Goal: Task Accomplishment & Management: Complete application form

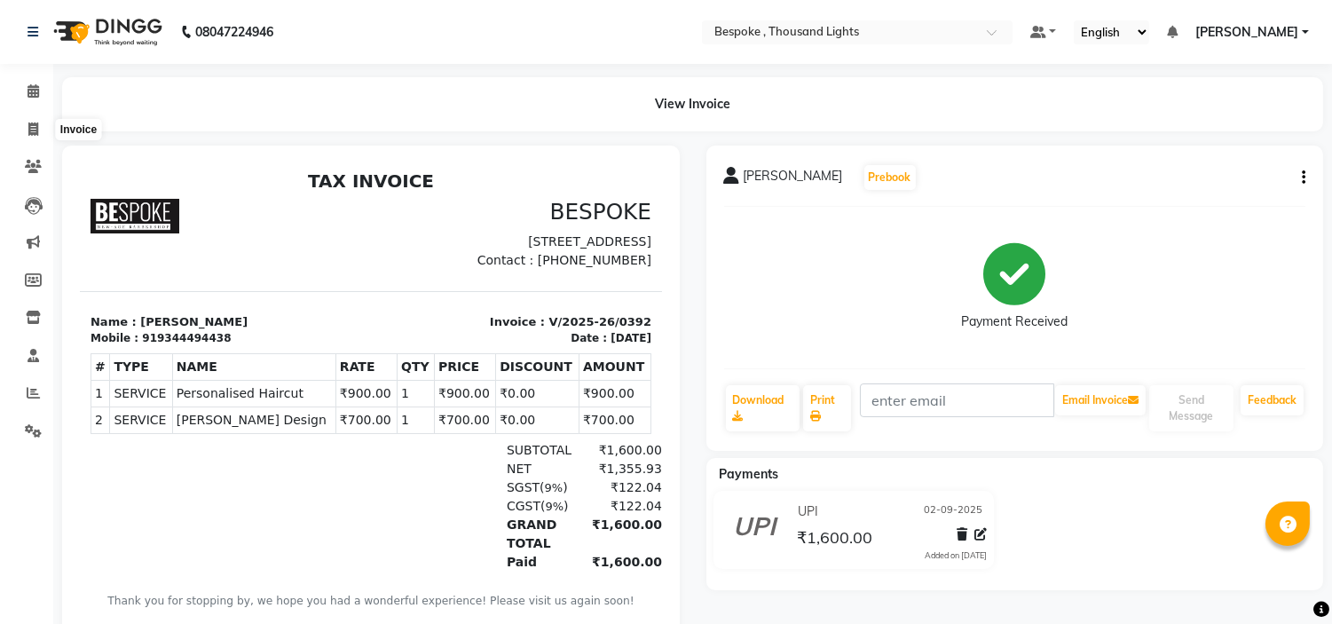
click at [37, 121] on span at bounding box center [33, 130] width 31 height 20
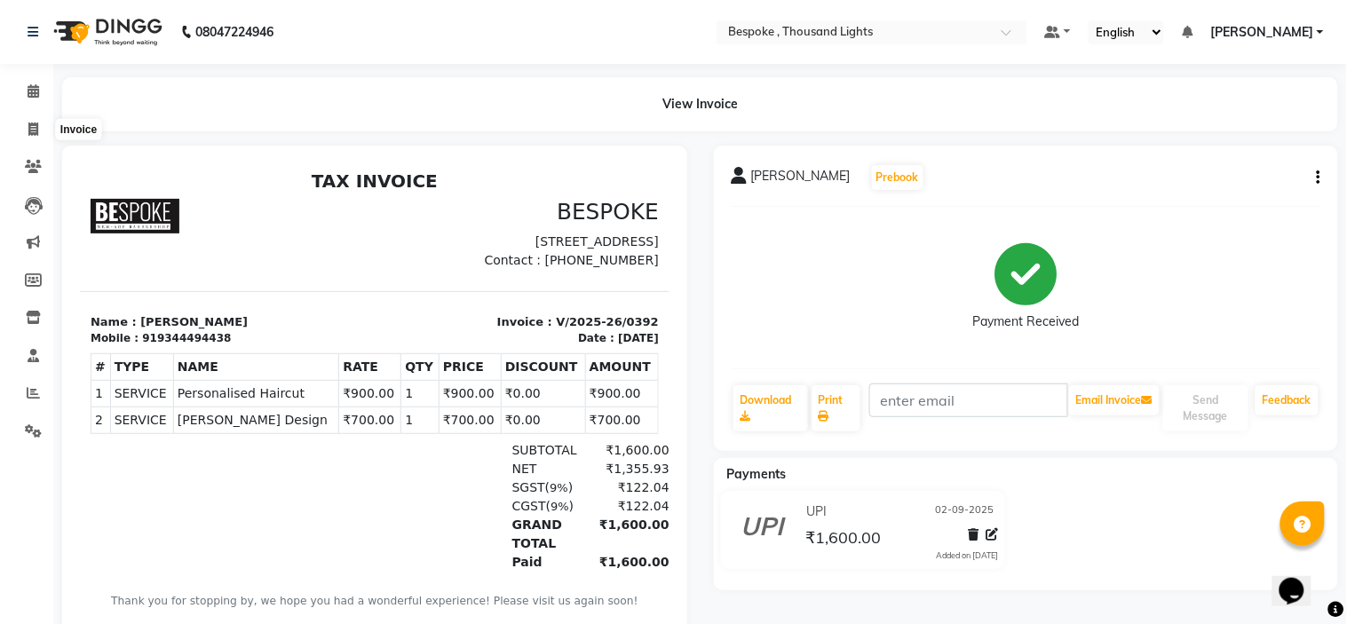
select select "service"
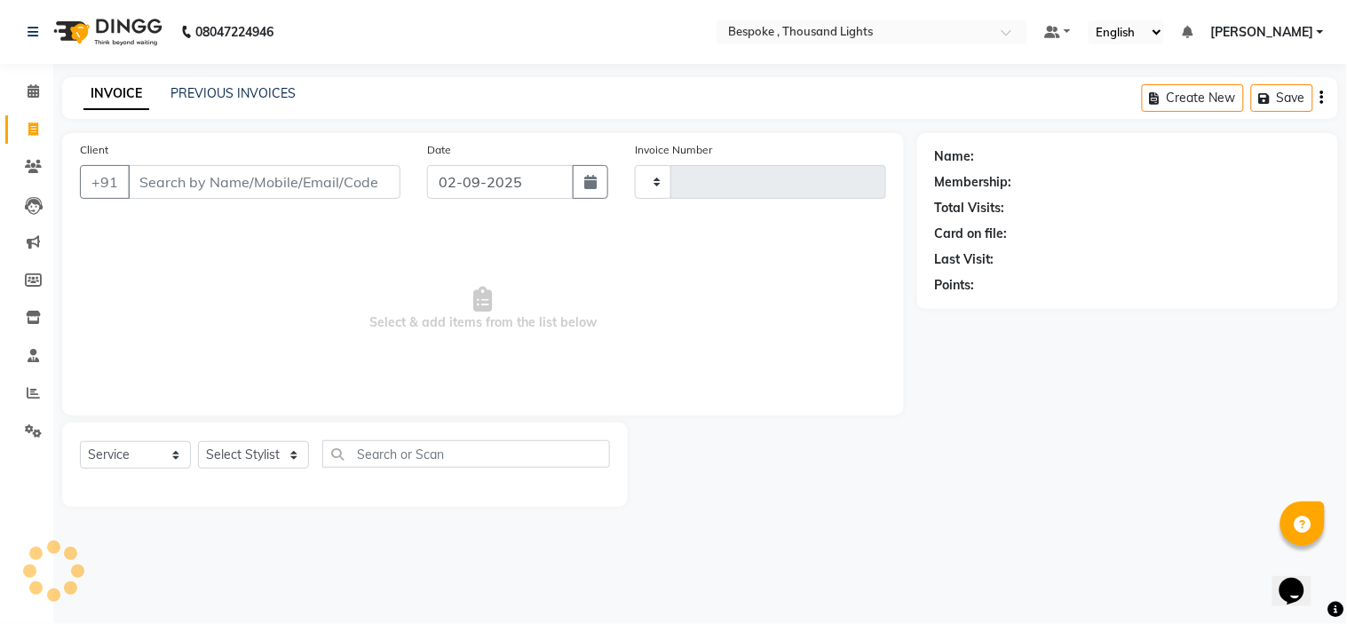
type input "0393"
select select "8177"
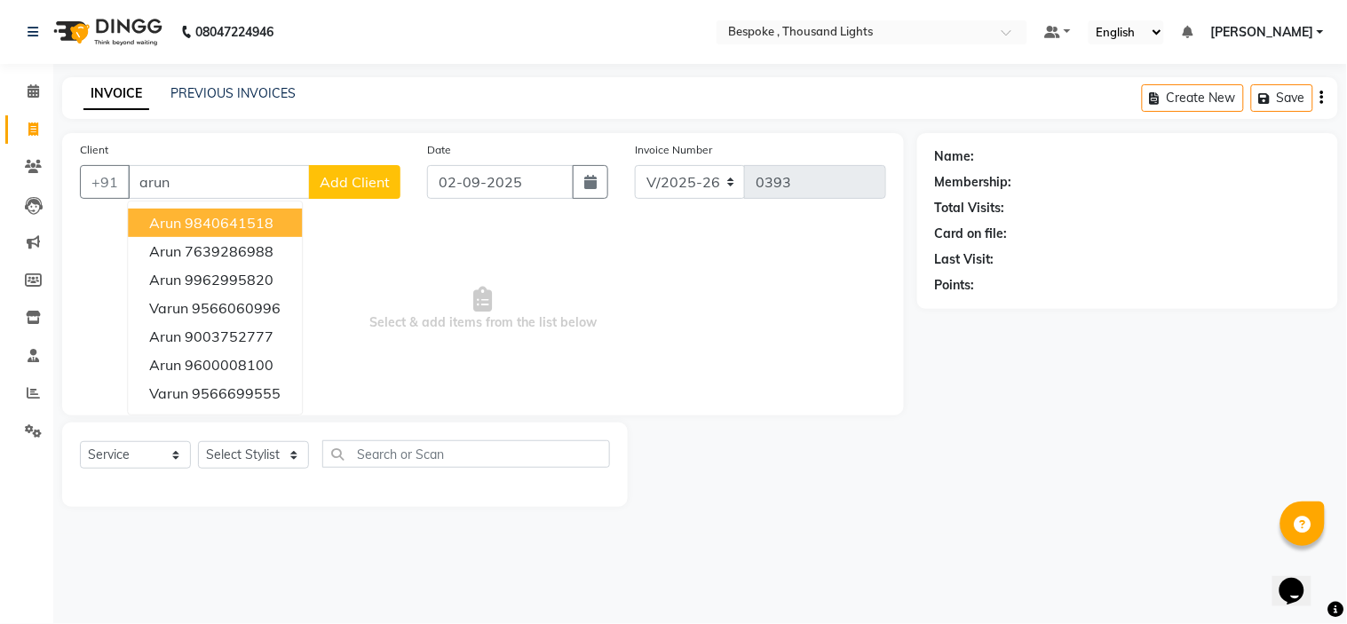
click at [253, 224] on ngb-highlight "9840641518" at bounding box center [229, 223] width 89 height 18
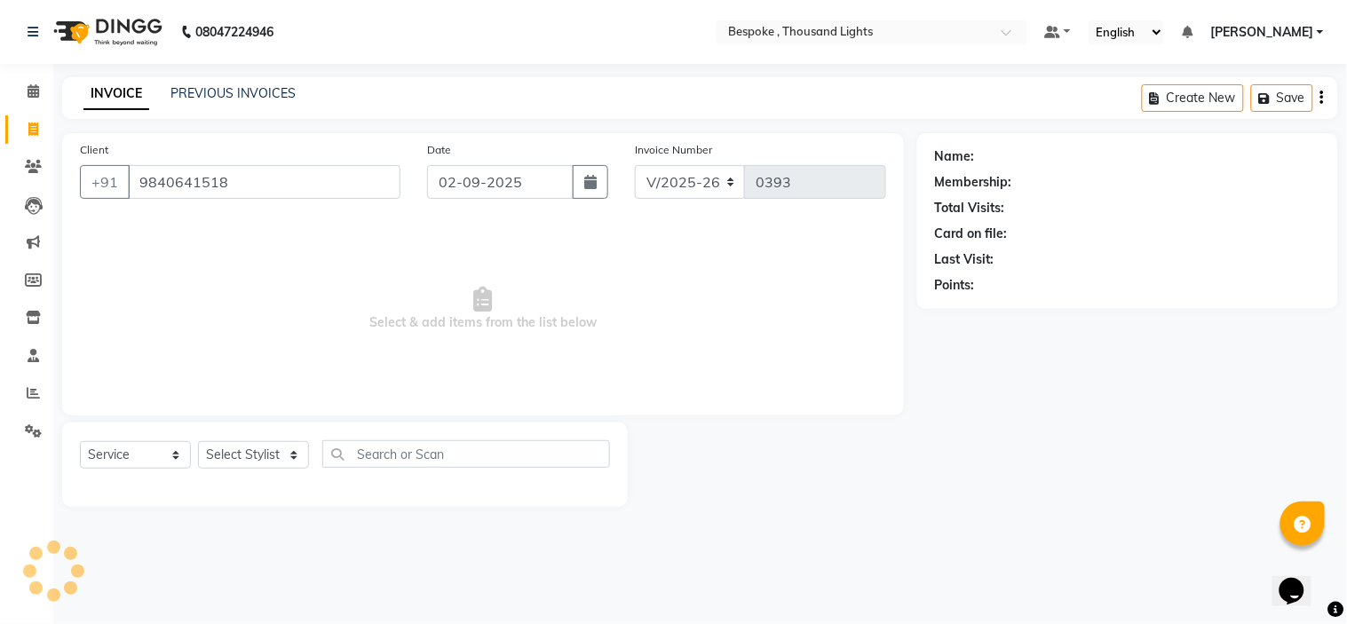
type input "9840641518"
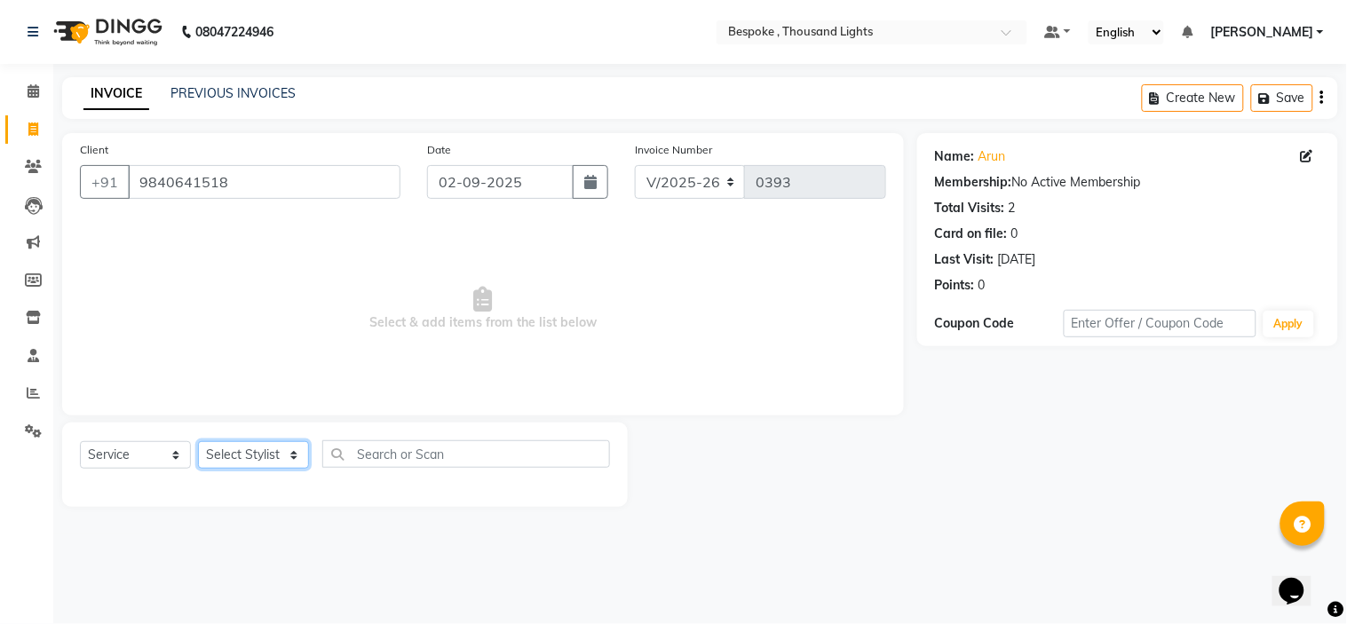
click at [252, 462] on select "Select Stylist [PERSON_NAME] [PERSON_NAME] Guru [PERSON_NAME] [PERSON_NAME]" at bounding box center [253, 455] width 111 height 28
select select "78477"
click at [198, 442] on select "Select Stylist [PERSON_NAME] [PERSON_NAME] Guru [PERSON_NAME] [PERSON_NAME]" at bounding box center [253, 455] width 111 height 28
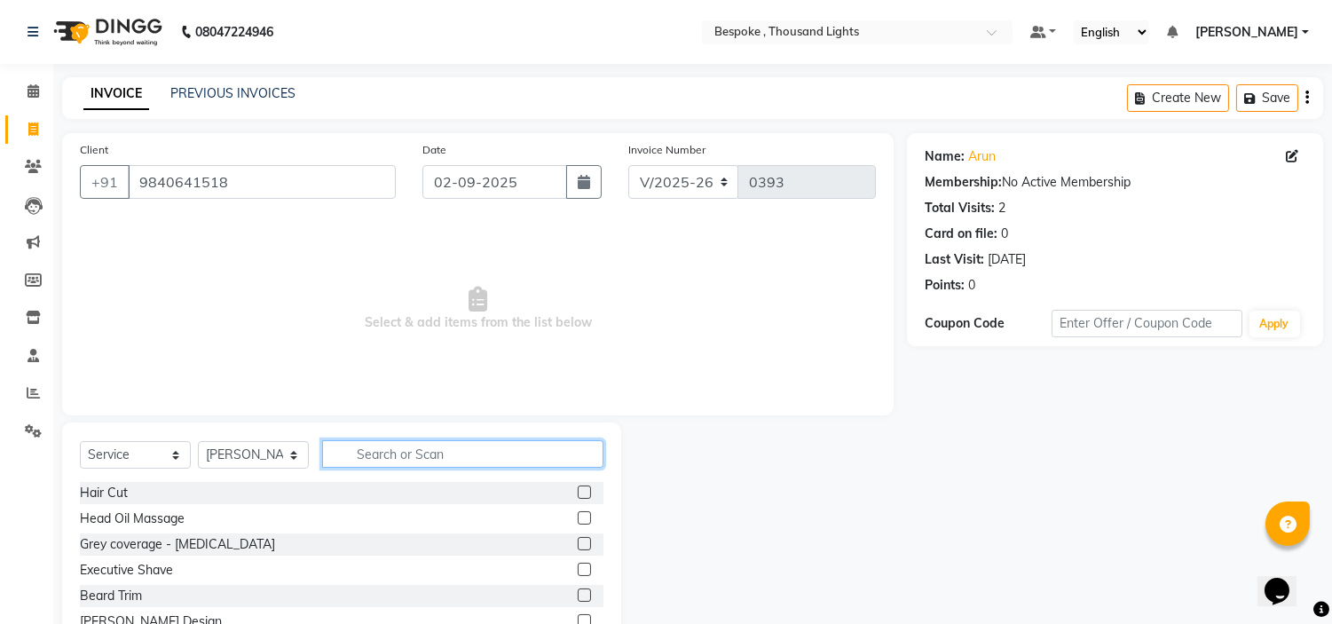
click at [411, 457] on input "text" at bounding box center [462, 454] width 281 height 28
click at [578, 491] on label at bounding box center [584, 492] width 13 height 13
click at [578, 491] on input "checkbox" at bounding box center [584, 493] width 12 height 12
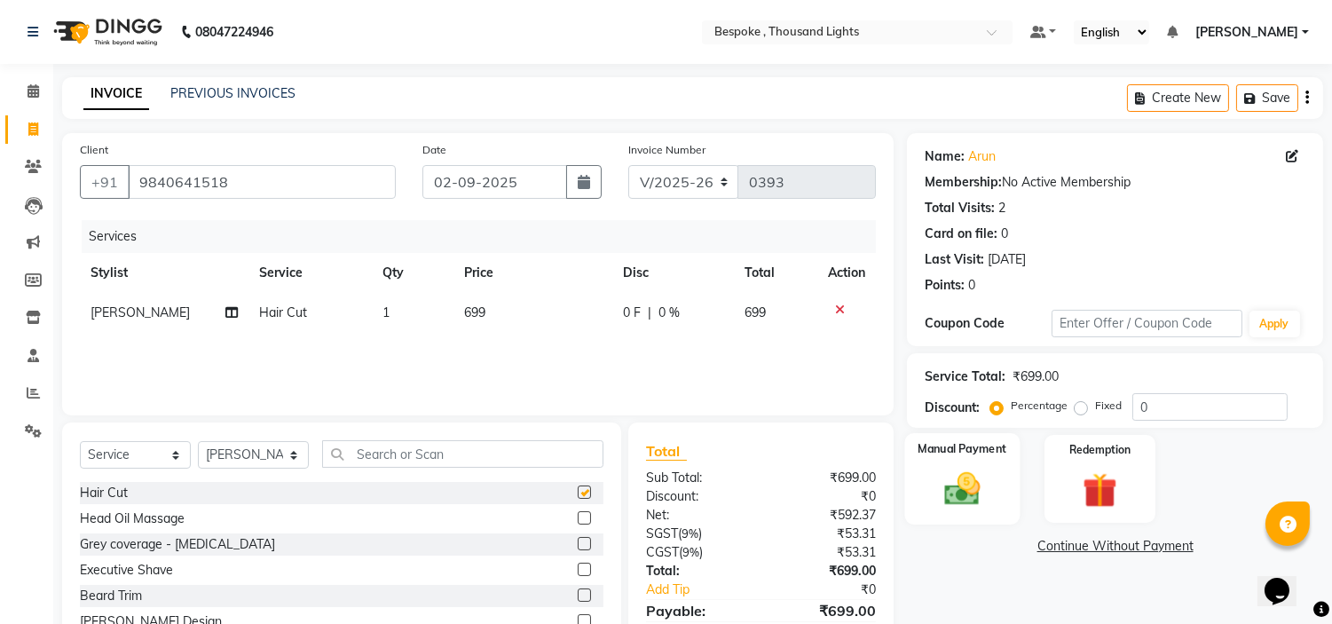
checkbox input "false"
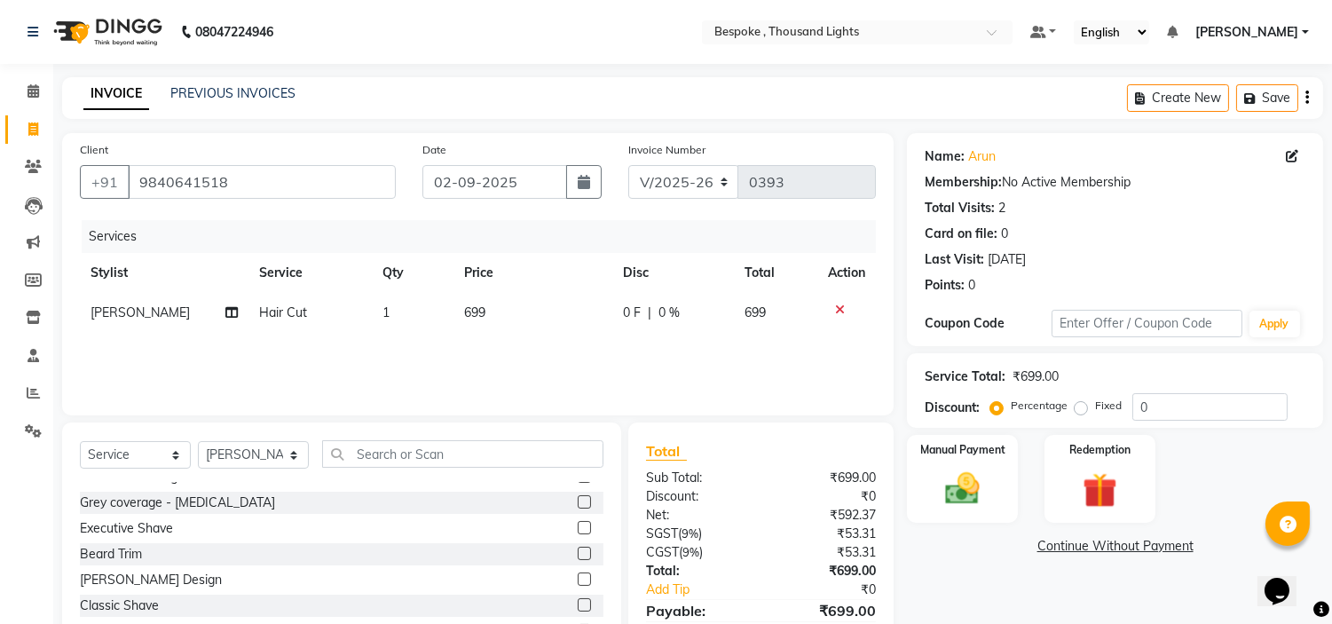
scroll to position [67, 0]
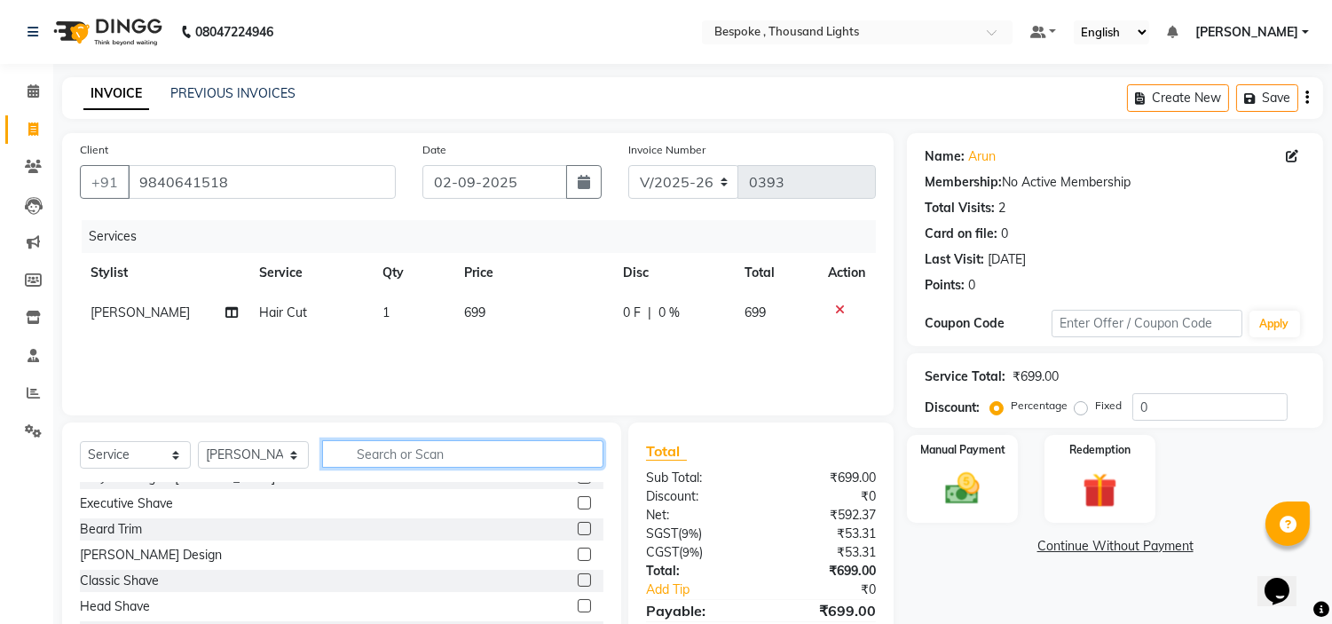
click at [448, 449] on input "text" at bounding box center [462, 454] width 281 height 28
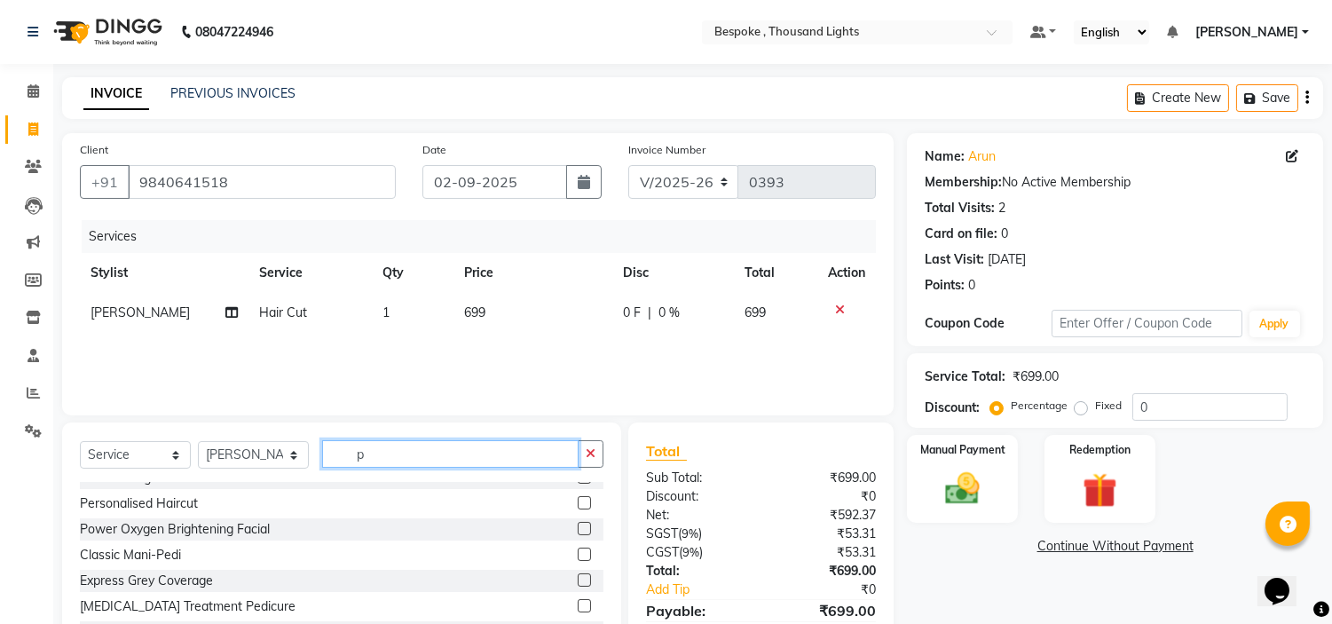
scroll to position [0, 0]
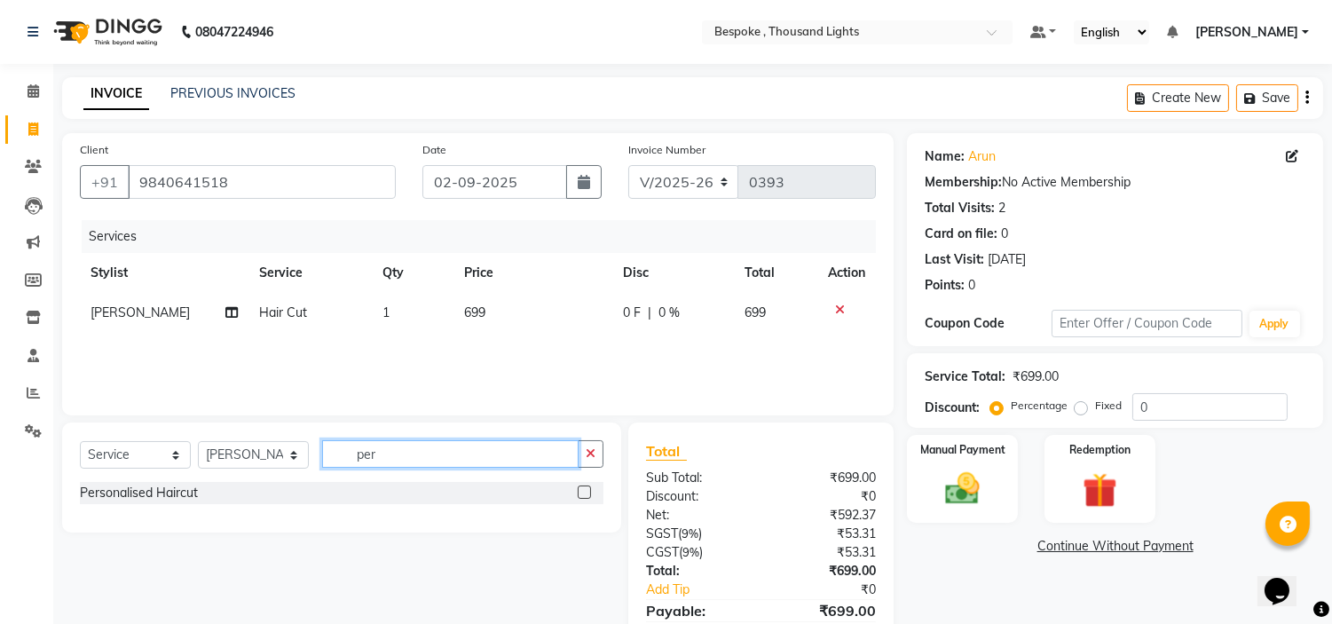
type input "per"
click at [582, 494] on label at bounding box center [584, 492] width 13 height 13
click at [582, 494] on input "checkbox" at bounding box center [584, 493] width 12 height 12
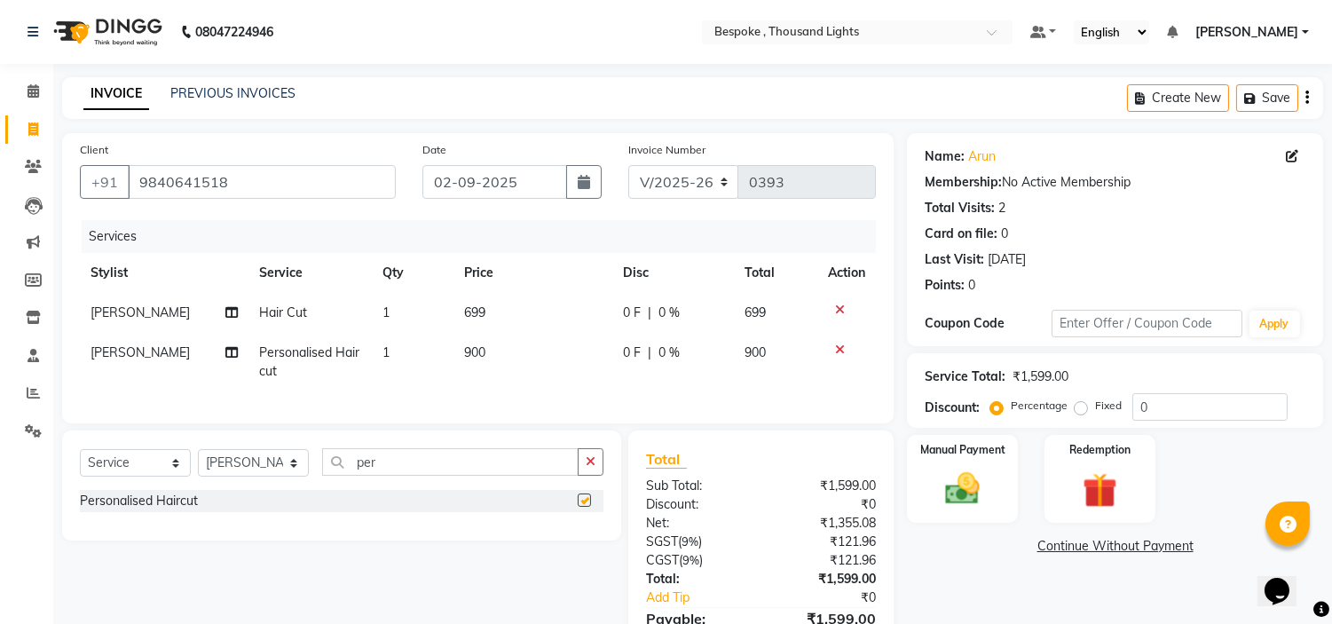
checkbox input "false"
click at [839, 307] on icon at bounding box center [840, 310] width 10 height 12
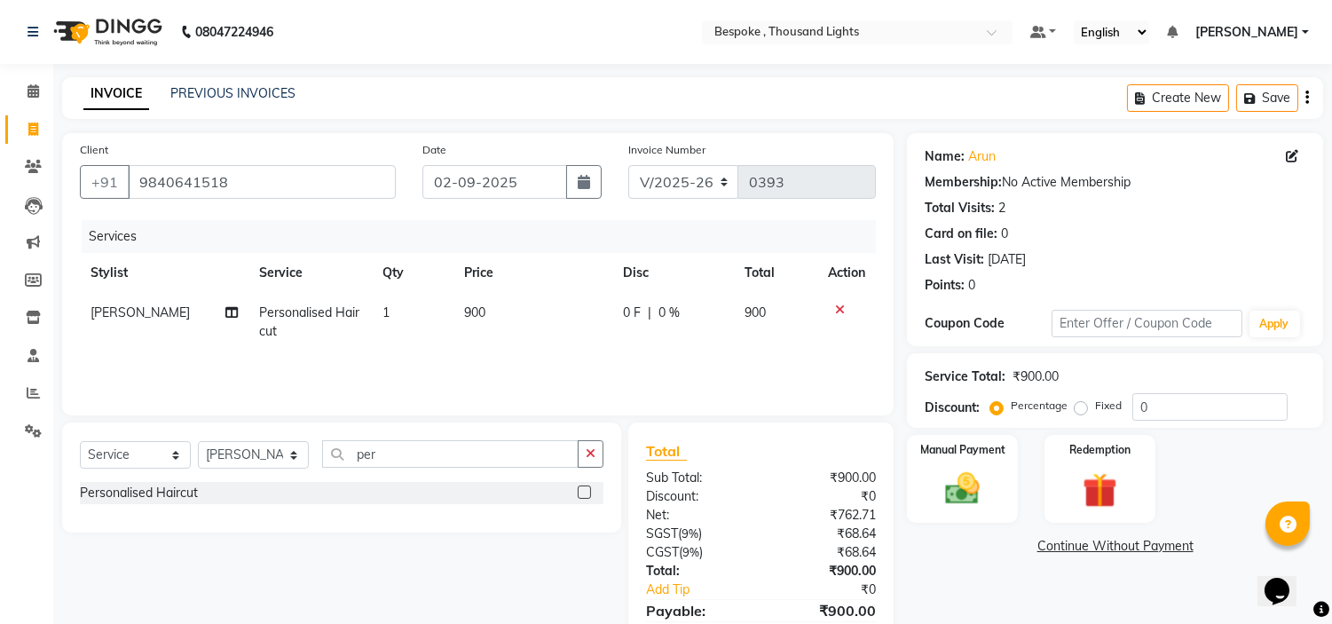
click at [760, 314] on span "900" at bounding box center [756, 312] width 21 height 16
select select "78477"
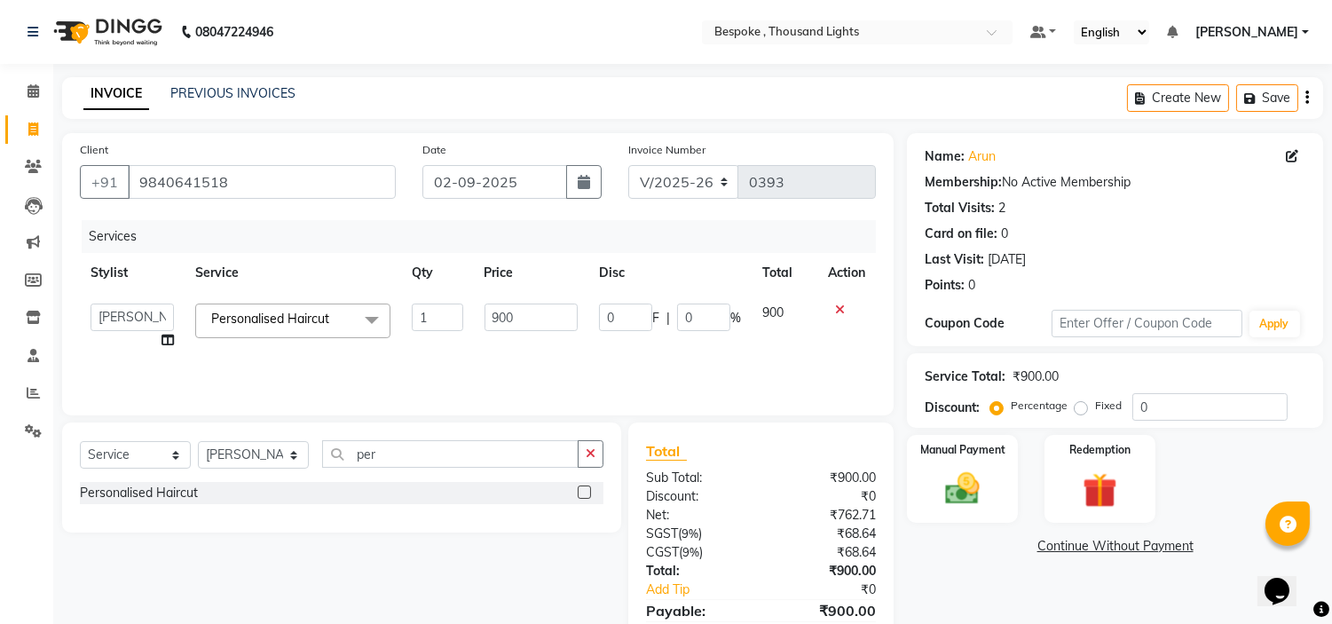
click at [768, 312] on span "900" at bounding box center [772, 312] width 21 height 16
click at [499, 317] on input "900" at bounding box center [531, 318] width 93 height 28
type input "1000"
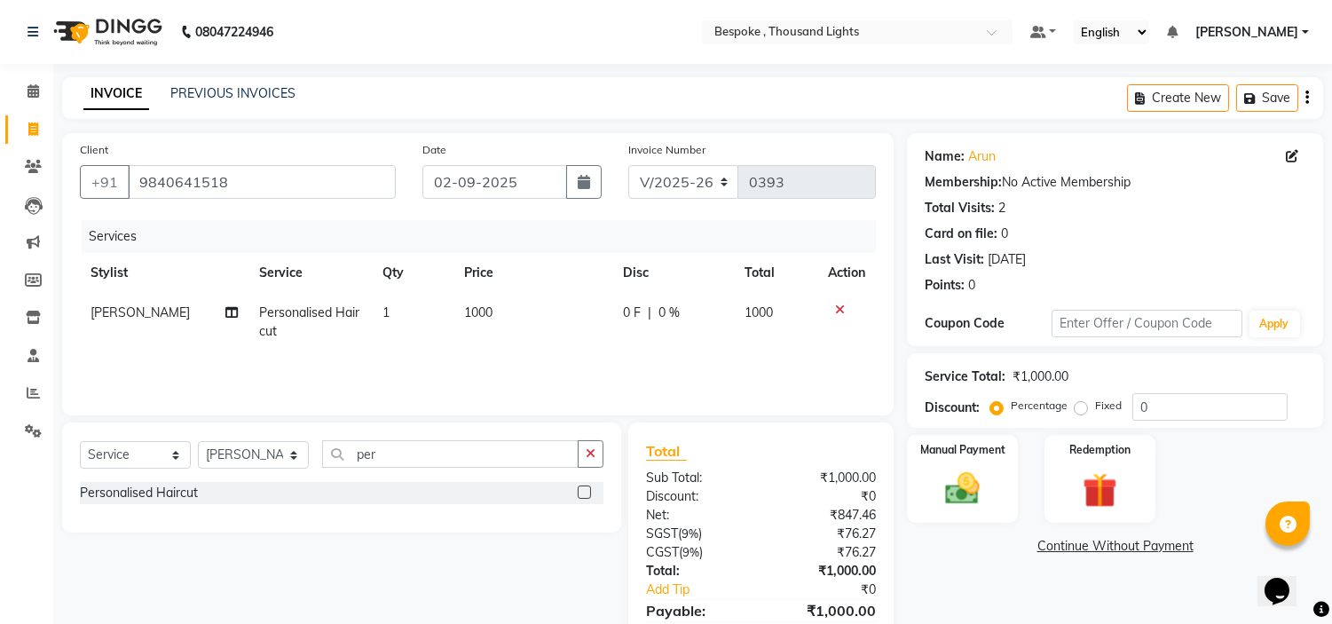
click at [1268, 215] on div "Total Visits: 2" at bounding box center [1115, 208] width 381 height 19
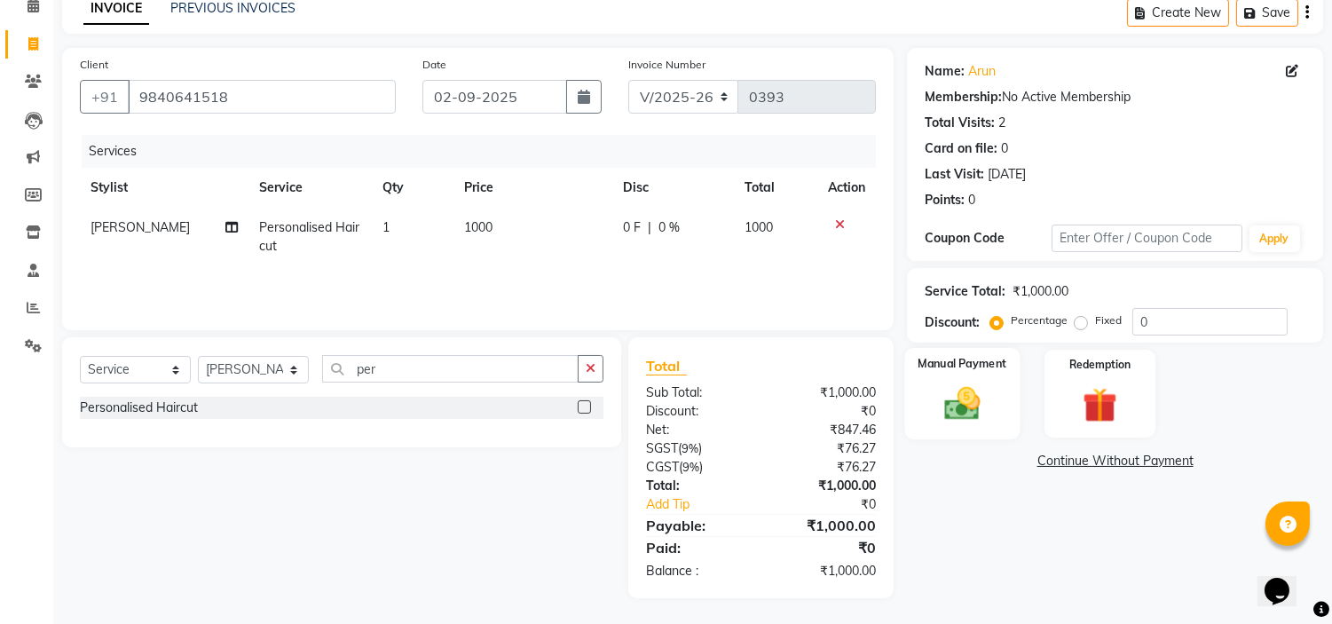
click at [970, 404] on img at bounding box center [963, 404] width 59 height 42
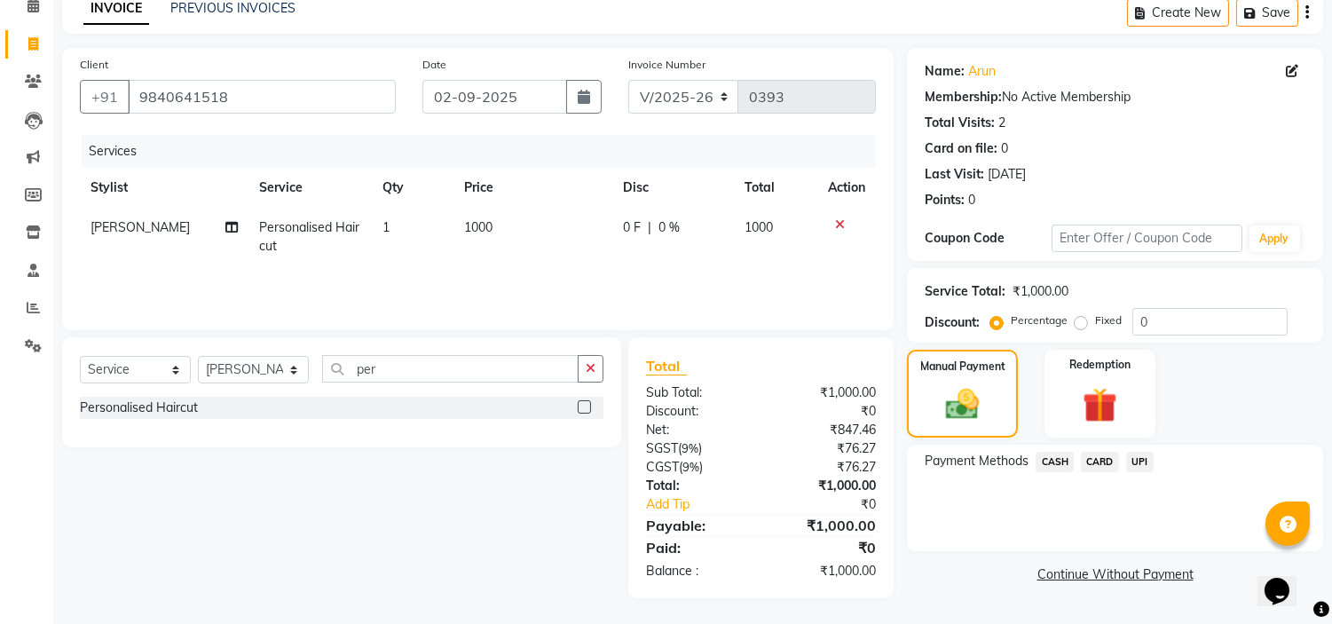
click at [1132, 463] on span "UPI" at bounding box center [1140, 462] width 28 height 20
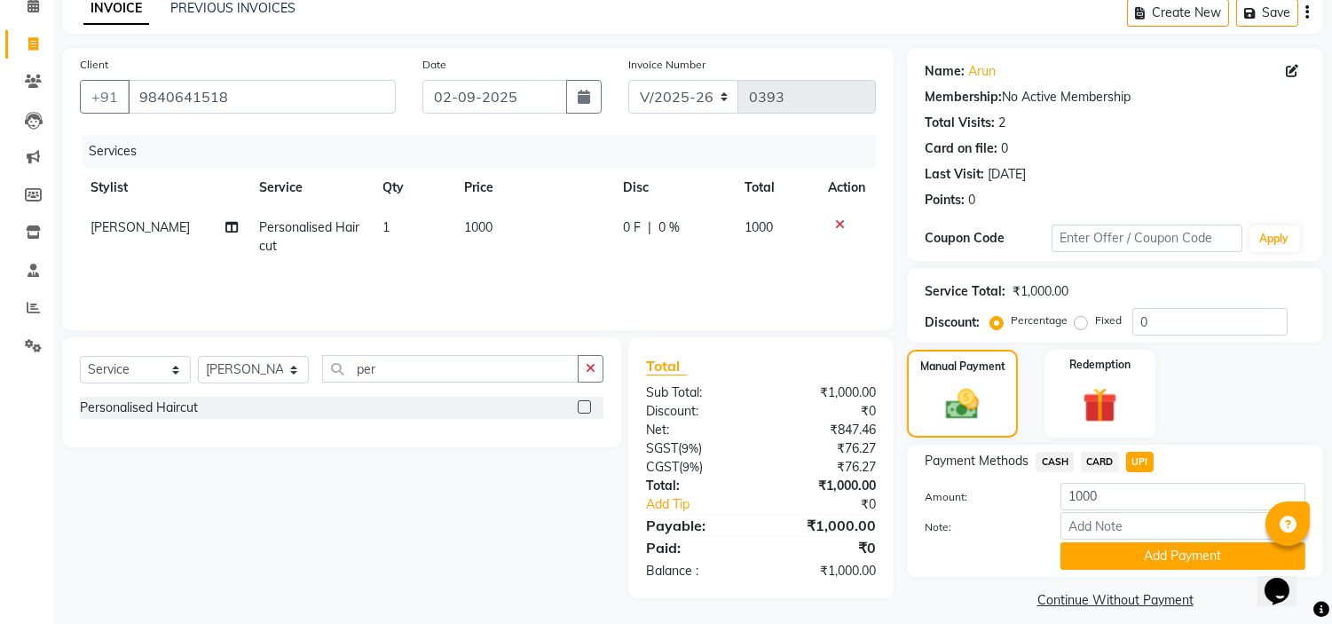
scroll to position [100, 0]
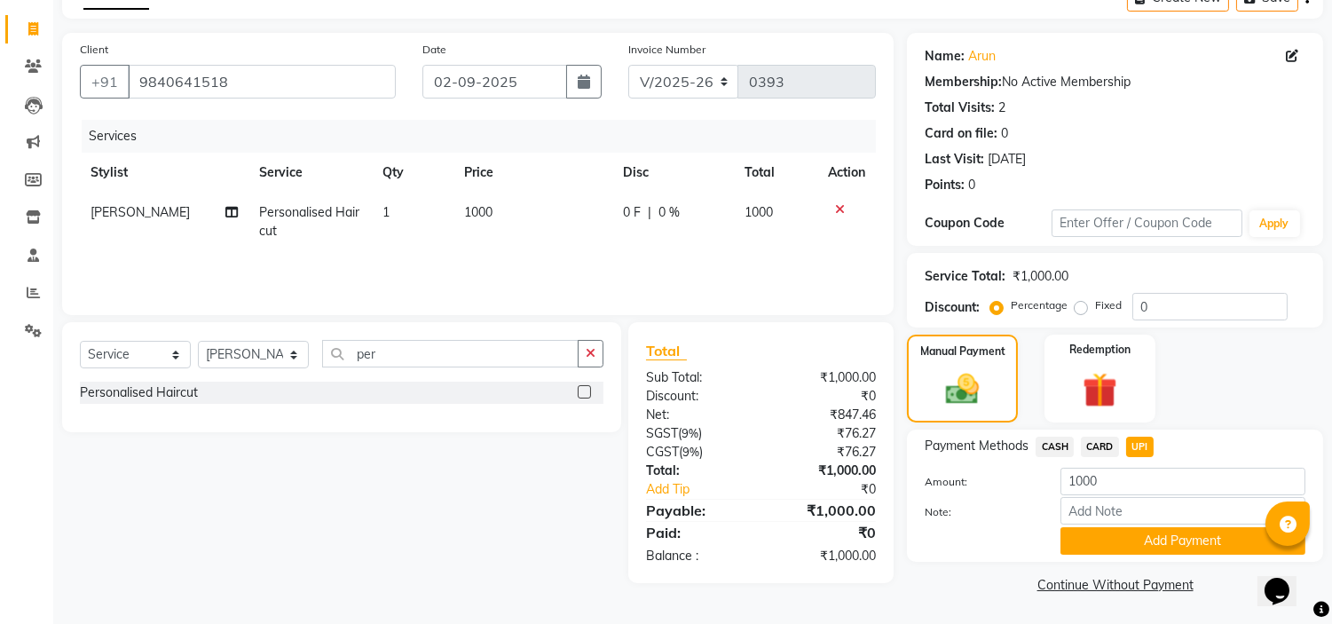
click at [1184, 527] on button "Add Payment" at bounding box center [1183, 541] width 245 height 28
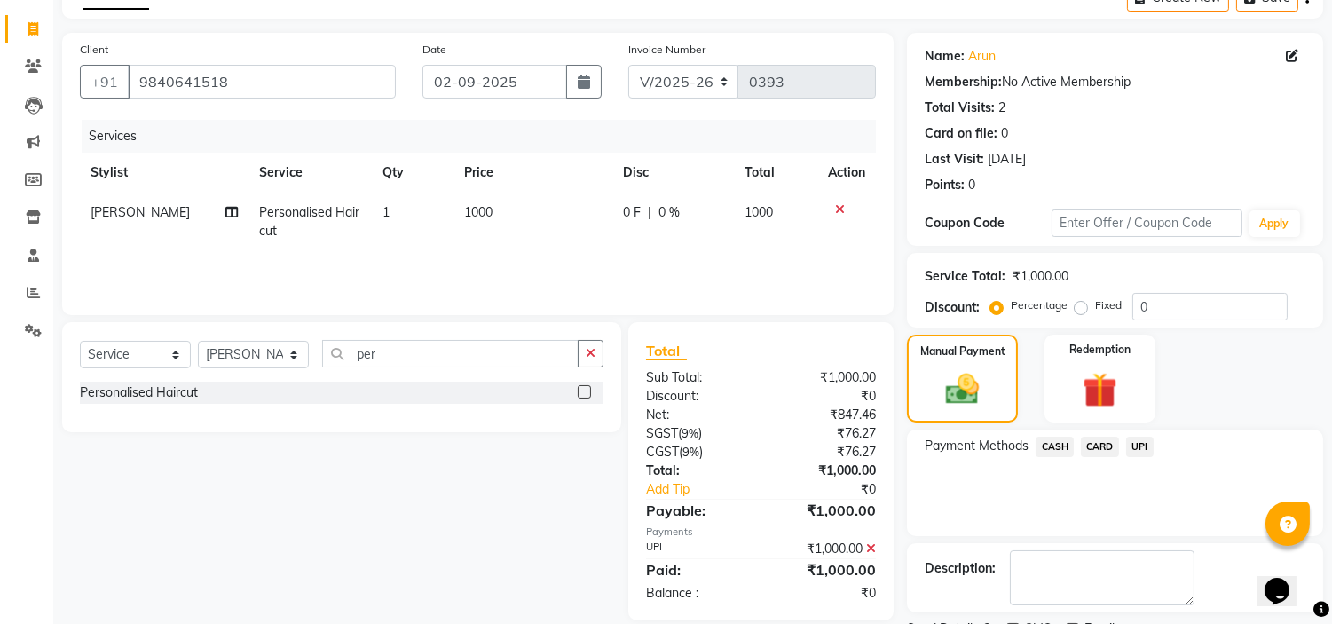
scroll to position [174, 0]
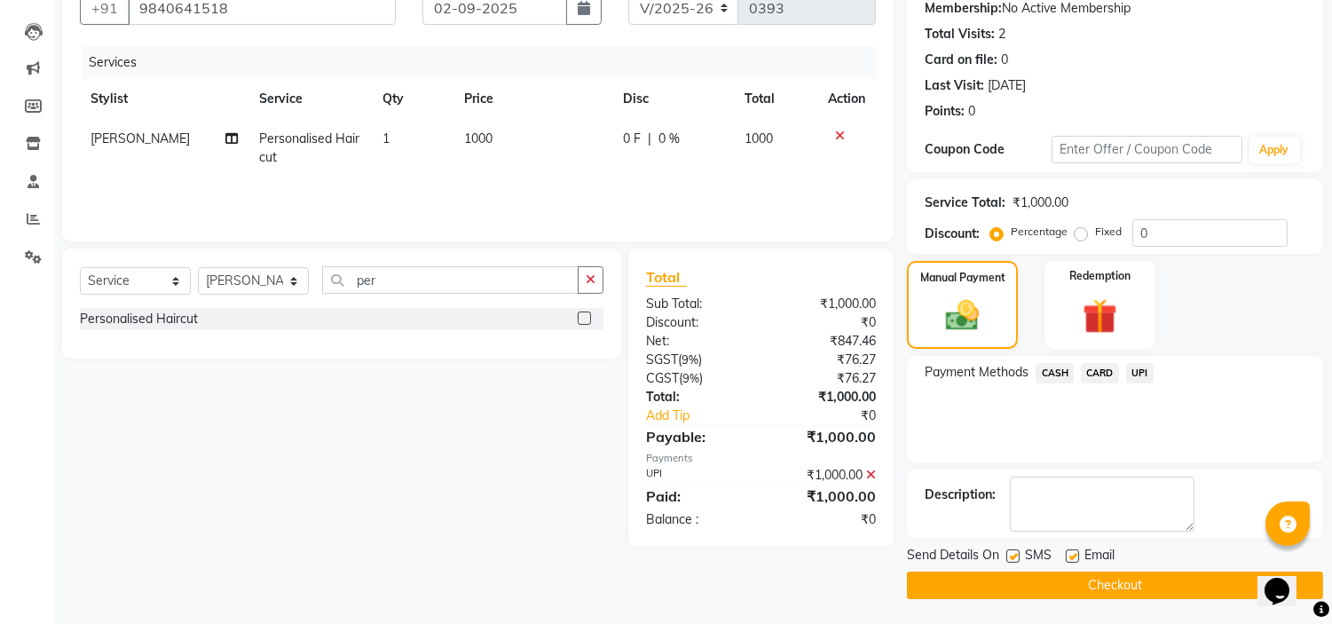
click at [1083, 588] on button "Checkout" at bounding box center [1115, 586] width 416 height 28
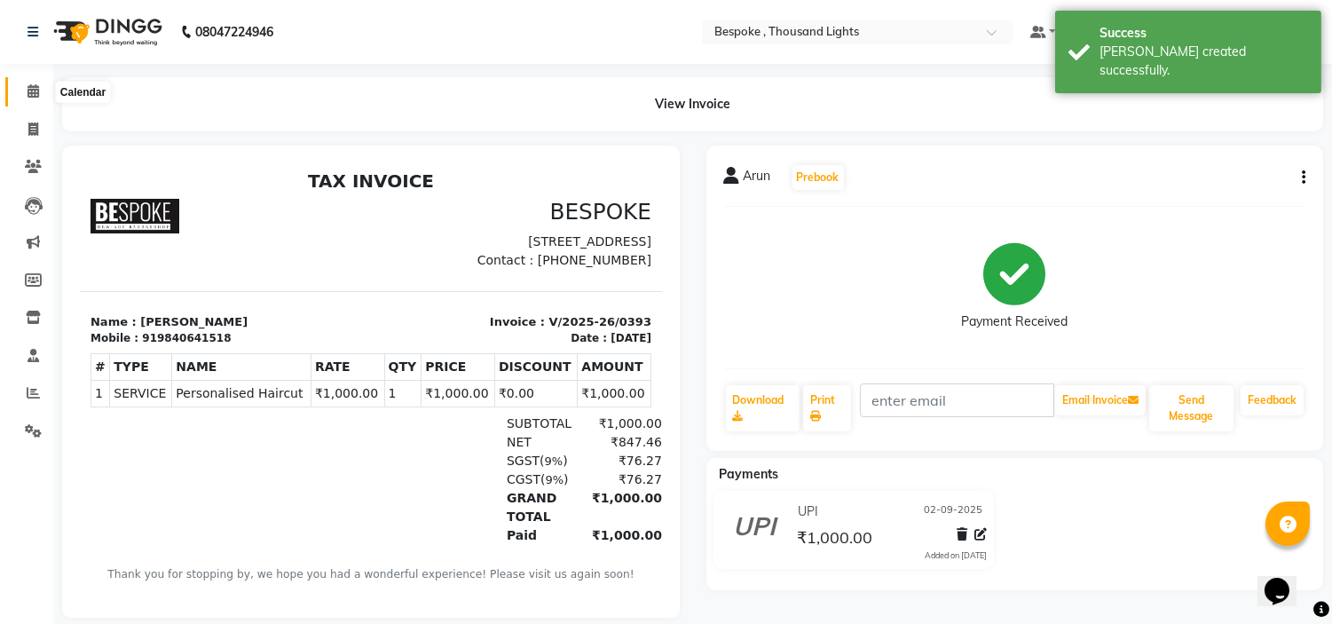
click at [18, 87] on span at bounding box center [33, 92] width 31 height 20
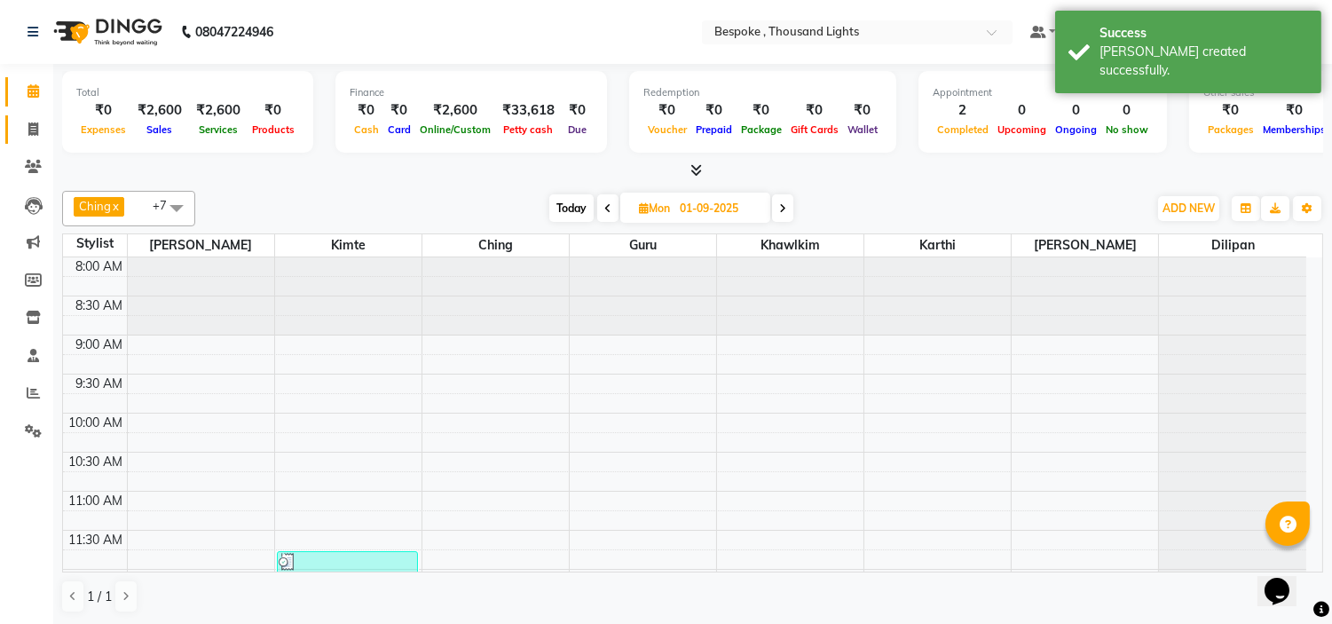
click at [28, 130] on icon at bounding box center [33, 128] width 10 height 13
select select "service"
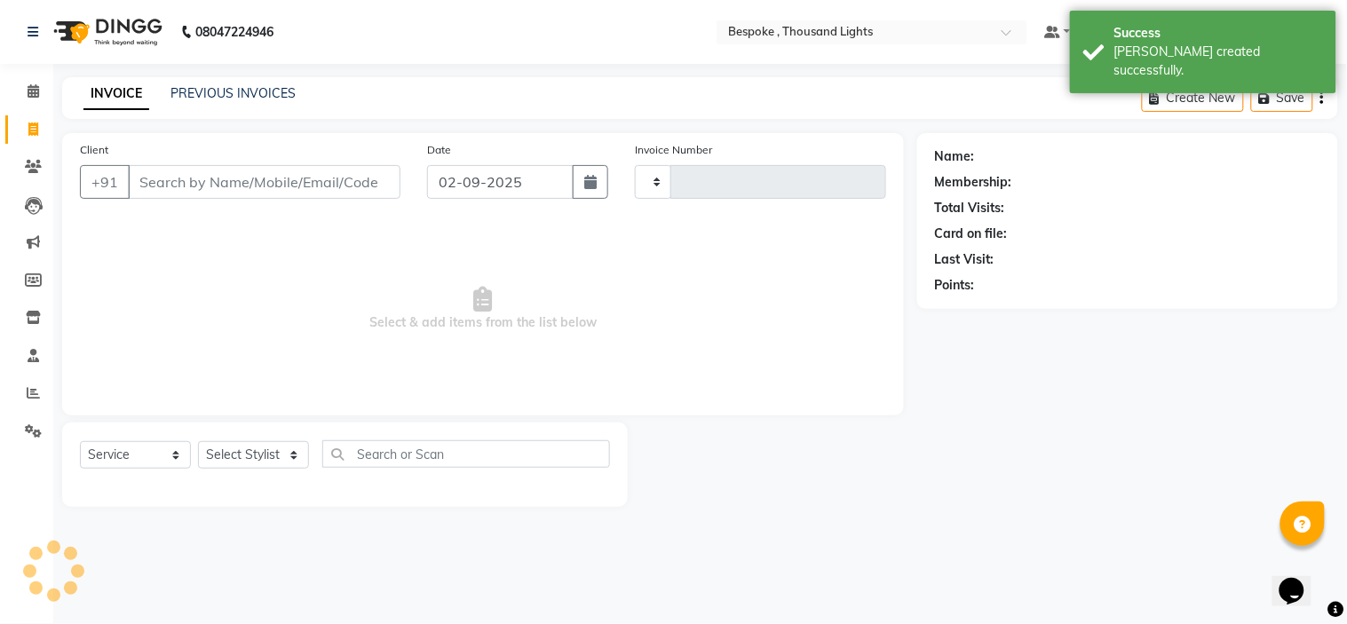
type input "0394"
select select "8177"
click at [211, 100] on link "PREVIOUS INVOICES" at bounding box center [232, 93] width 125 height 16
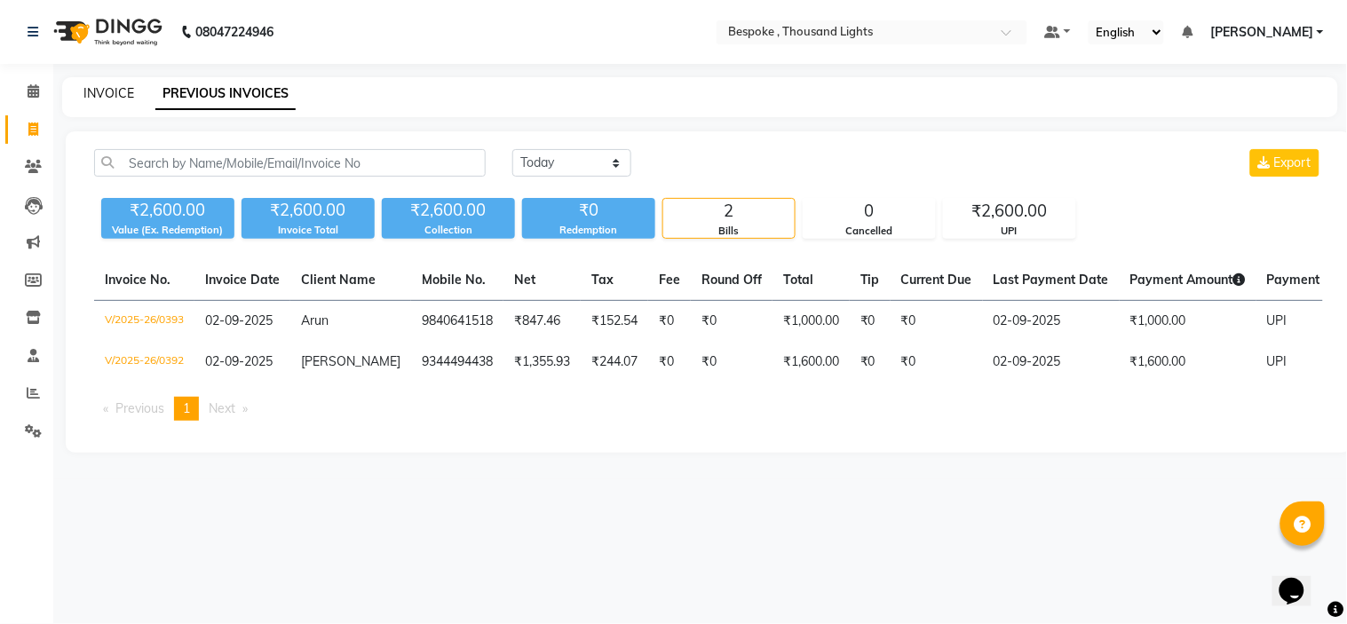
click at [112, 91] on link "INVOICE" at bounding box center [108, 93] width 51 height 16
select select "service"
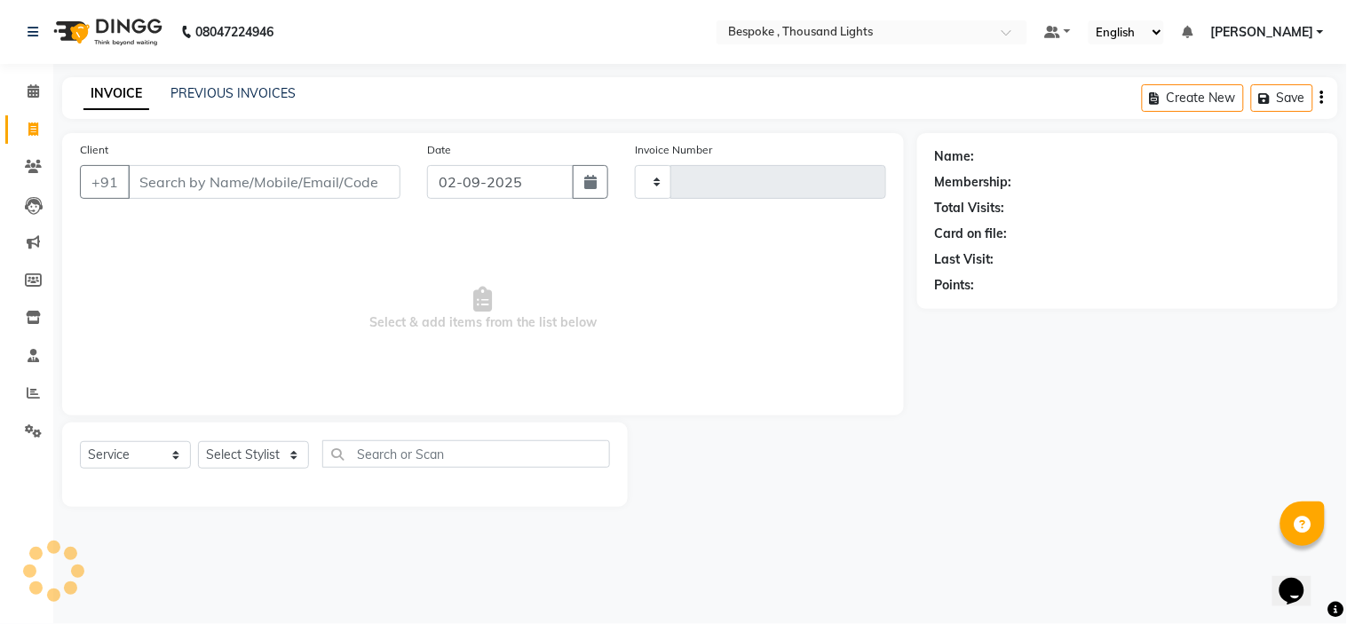
type input "0394"
select select "8177"
type input "I"
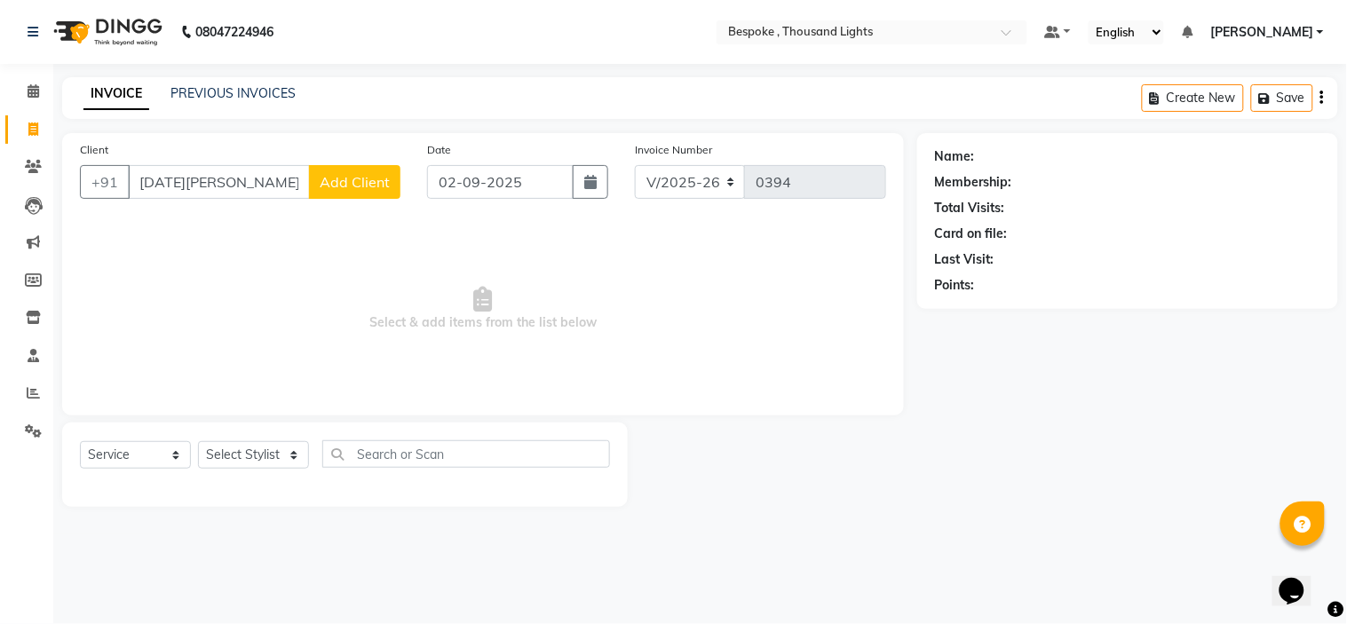
type input "[DATE][PERSON_NAME]"
click at [352, 175] on span "Add Client" at bounding box center [355, 182] width 70 height 18
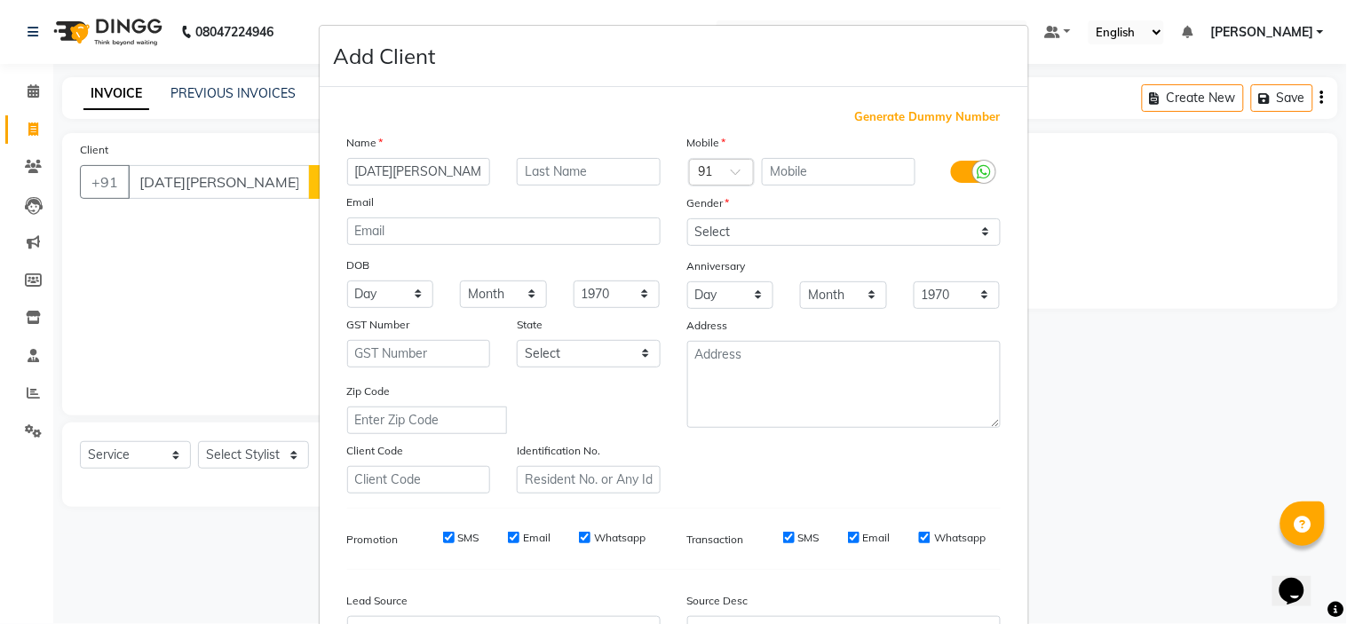
click at [914, 111] on span "Generate Dummy Number" at bounding box center [928, 117] width 146 height 18
type input "1362300000095"
checkbox input "false"
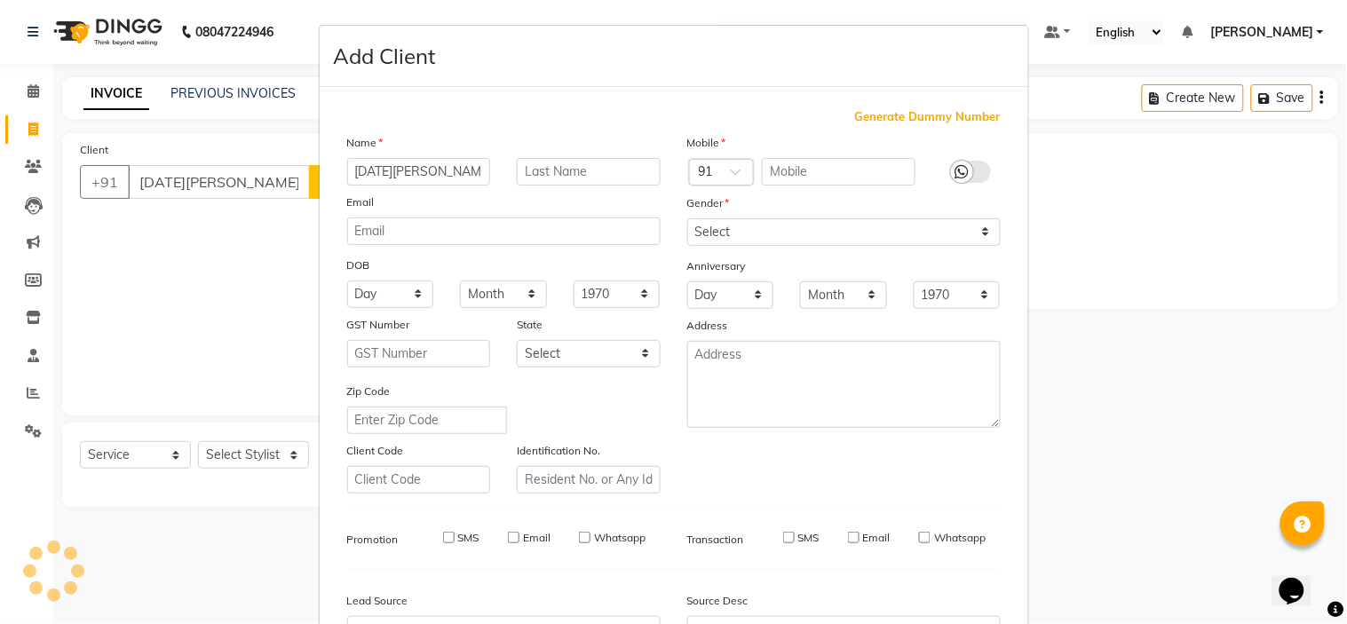
checkbox input "false"
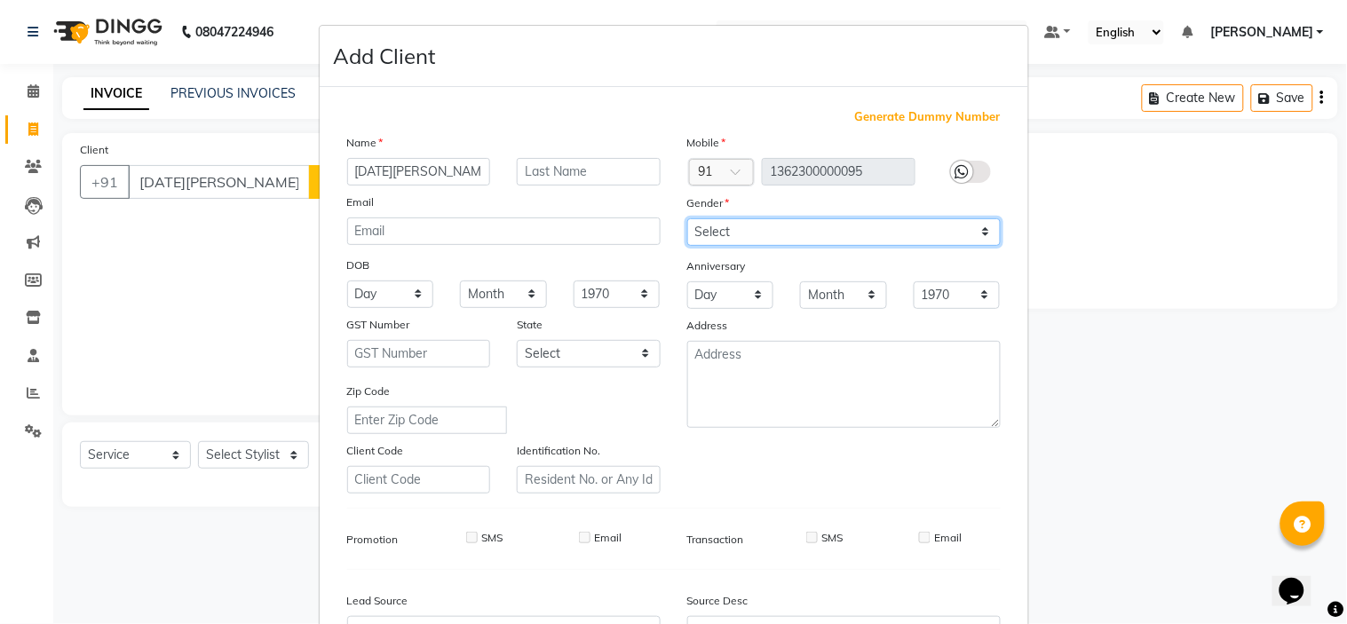
click at [752, 224] on select "Select [DEMOGRAPHIC_DATA] [DEMOGRAPHIC_DATA] Other Prefer Not To Say" at bounding box center [843, 232] width 313 height 28
select select "[DEMOGRAPHIC_DATA]"
click at [687, 218] on select "Select [DEMOGRAPHIC_DATA] [DEMOGRAPHIC_DATA] Other Prefer Not To Say" at bounding box center [843, 232] width 313 height 28
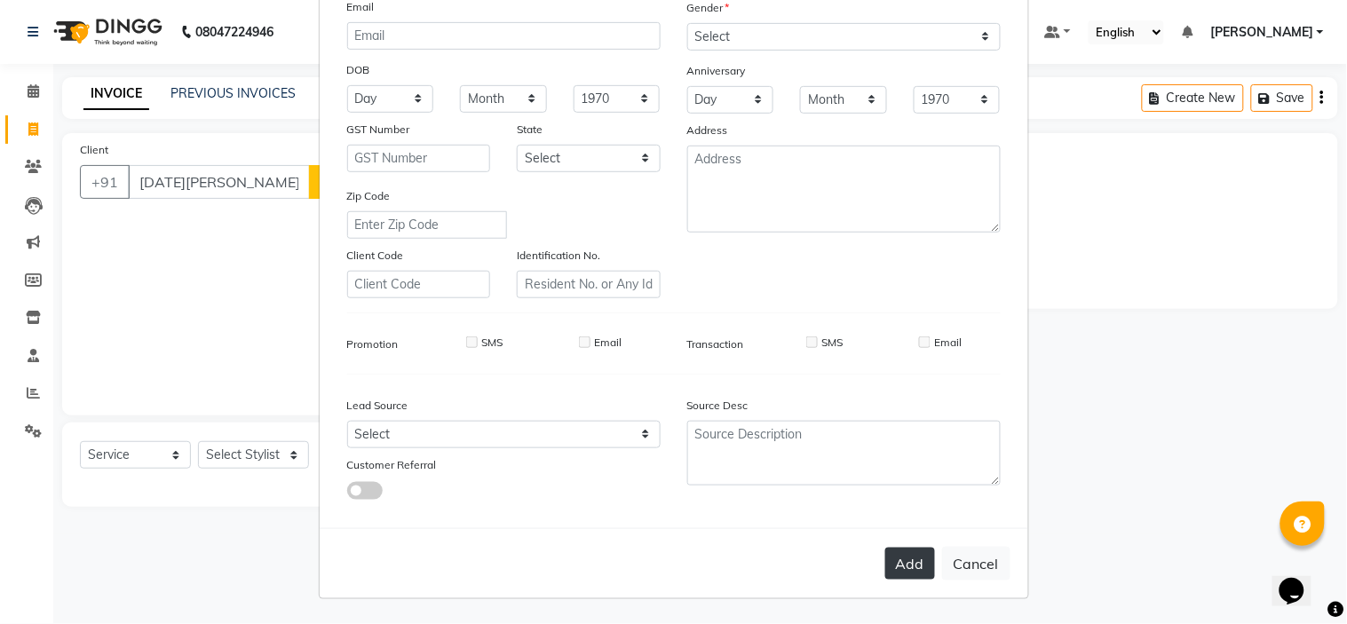
click at [902, 564] on button "Add" at bounding box center [910, 564] width 50 height 32
type input "1362300000095"
select select
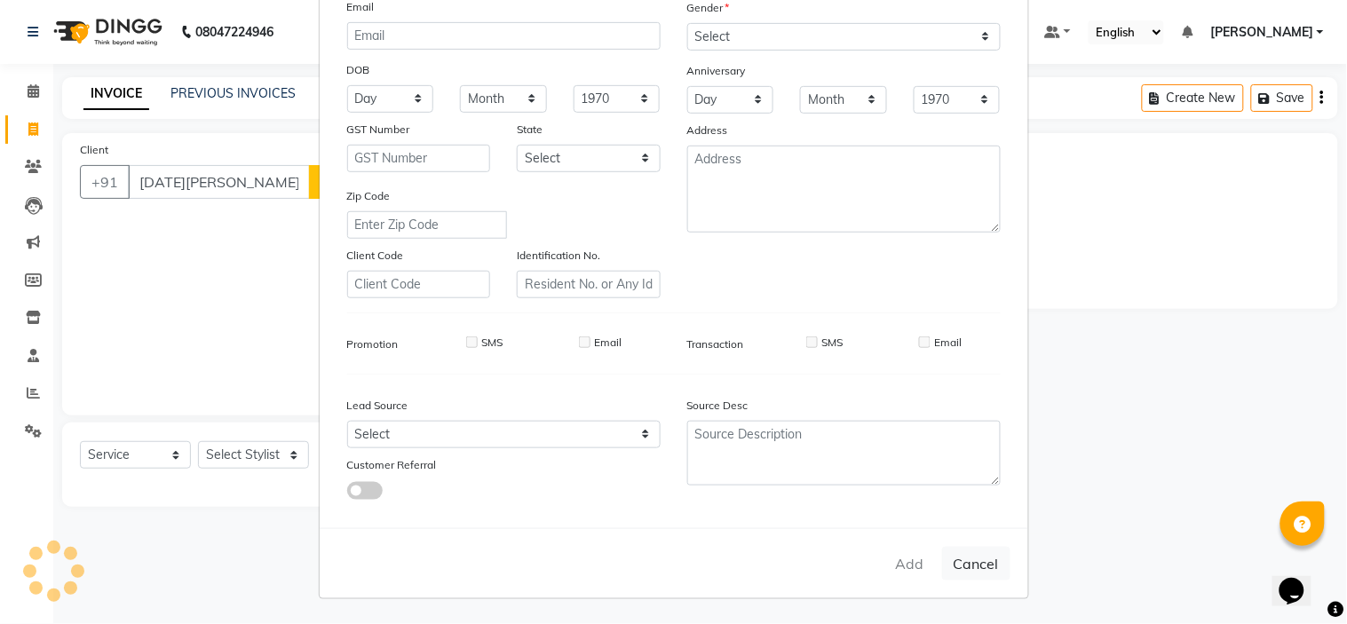
select select
checkbox input "false"
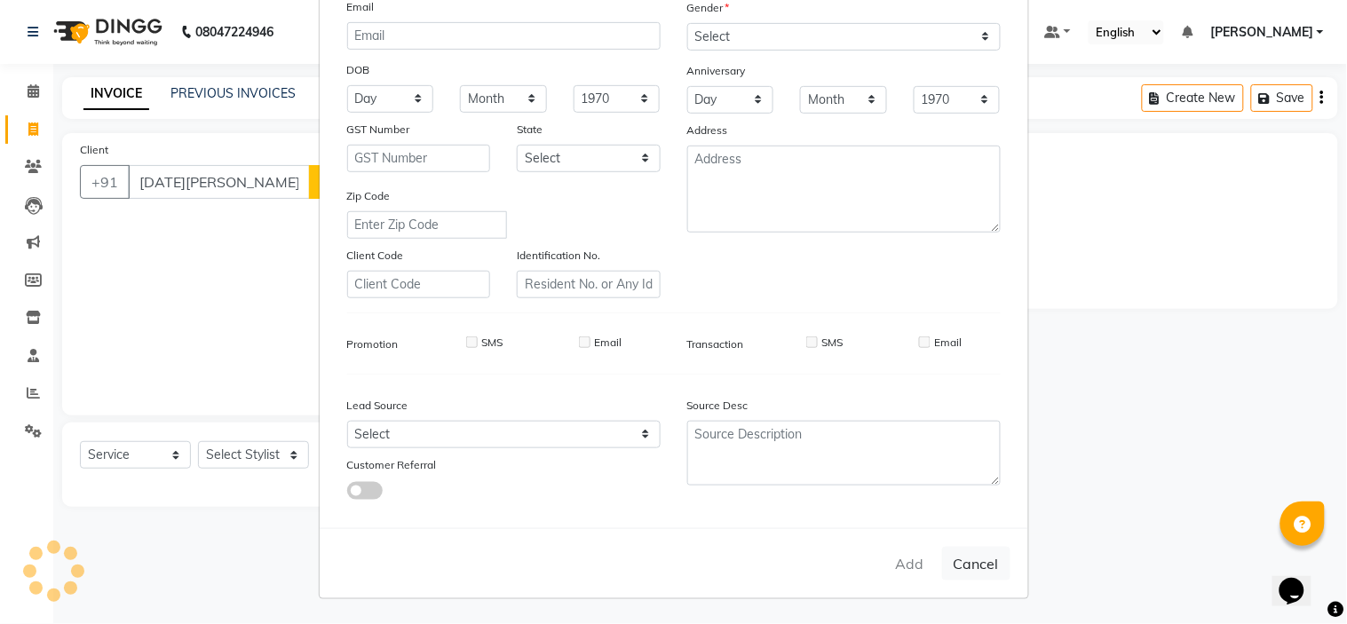
checkbox input "false"
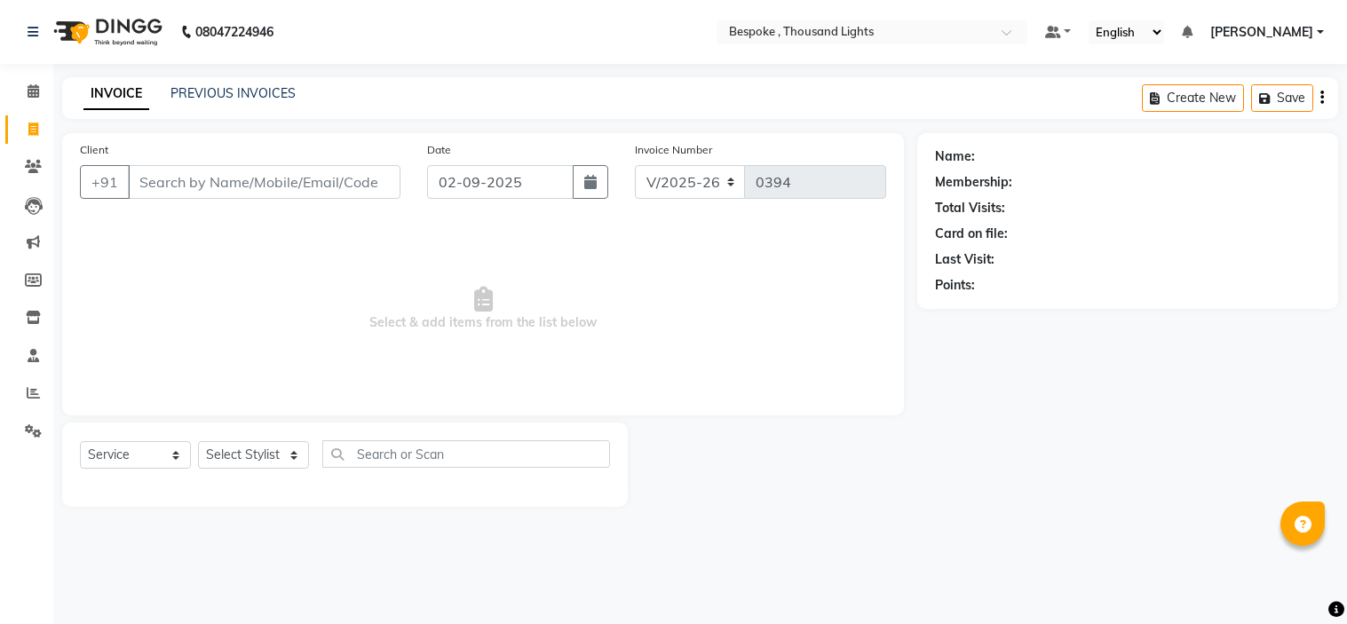
select select "8177"
select select "service"
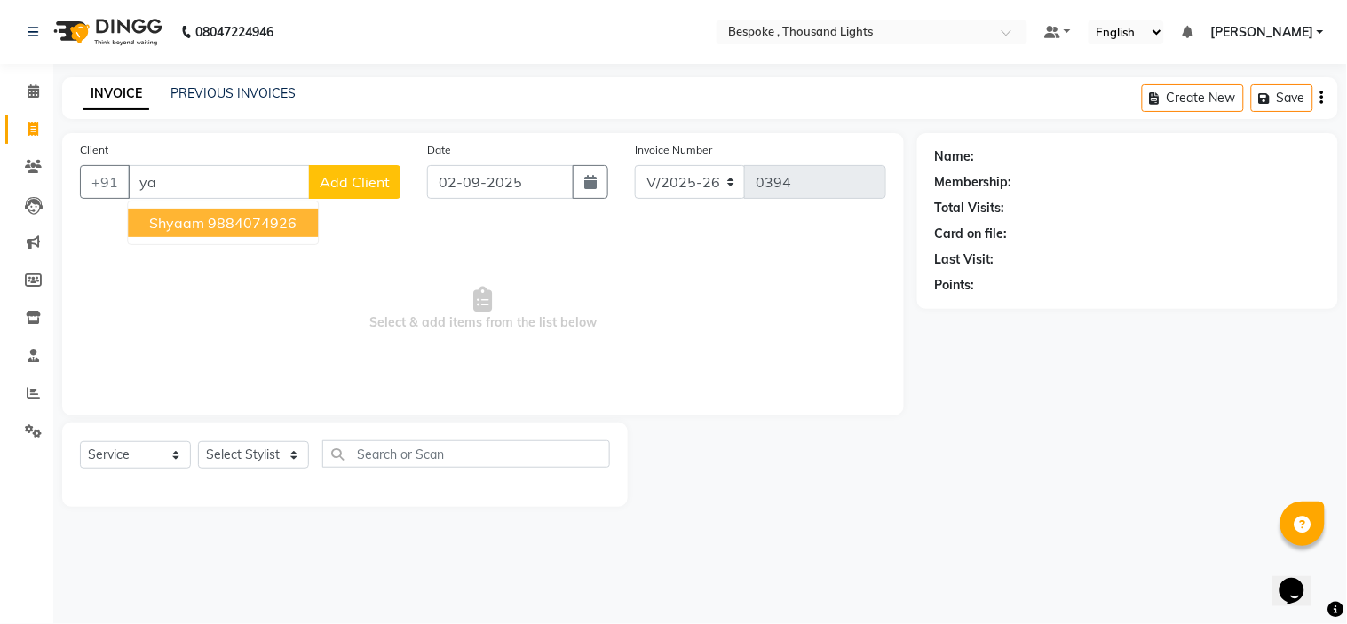
type input "y"
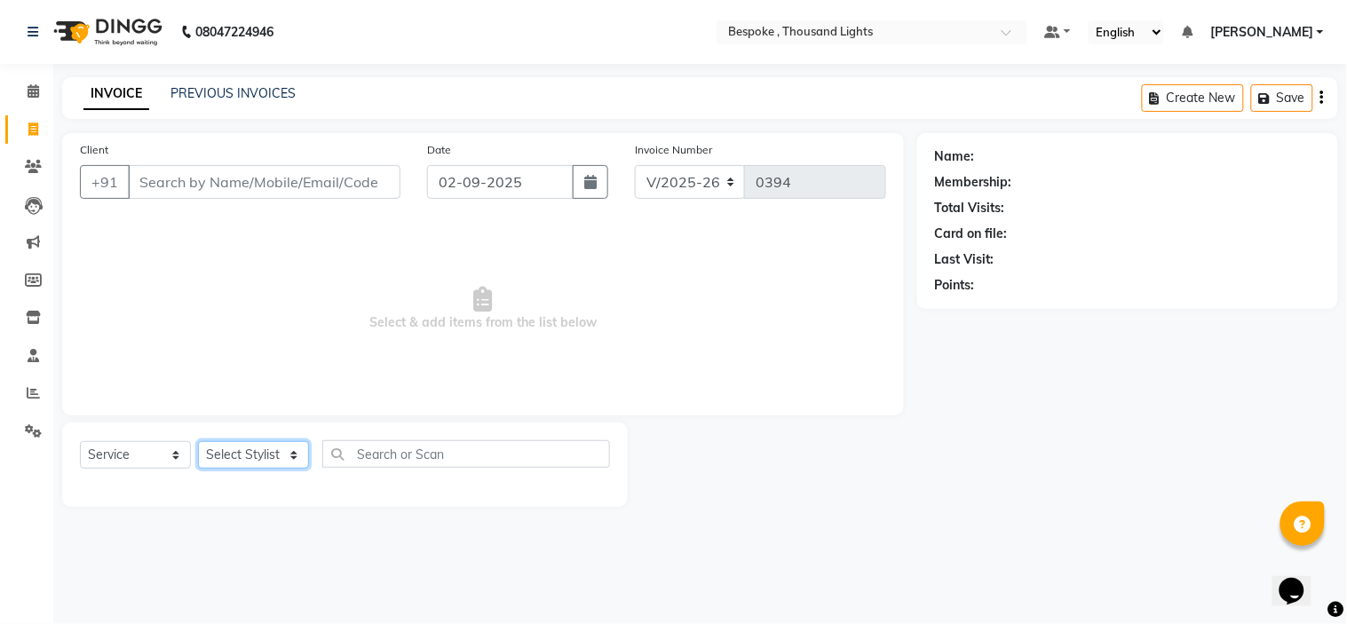
click at [225, 453] on select "Select Stylist [PERSON_NAME] [PERSON_NAME] Guru [PERSON_NAME] [PERSON_NAME]" at bounding box center [253, 455] width 111 height 28
select select "77393"
click at [198, 442] on select "Select Stylist [PERSON_NAME] [PERSON_NAME] Guru [PERSON_NAME] [PERSON_NAME]" at bounding box center [253, 455] width 111 height 28
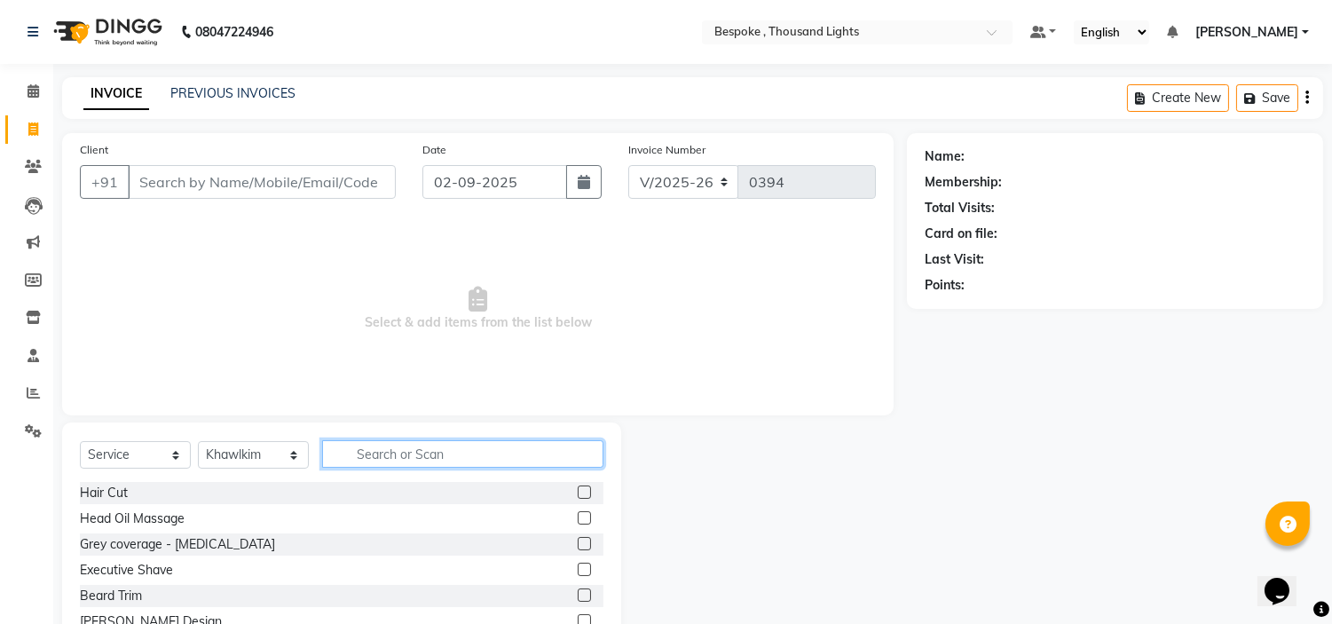
click at [386, 453] on input "text" at bounding box center [462, 454] width 281 height 28
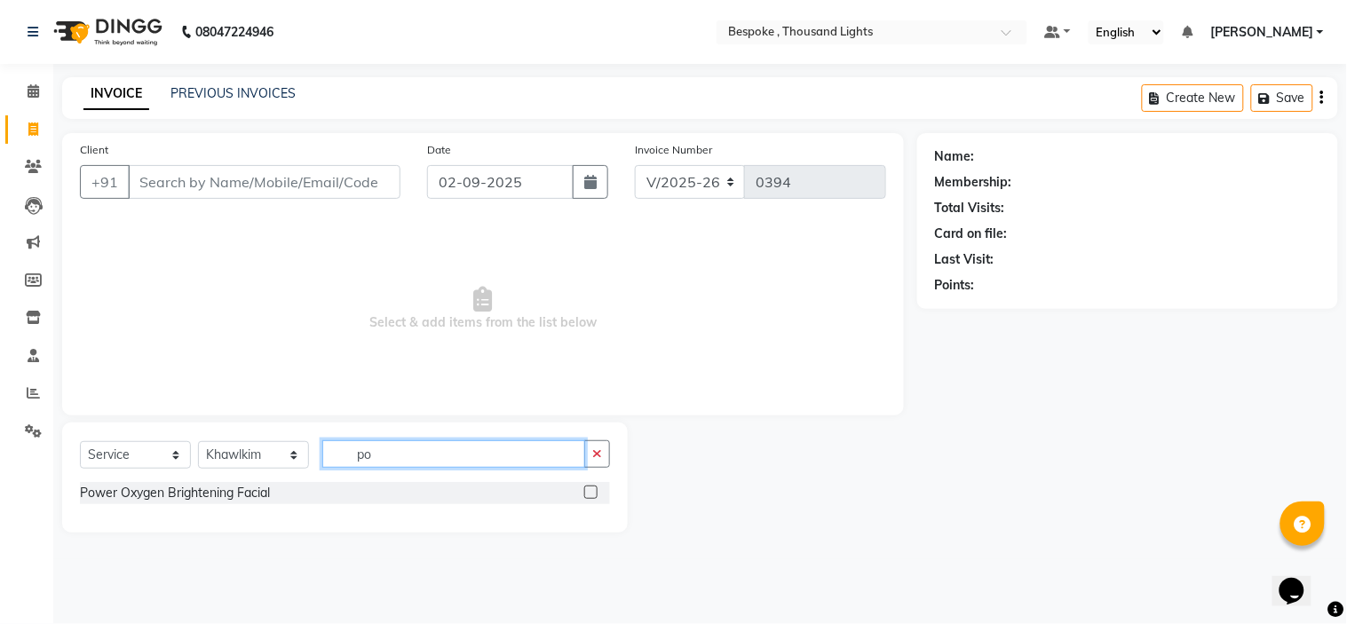
type input "po"
click at [377, 500] on div "Power Oxygen Brightening Facial" at bounding box center [345, 493] width 530 height 22
click at [586, 493] on label at bounding box center [590, 492] width 13 height 13
click at [586, 493] on input "checkbox" at bounding box center [590, 493] width 12 height 12
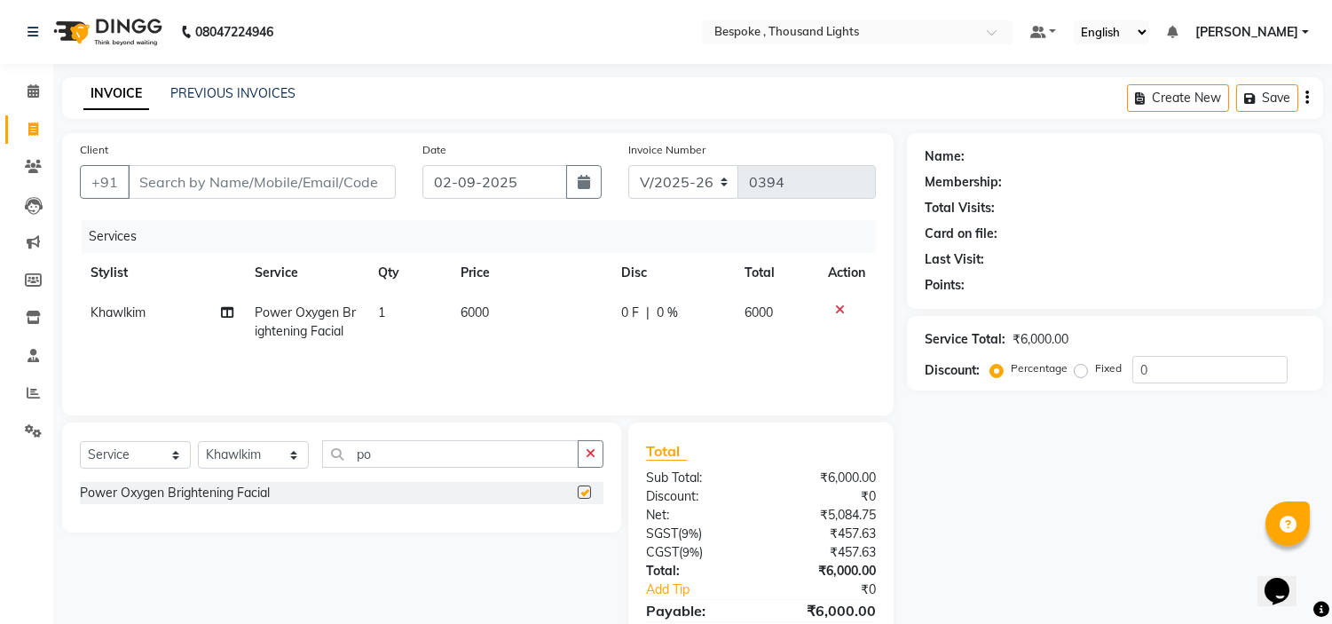
checkbox input "false"
click at [485, 308] on span "6000" at bounding box center [476, 312] width 28 height 16
select select "77393"
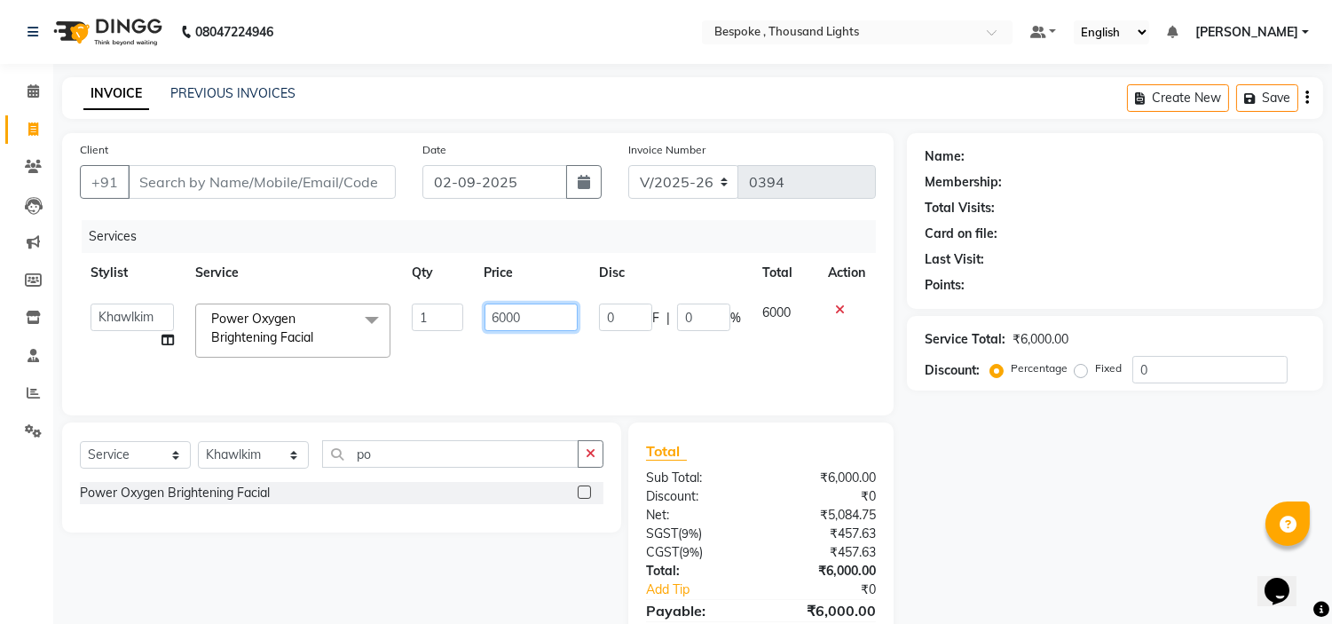
click at [500, 313] on input "6000" at bounding box center [531, 318] width 93 height 28
type input "3000"
click at [271, 454] on select "Select Stylist [PERSON_NAME] [PERSON_NAME] Guru [PERSON_NAME] [PERSON_NAME]" at bounding box center [253, 455] width 111 height 28
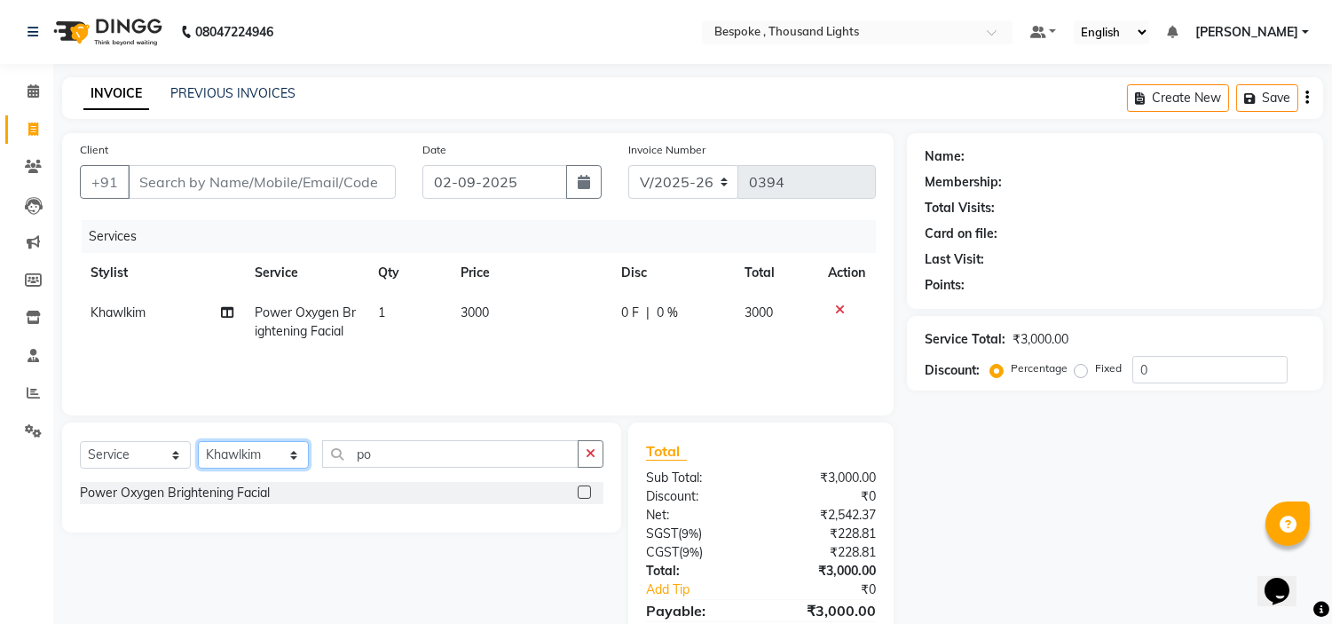
select select "77678"
click at [198, 442] on select "Select Stylist [PERSON_NAME] [PERSON_NAME] Guru [PERSON_NAME] [PERSON_NAME]" at bounding box center [253, 455] width 111 height 28
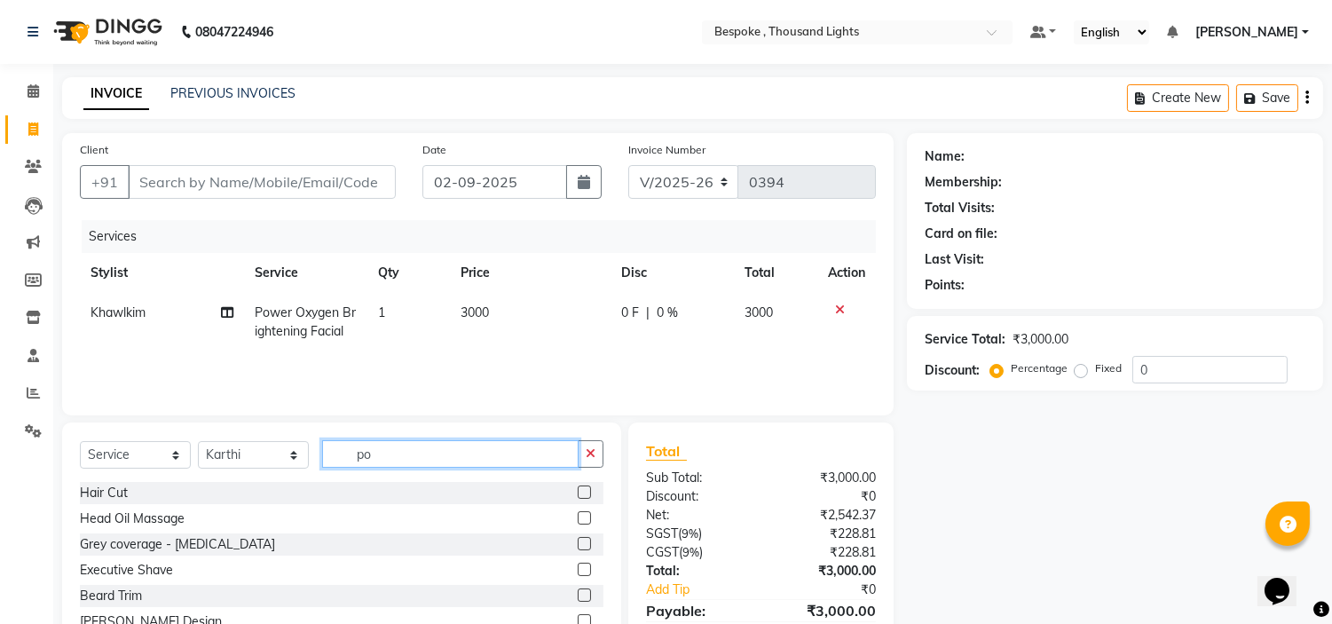
click at [400, 455] on input "po" at bounding box center [450, 454] width 257 height 28
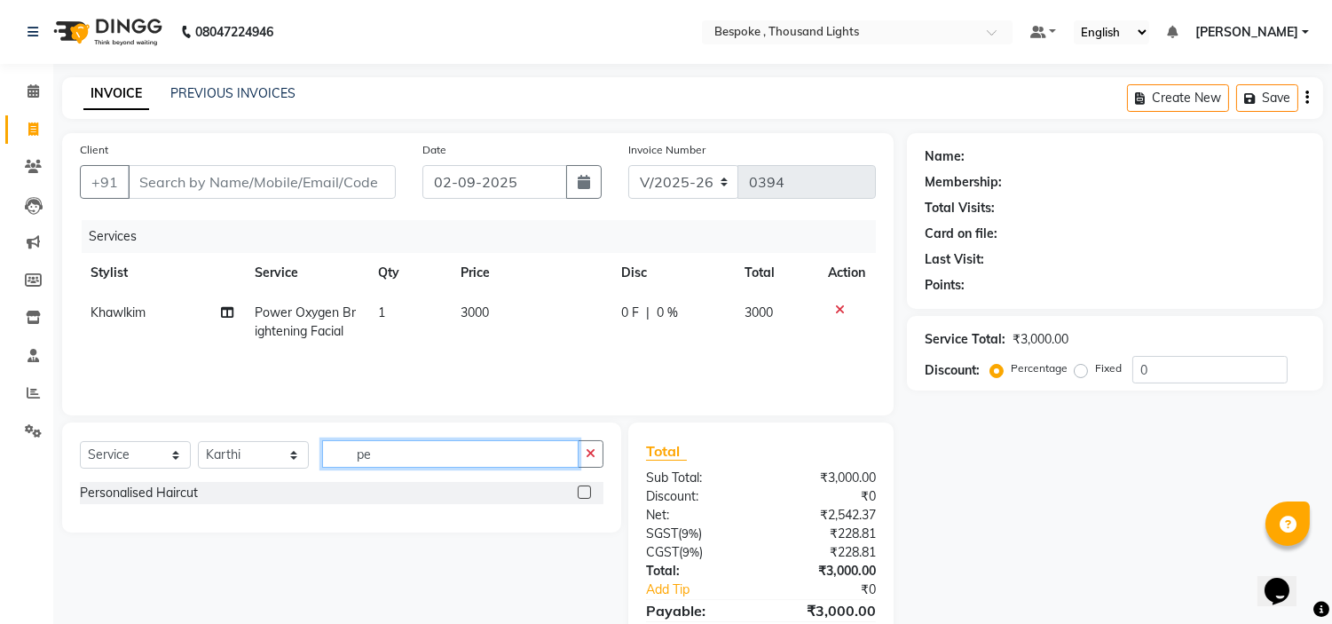
type input "p"
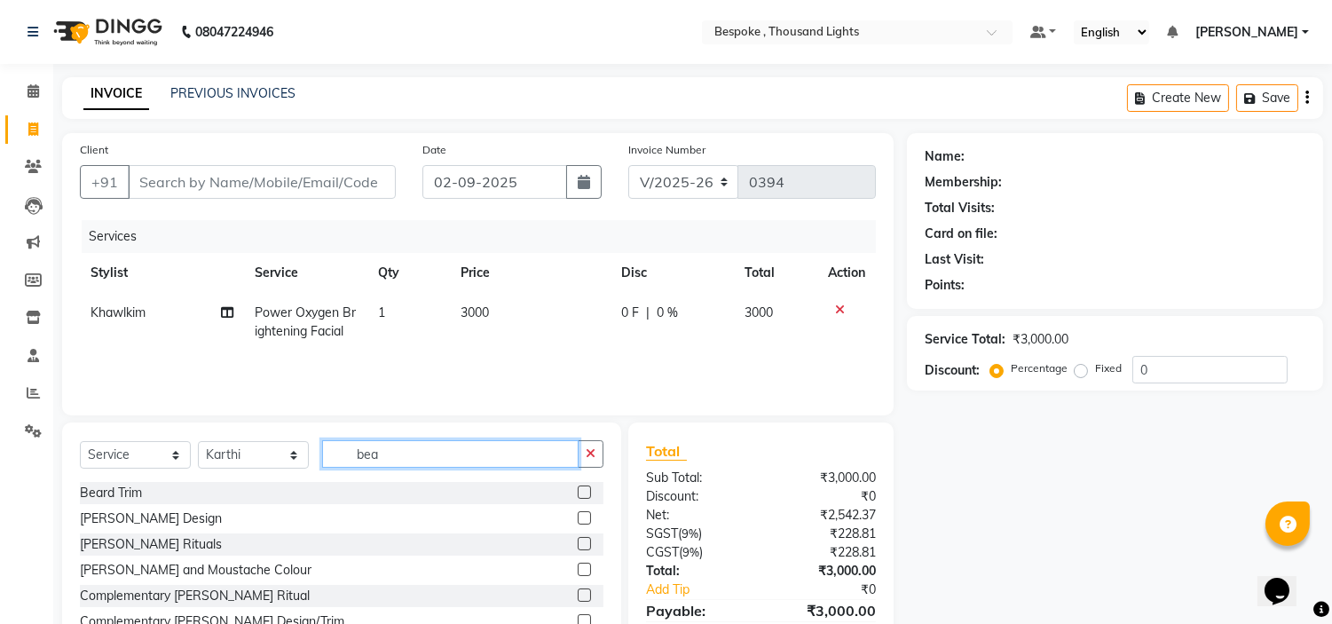
type input "bea"
click at [583, 522] on label at bounding box center [584, 517] width 13 height 13
click at [583, 522] on input "checkbox" at bounding box center [584, 519] width 12 height 12
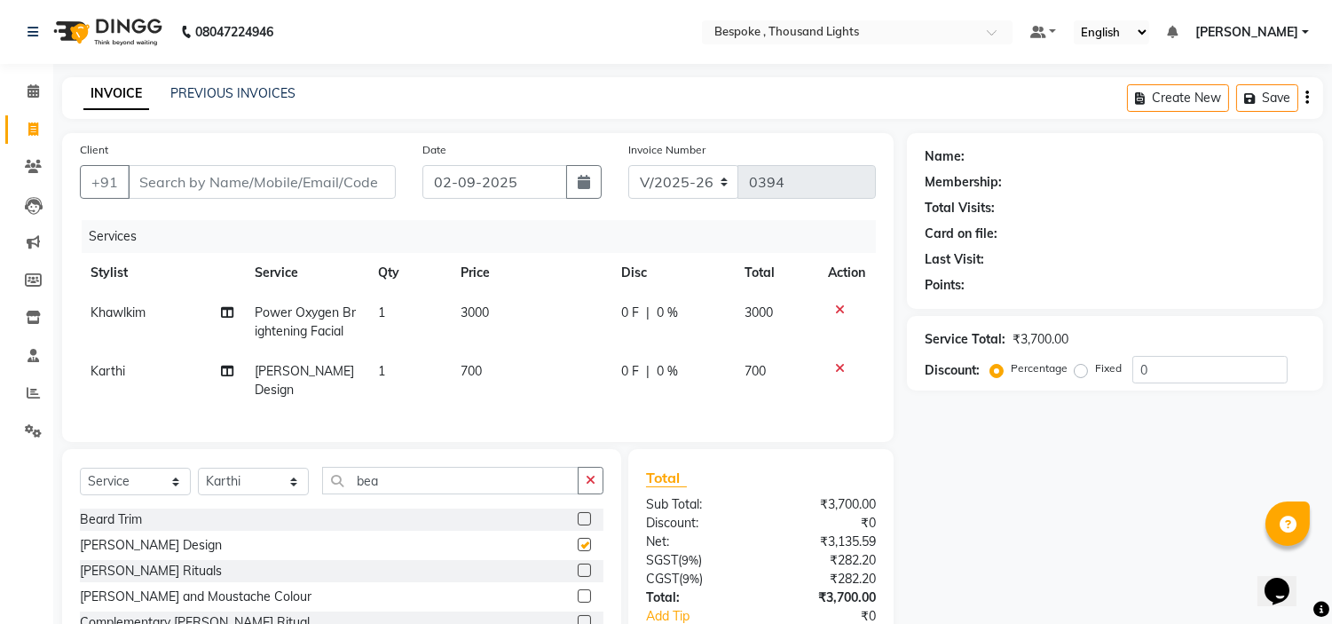
checkbox input "false"
click at [190, 172] on input "Client" at bounding box center [262, 182] width 268 height 34
type input "yadu"
click at [367, 187] on span "Add Client" at bounding box center [350, 182] width 70 height 18
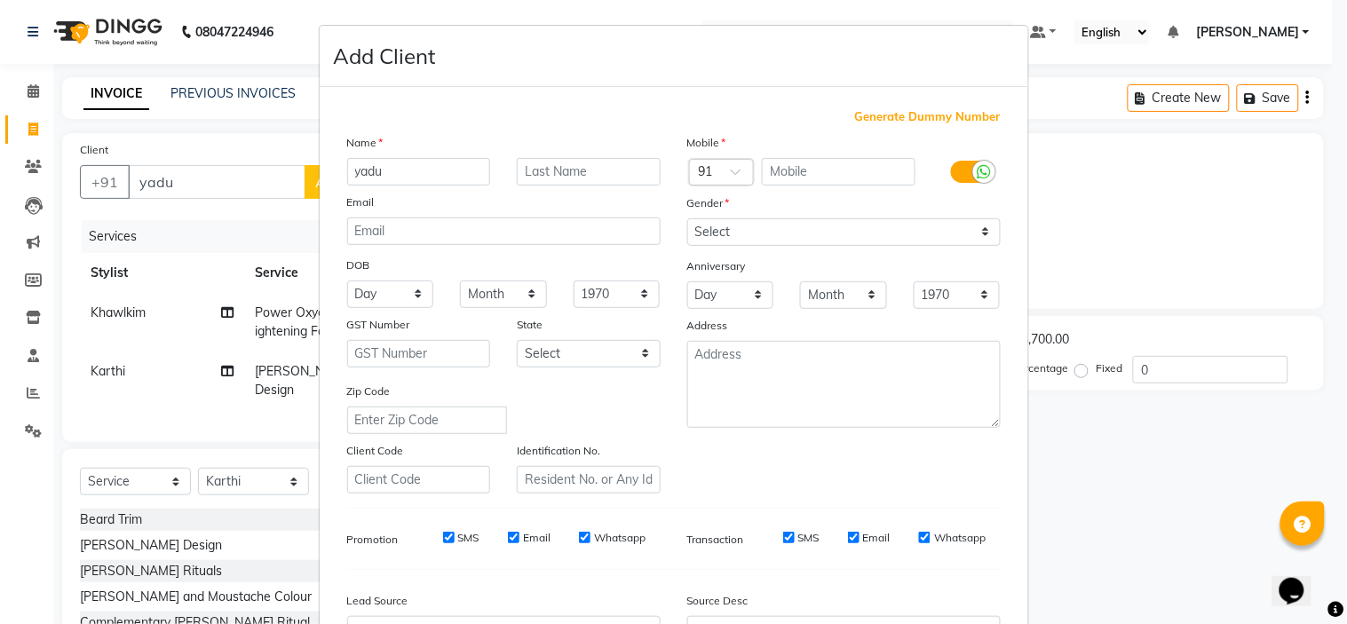
click at [886, 109] on span "Generate Dummy Number" at bounding box center [928, 117] width 146 height 18
type input "1362300000096"
checkbox input "false"
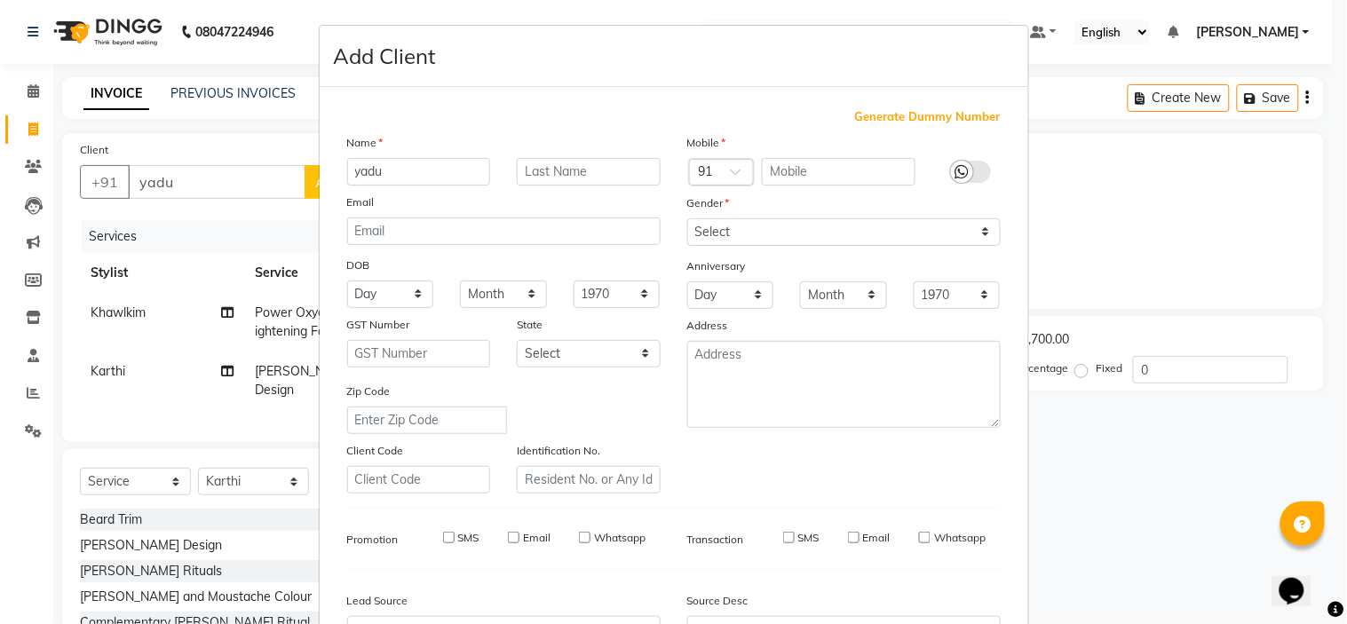
checkbox input "false"
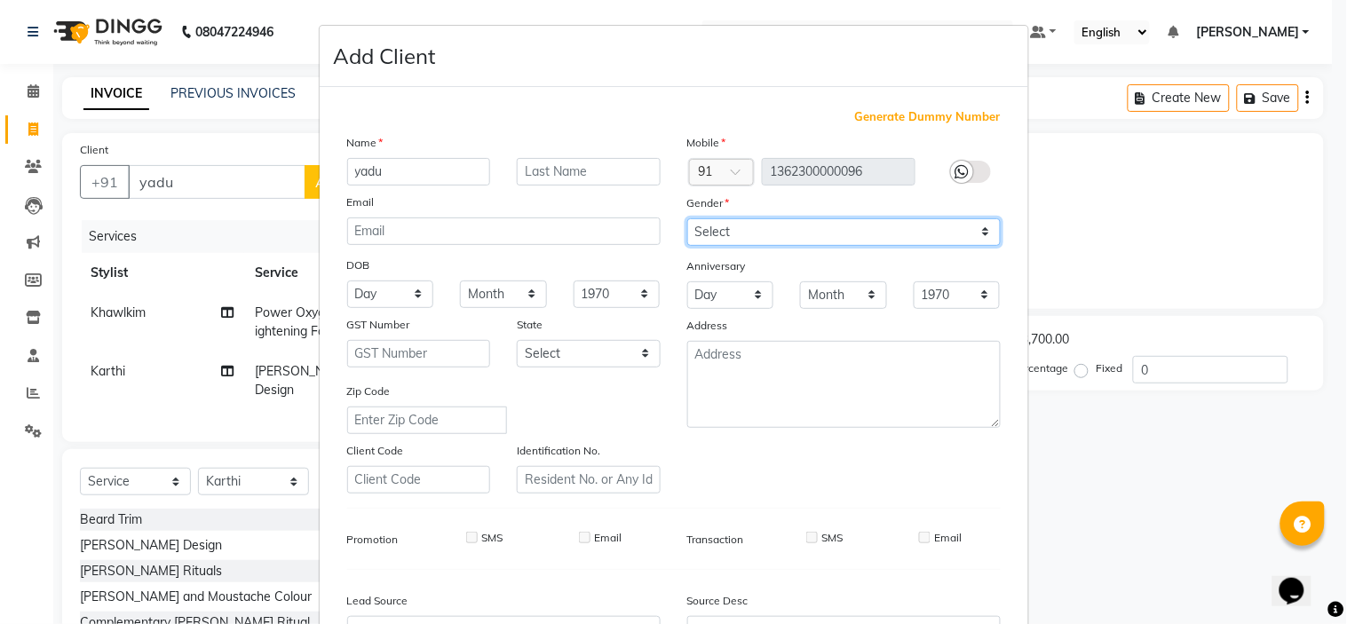
click at [772, 240] on select "Select [DEMOGRAPHIC_DATA] [DEMOGRAPHIC_DATA] Other Prefer Not To Say" at bounding box center [843, 232] width 313 height 28
select select "[DEMOGRAPHIC_DATA]"
click at [687, 218] on select "Select [DEMOGRAPHIC_DATA] [DEMOGRAPHIC_DATA] Other Prefer Not To Say" at bounding box center [843, 232] width 313 height 28
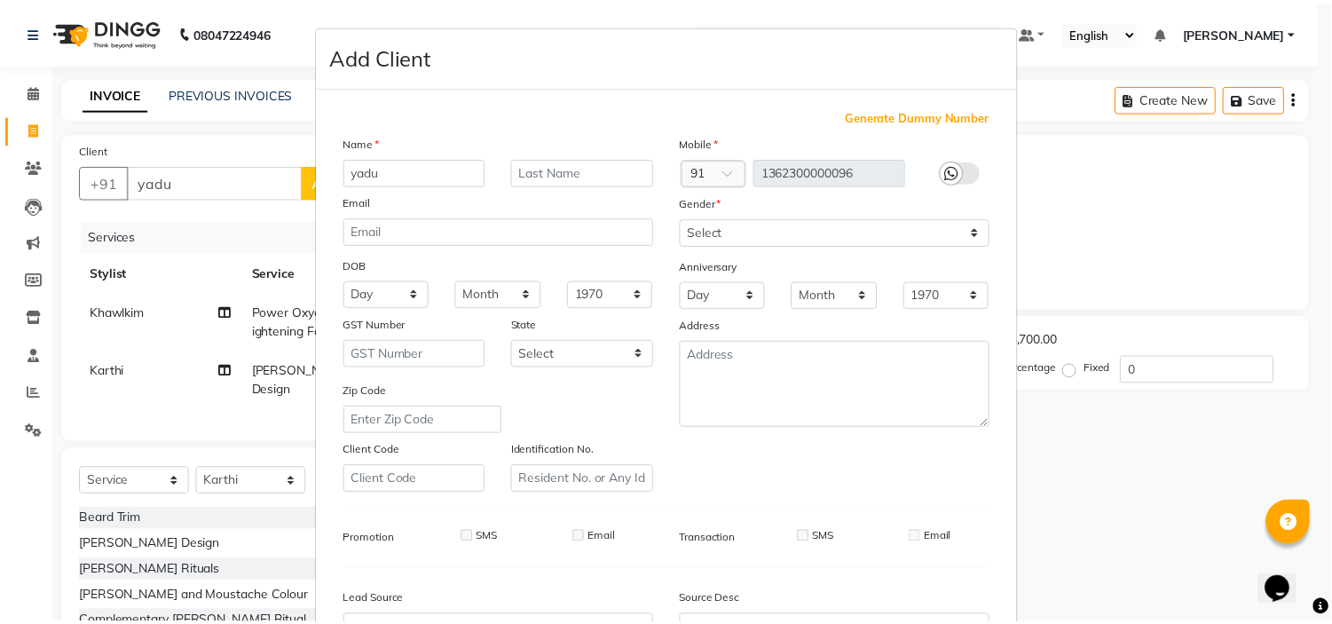
scroll to position [196, 0]
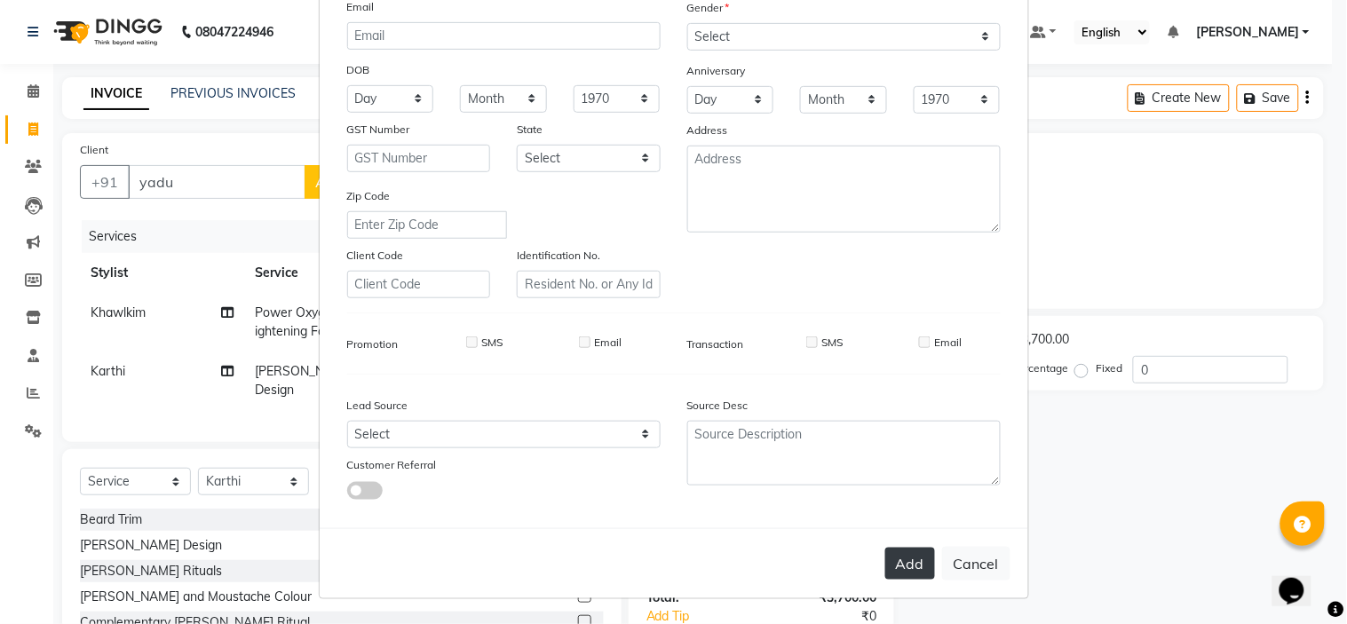
click at [894, 561] on button "Add" at bounding box center [910, 564] width 50 height 32
type input "1362300000096"
select select
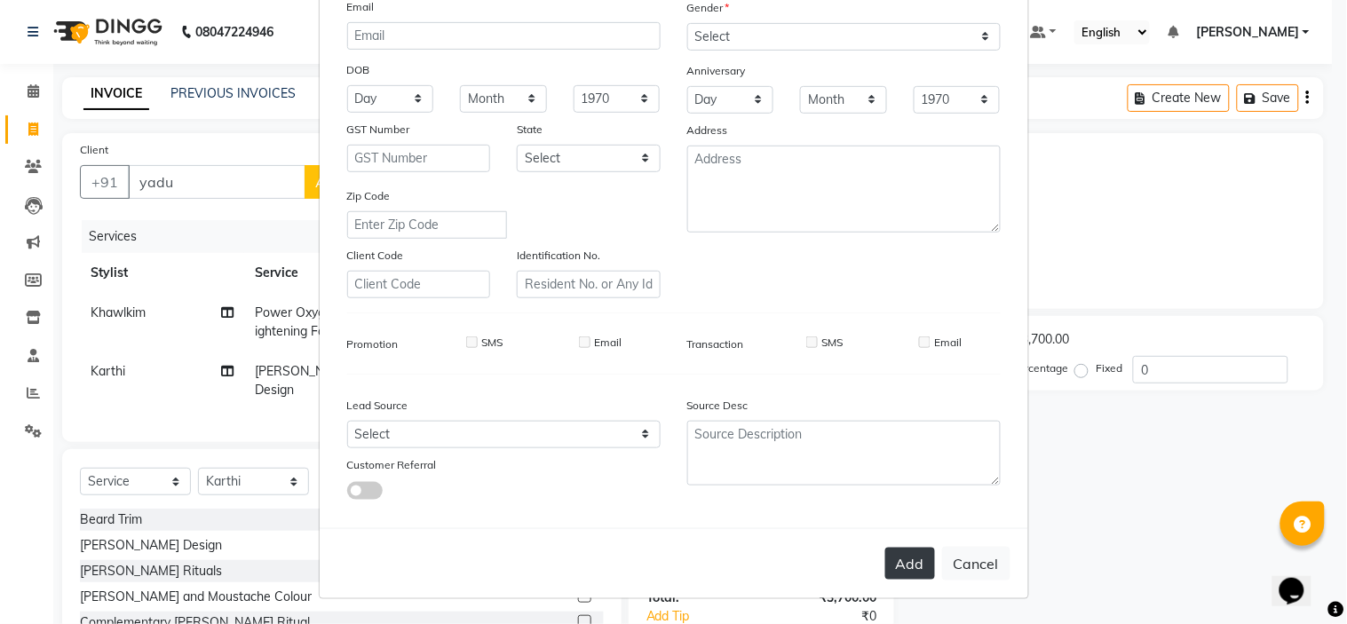
select select
checkbox input "false"
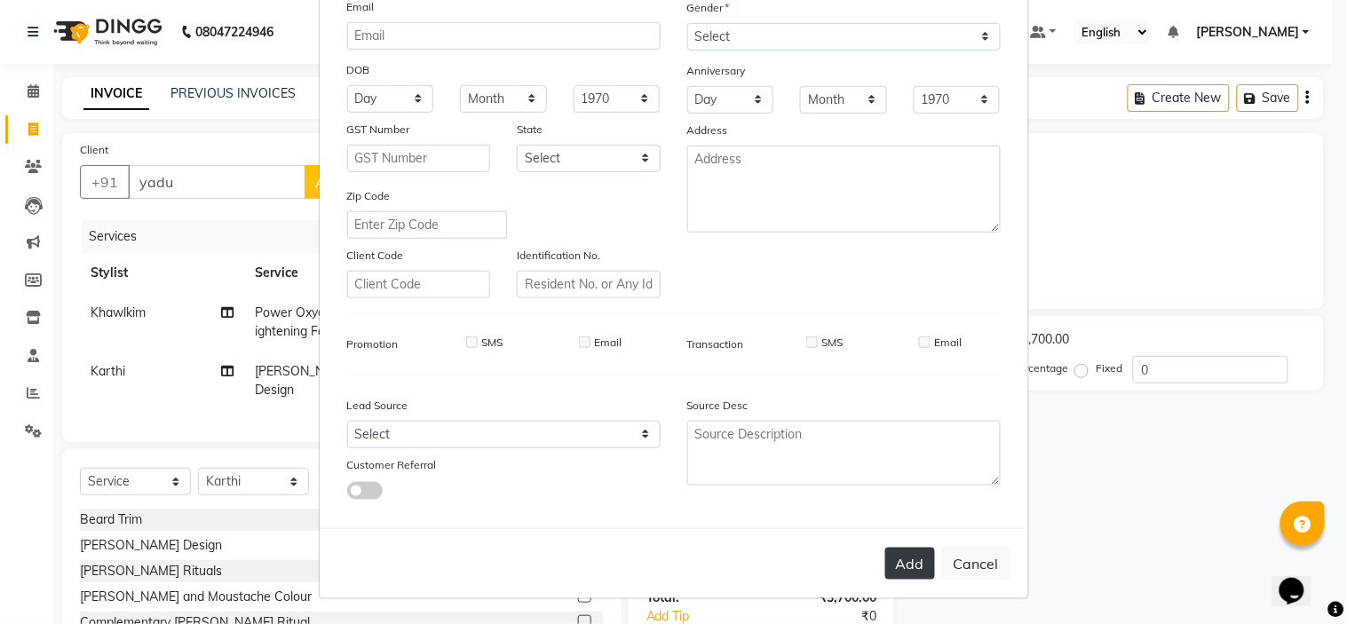
checkbox input "false"
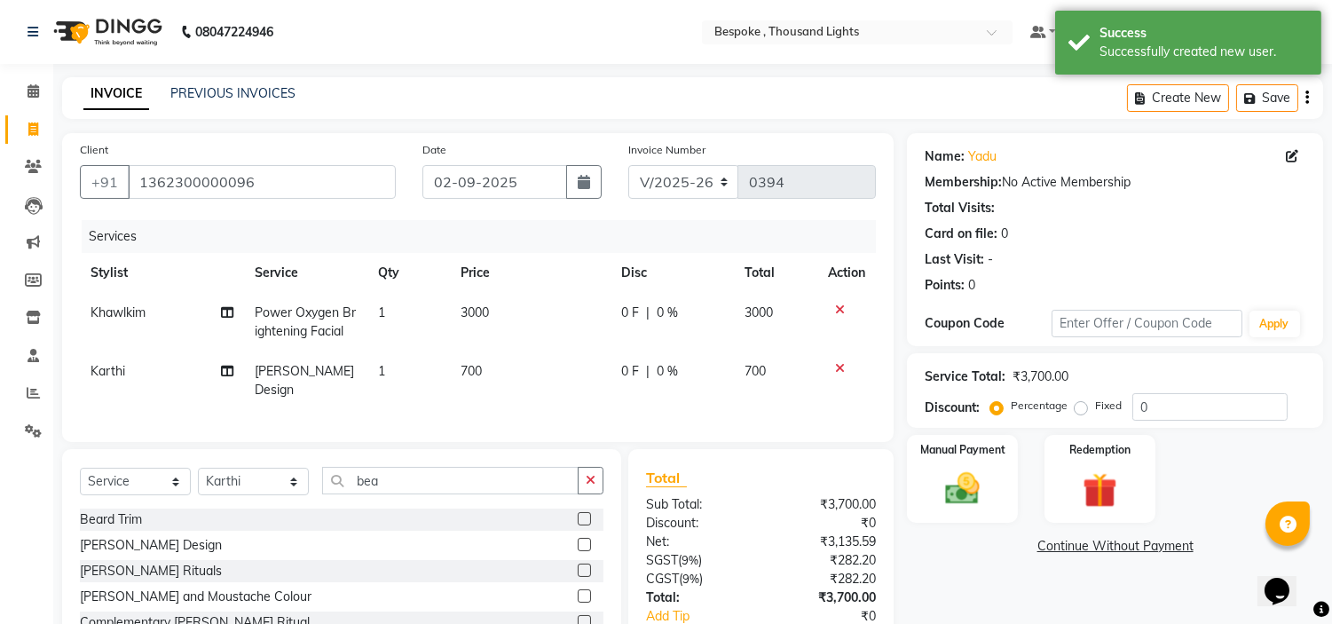
scroll to position [20, 0]
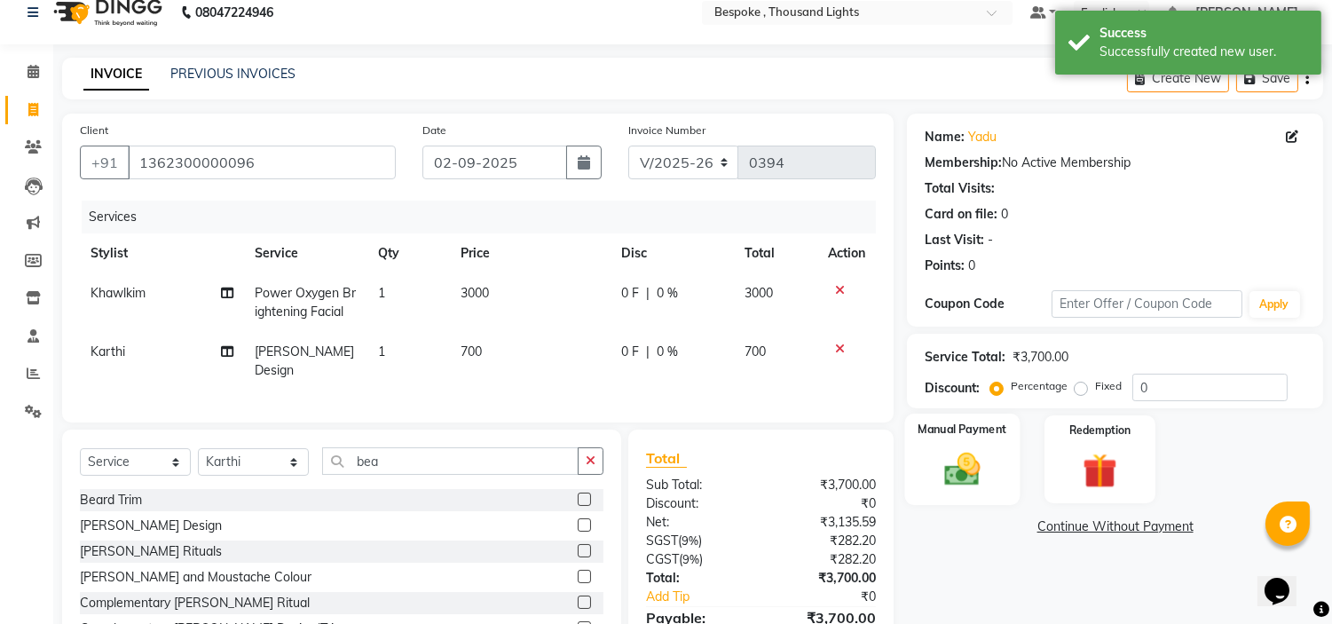
click at [990, 446] on div "Manual Payment" at bounding box center [962, 459] width 115 height 91
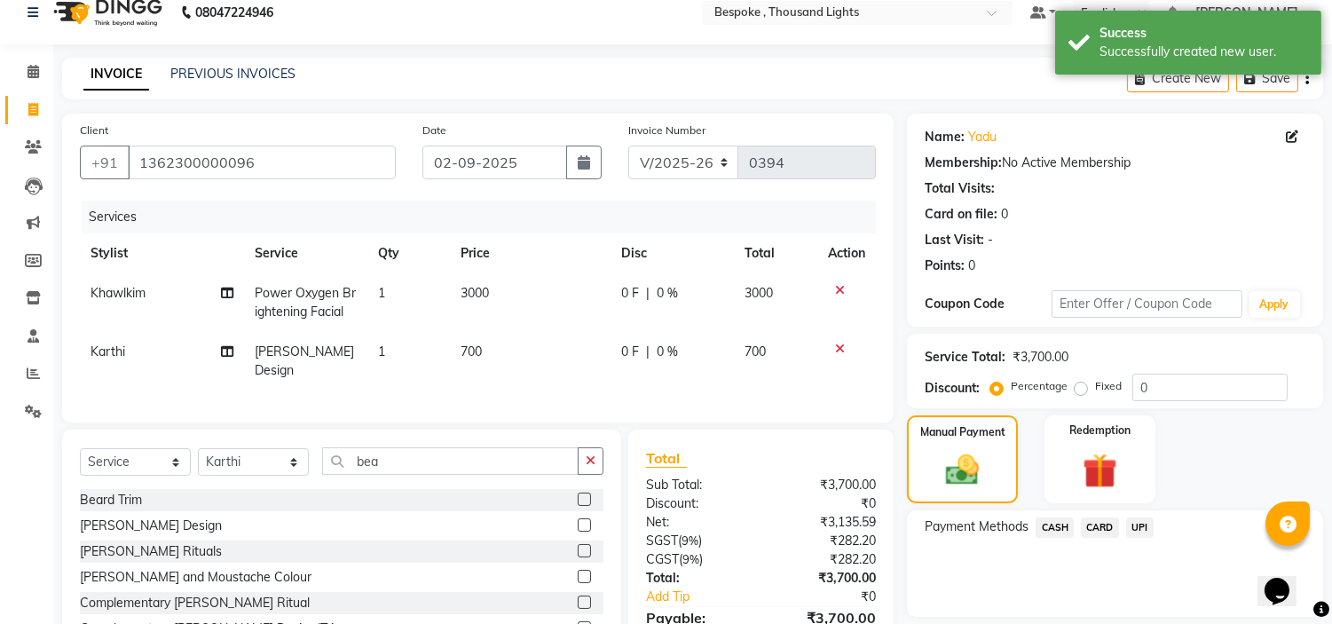
click at [1094, 530] on span "CARD" at bounding box center [1100, 528] width 38 height 20
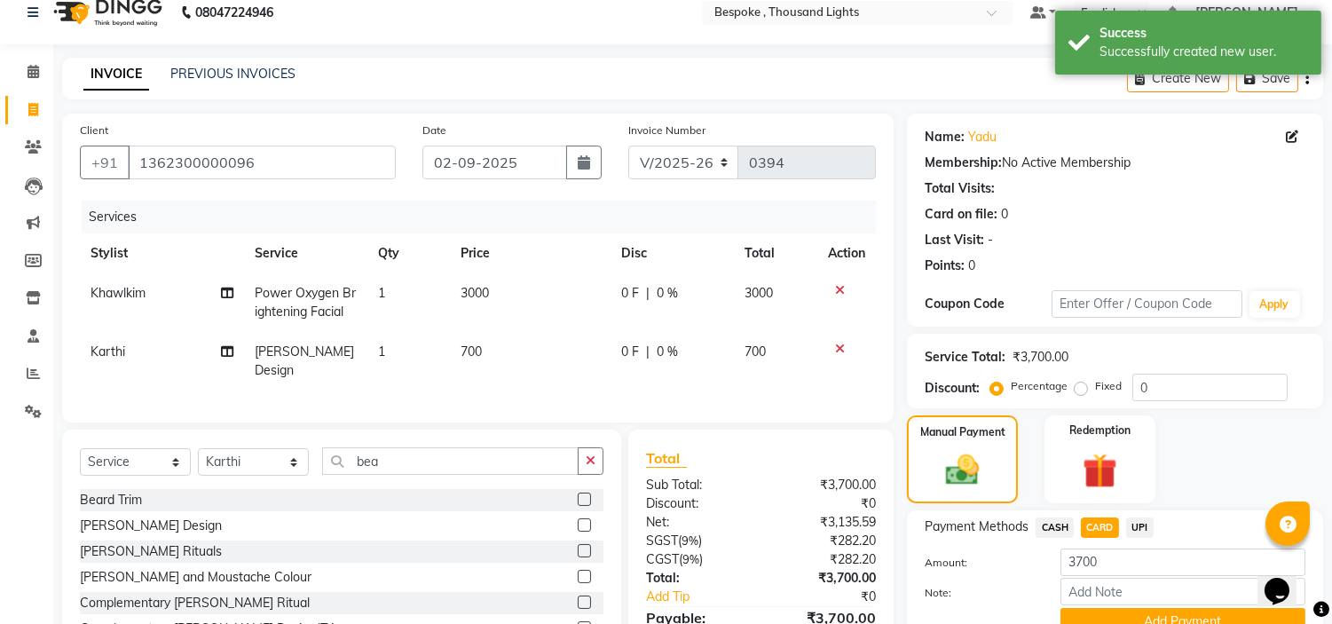
scroll to position [108, 0]
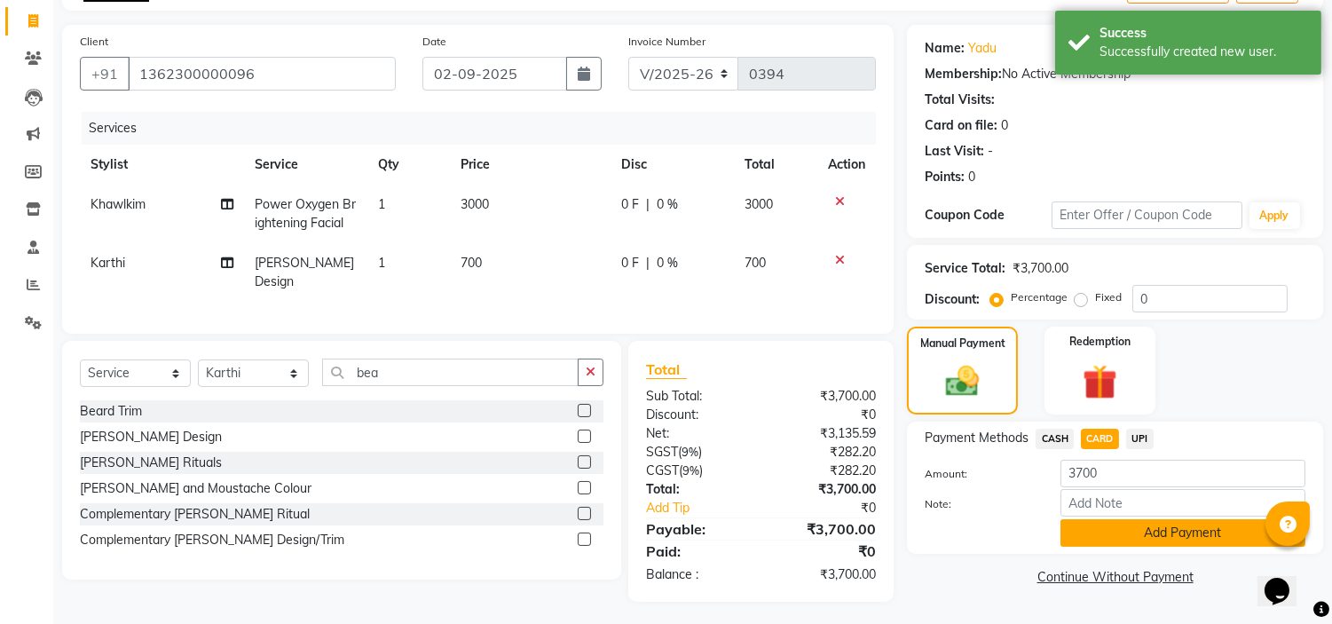
click at [1182, 526] on button "Add Payment" at bounding box center [1183, 533] width 245 height 28
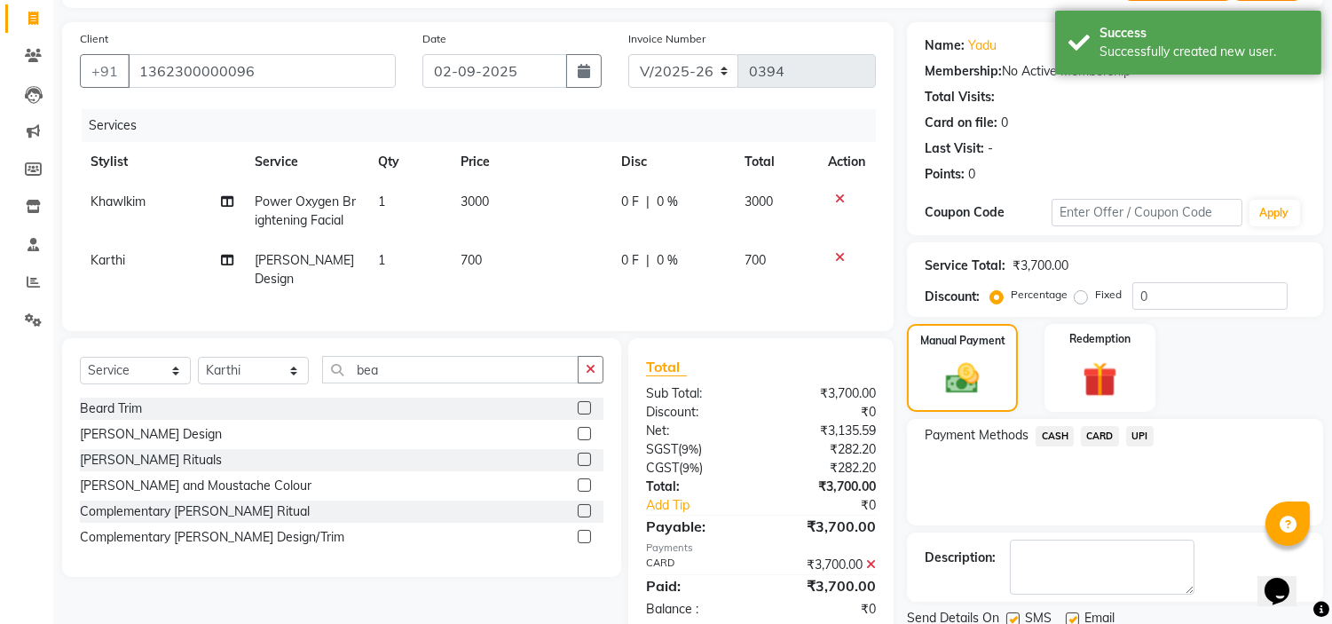
scroll to position [174, 0]
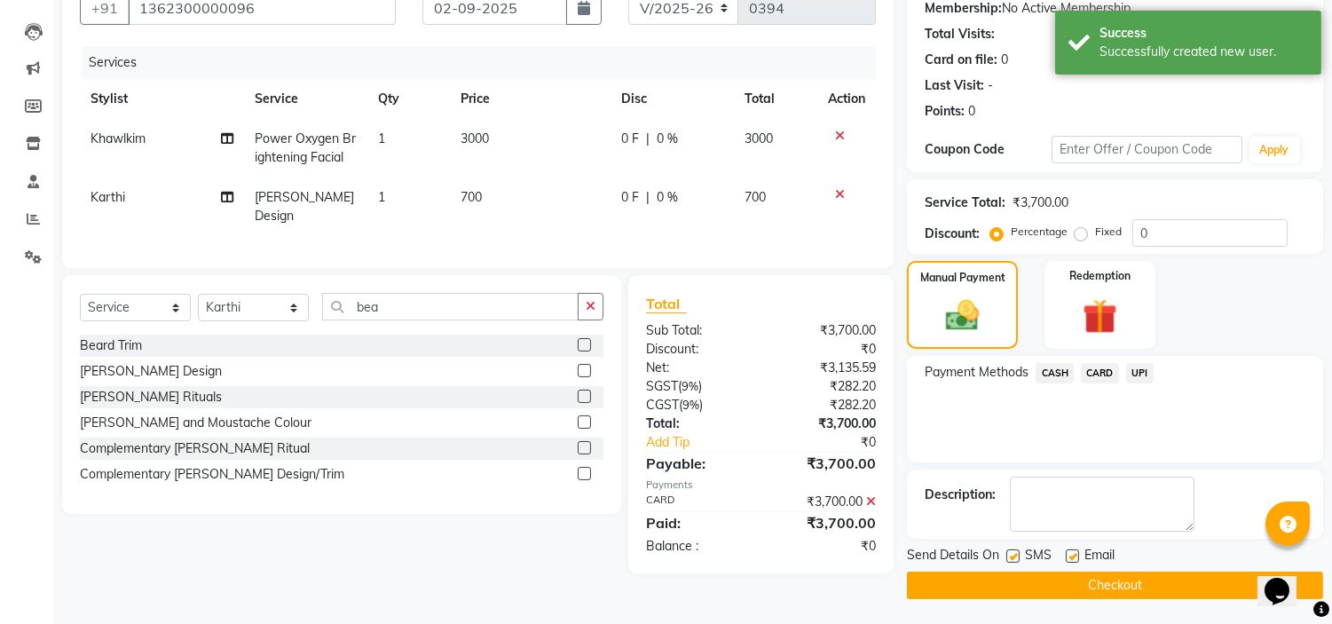
click at [1080, 588] on button "Checkout" at bounding box center [1115, 586] width 416 height 28
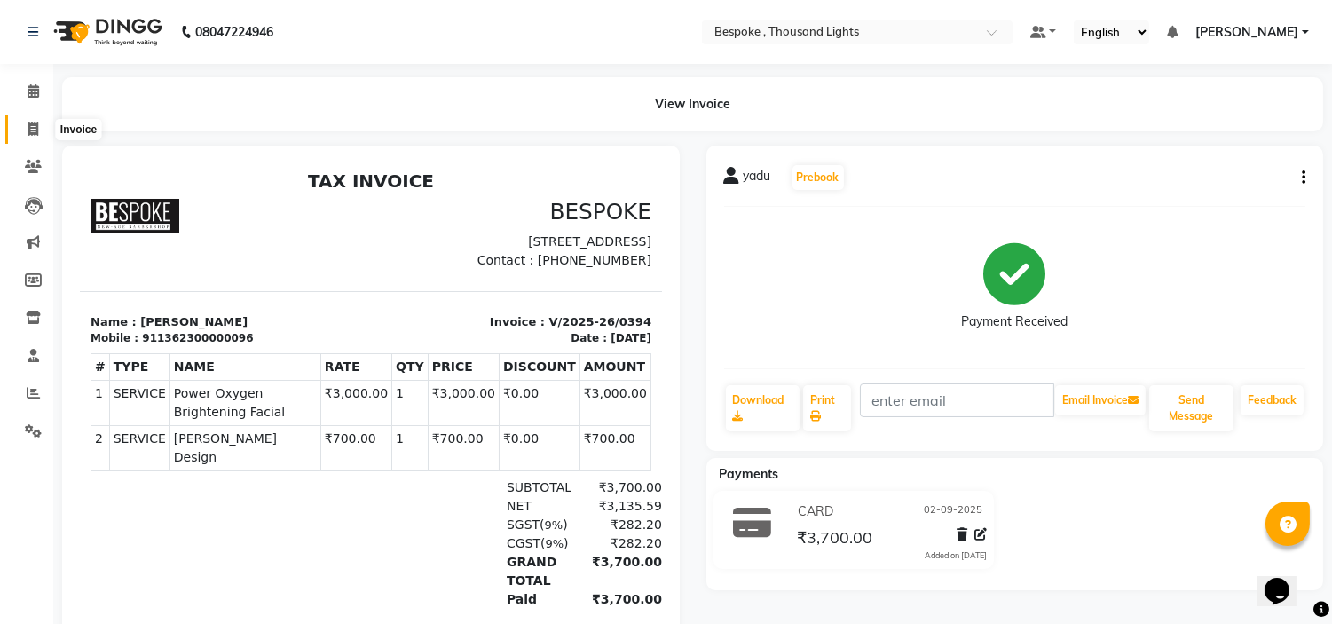
click at [42, 130] on span at bounding box center [33, 130] width 31 height 20
select select "service"
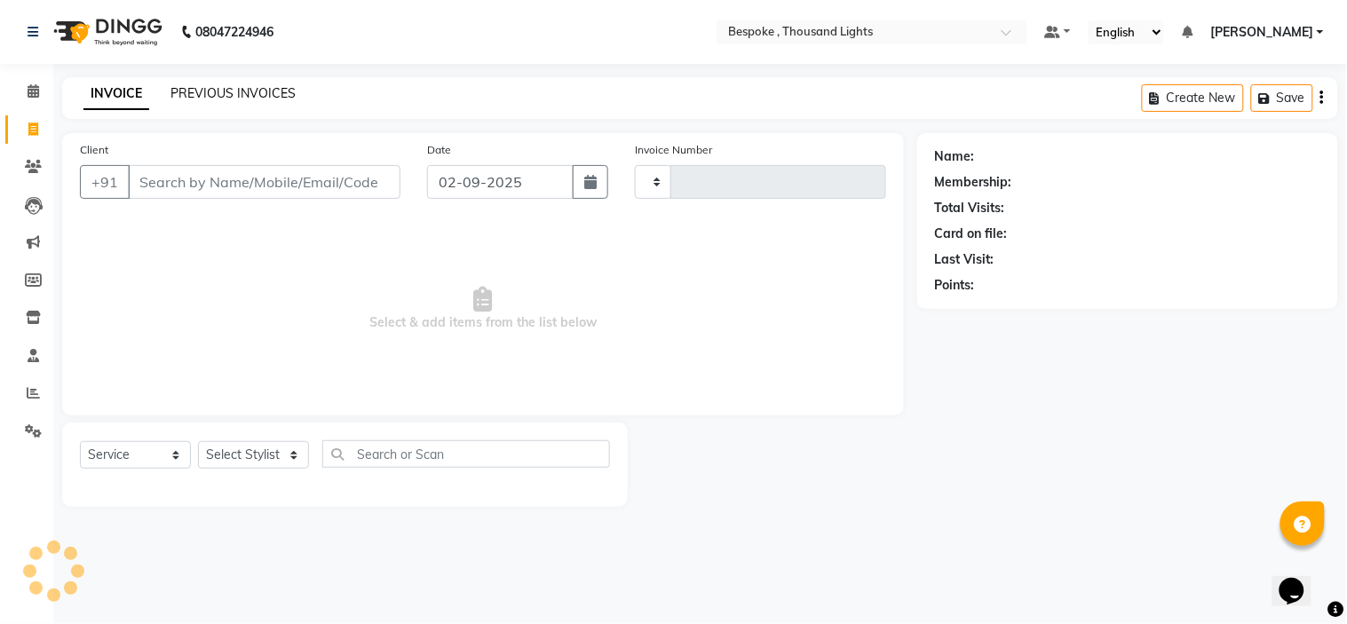
click at [223, 87] on link "PREVIOUS INVOICES" at bounding box center [232, 93] width 125 height 16
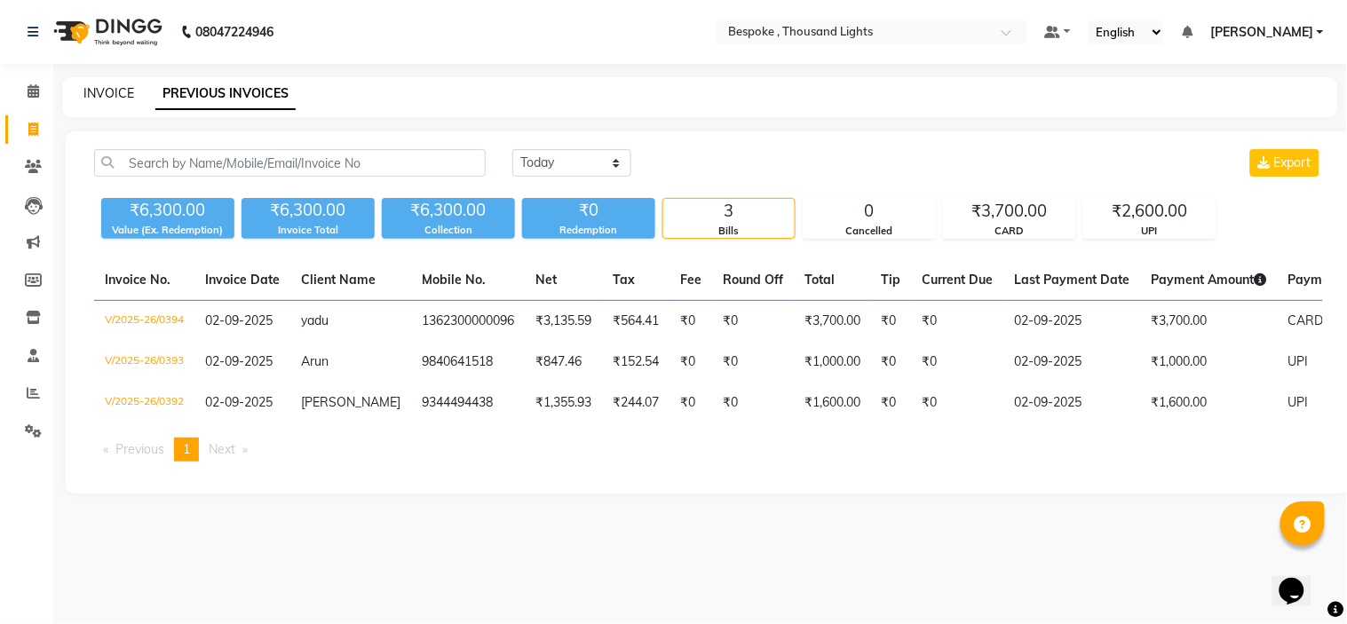
click at [99, 99] on link "INVOICE" at bounding box center [108, 93] width 51 height 16
select select "service"
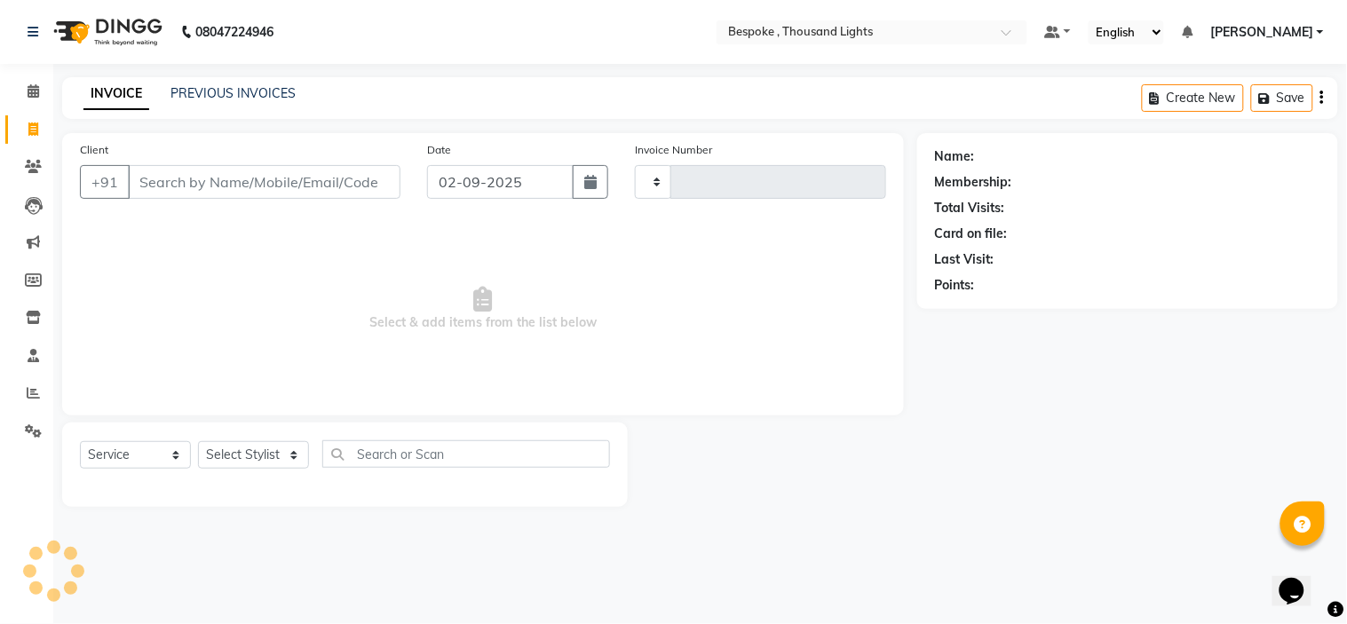
type input "0395"
select select "8177"
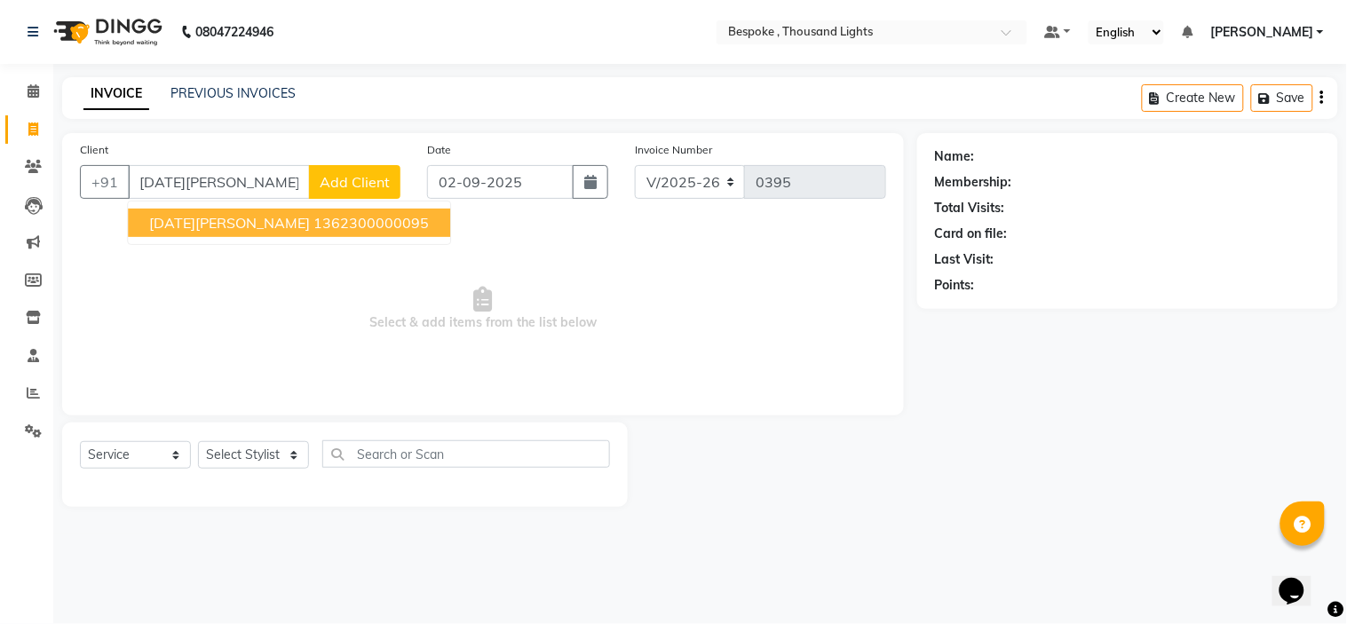
click at [313, 227] on ngb-highlight "1362300000095" at bounding box center [370, 223] width 115 height 18
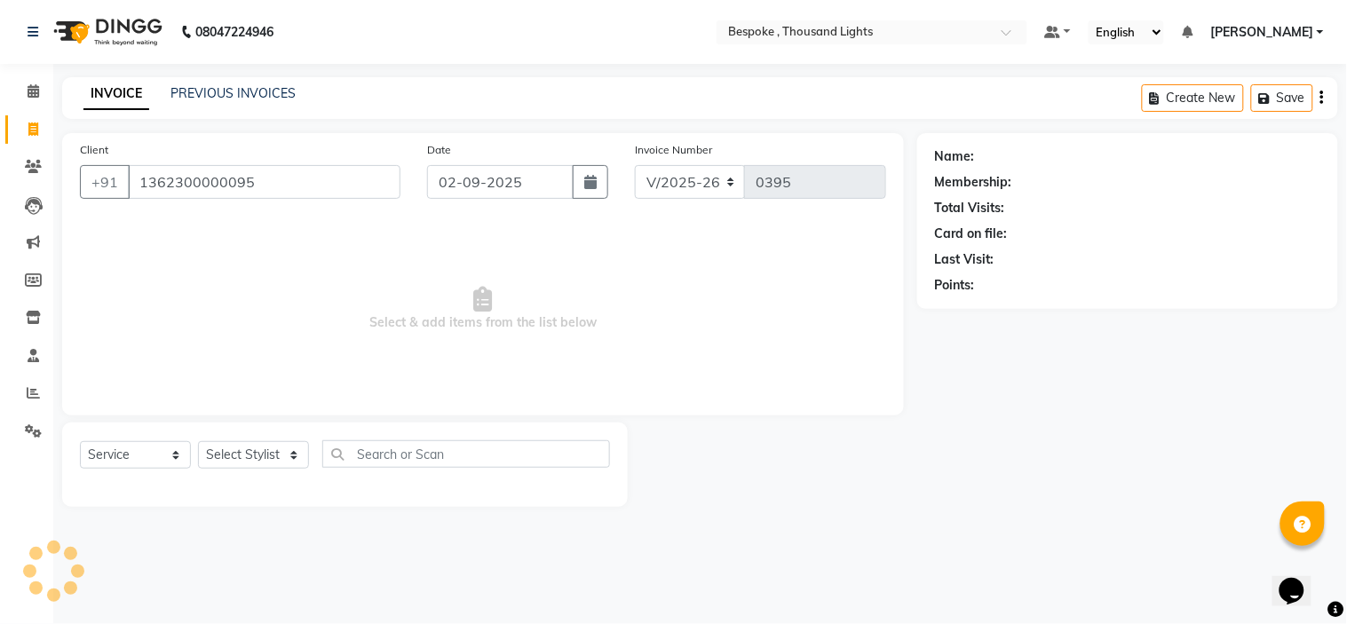
type input "1362300000095"
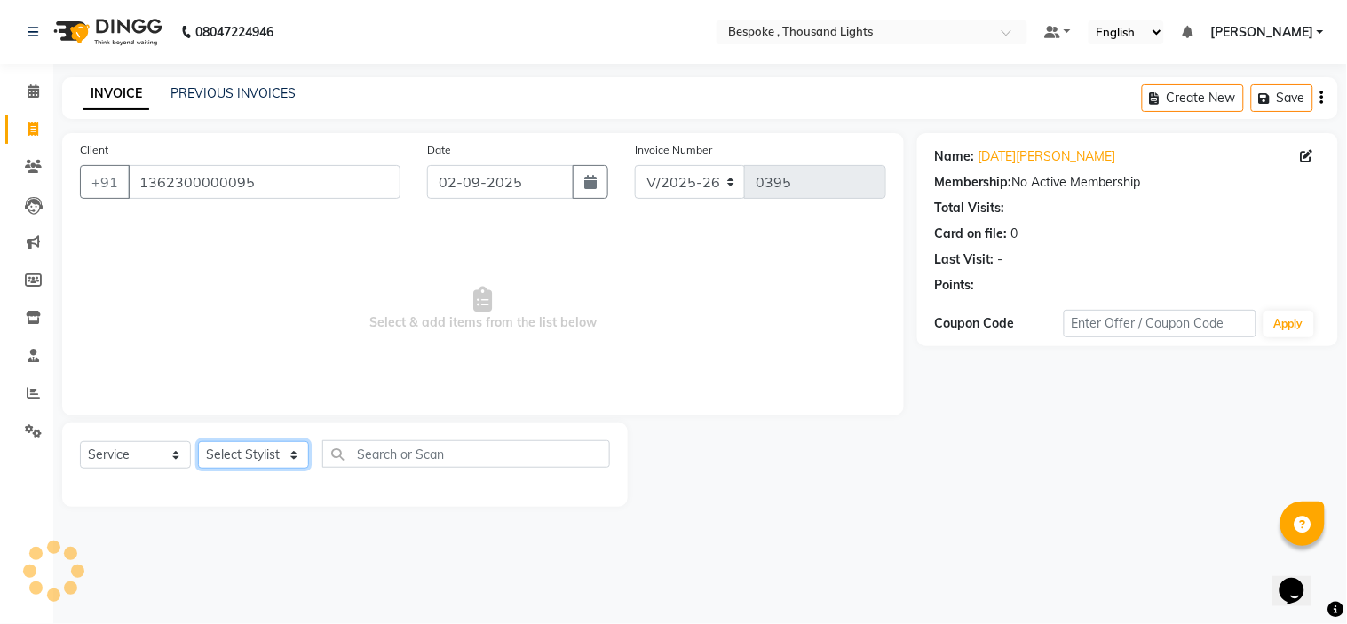
click at [233, 449] on select "Select Stylist [PERSON_NAME] [PERSON_NAME] Guru [PERSON_NAME] [PERSON_NAME]" at bounding box center [253, 455] width 111 height 28
select select "77187"
click at [198, 442] on select "Select Stylist [PERSON_NAME] [PERSON_NAME] Guru [PERSON_NAME] [PERSON_NAME]" at bounding box center [253, 455] width 111 height 28
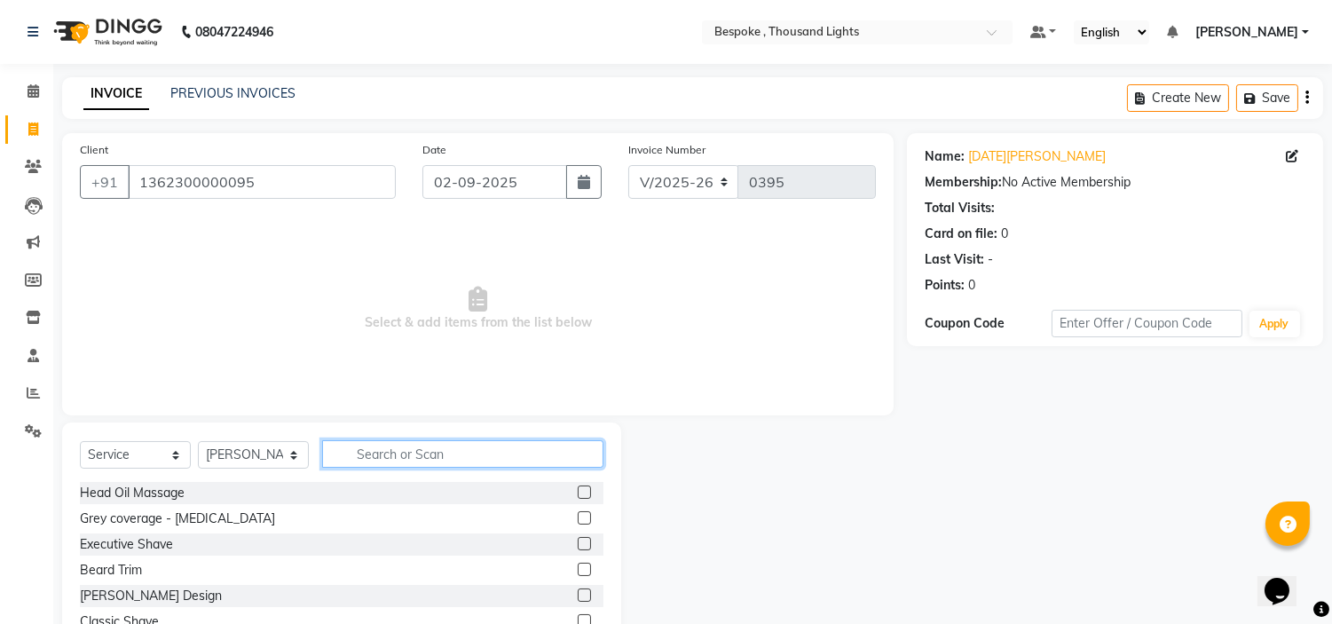
click at [379, 462] on input "text" at bounding box center [462, 454] width 281 height 28
click at [30, 360] on icon at bounding box center [34, 355] width 12 height 13
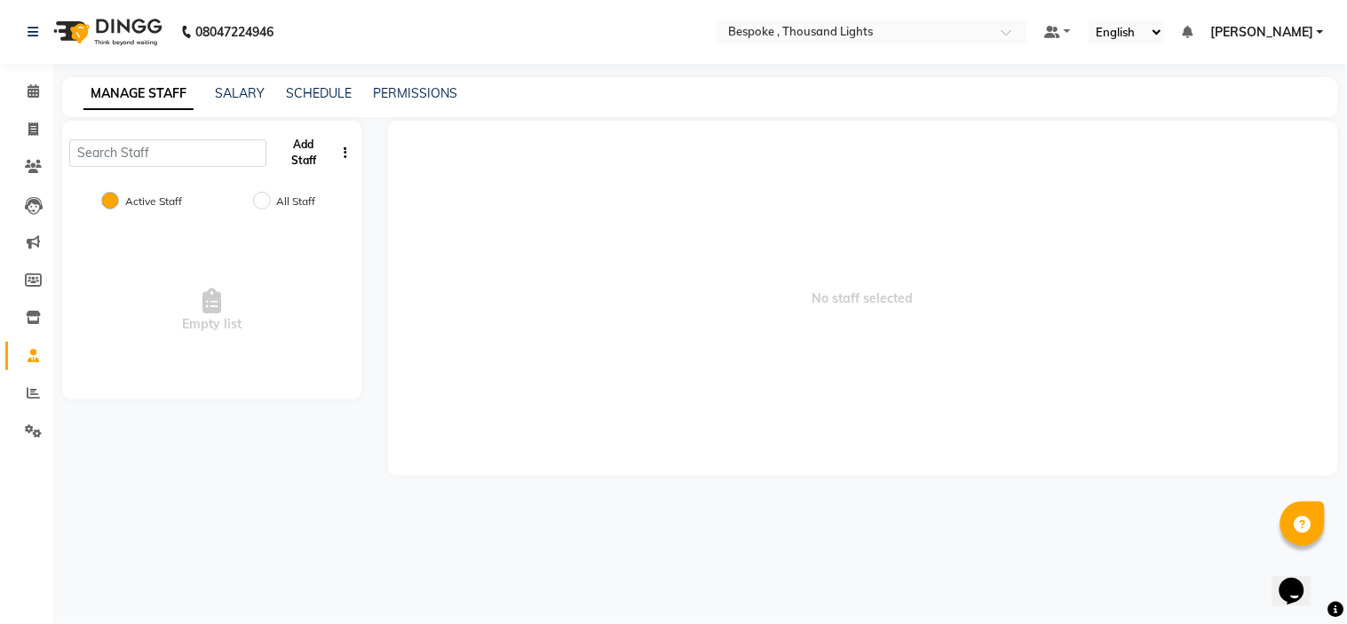
click at [293, 153] on button "Add Staff" at bounding box center [303, 153] width 61 height 46
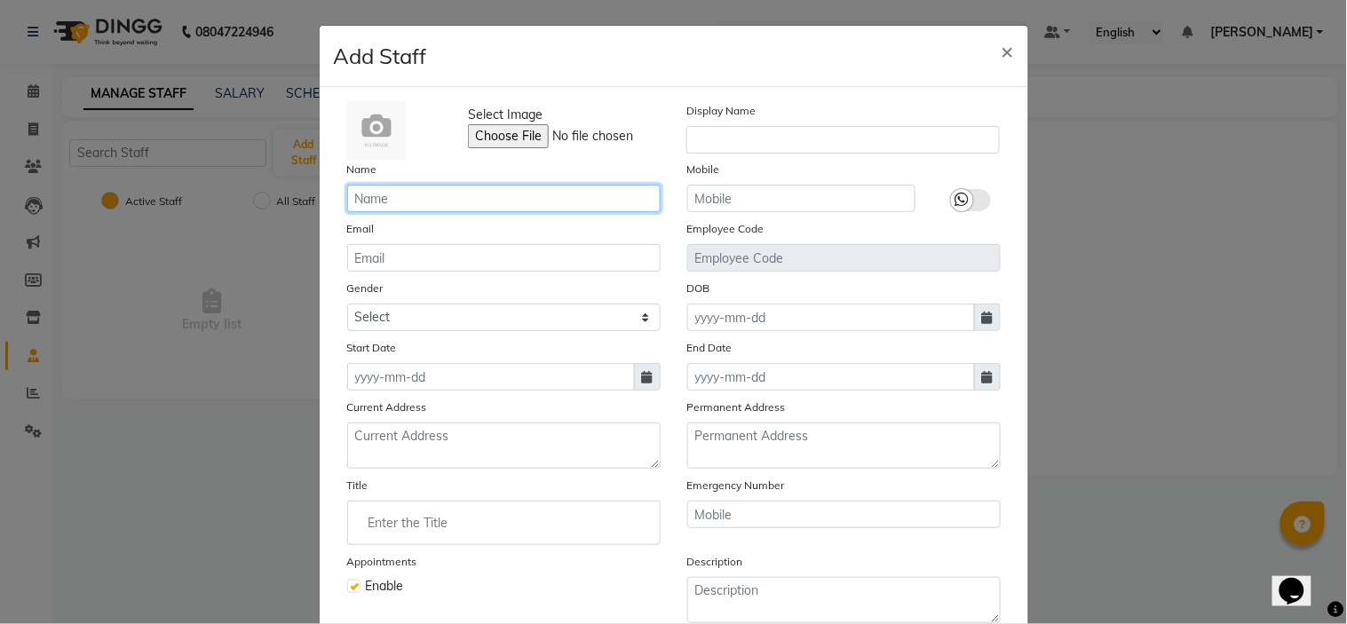
click at [483, 200] on input "text" at bounding box center [503, 199] width 313 height 28
type input "Dominic"
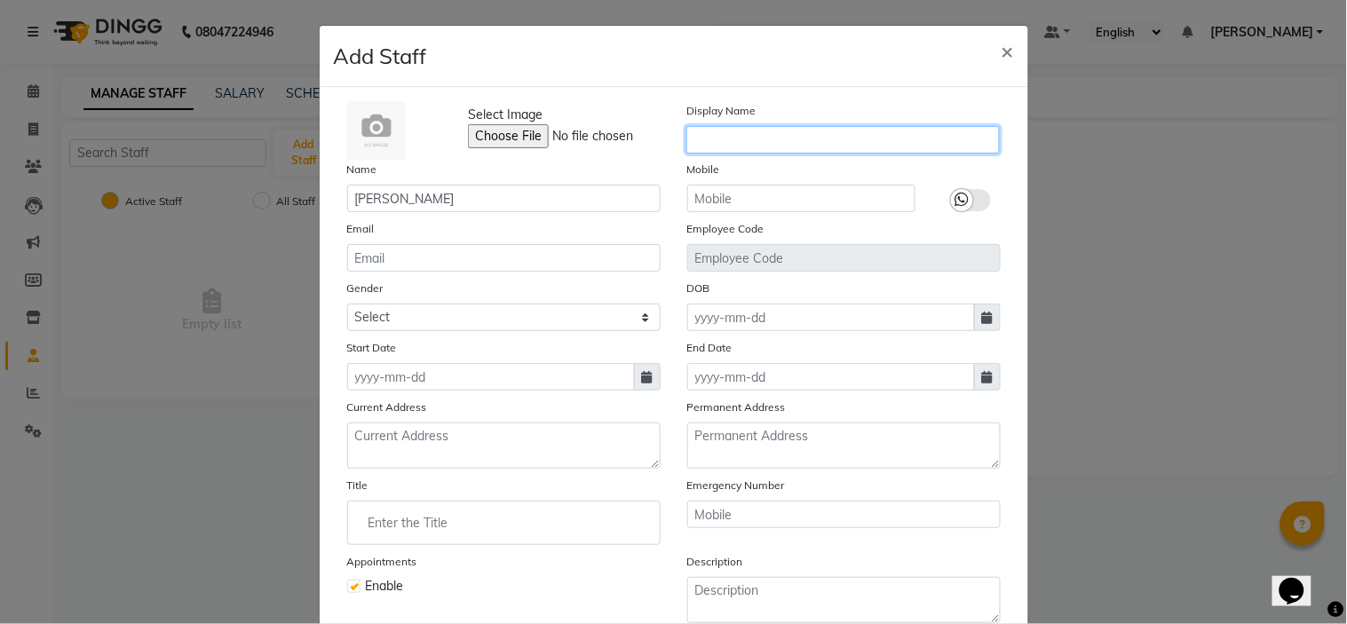
click at [717, 145] on input "text" at bounding box center [842, 140] width 313 height 28
type input "Dominic"
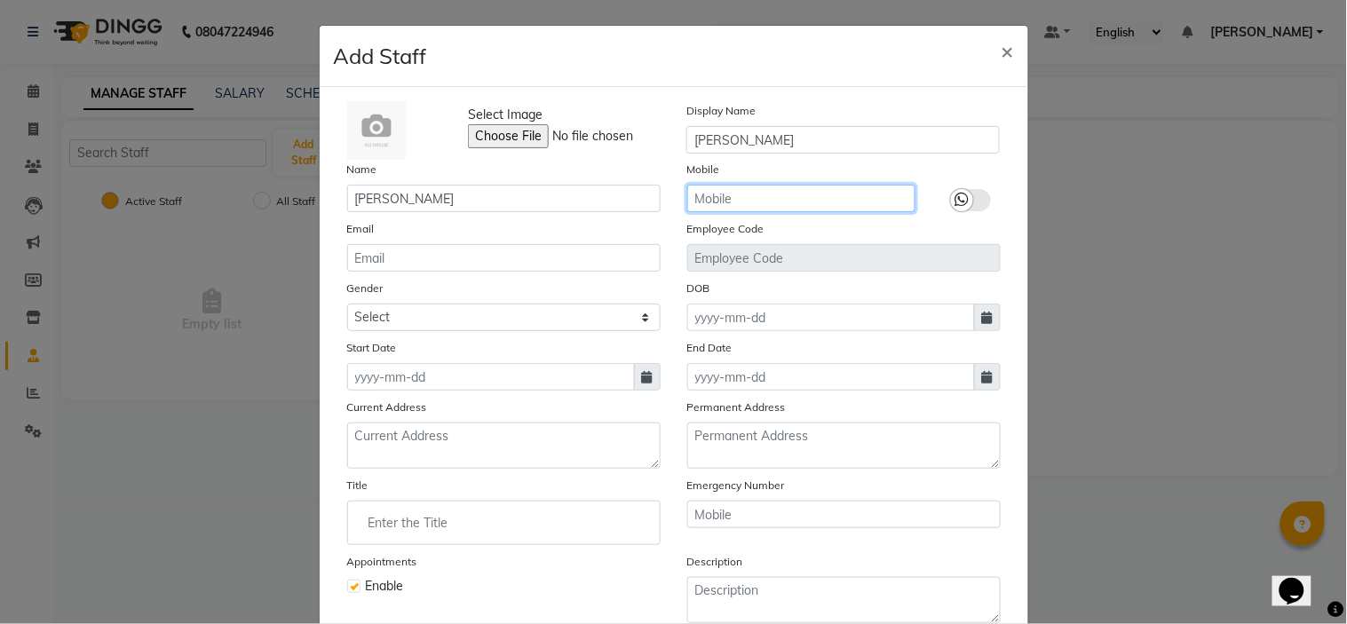
click at [723, 191] on input "text" at bounding box center [801, 199] width 228 height 28
type input "7904933514"
click at [955, 197] on icon at bounding box center [962, 200] width 14 height 16
click at [0, 0] on input "checkbox" at bounding box center [0, 0] width 0 height 0
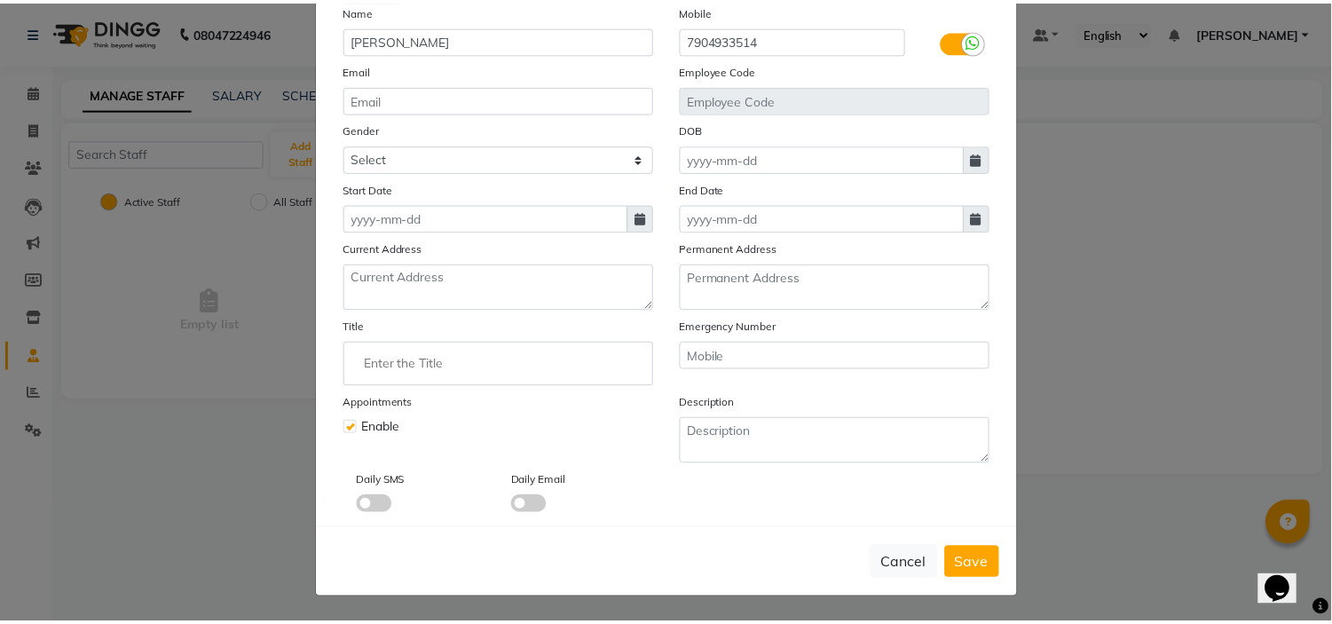
scroll to position [161, 0]
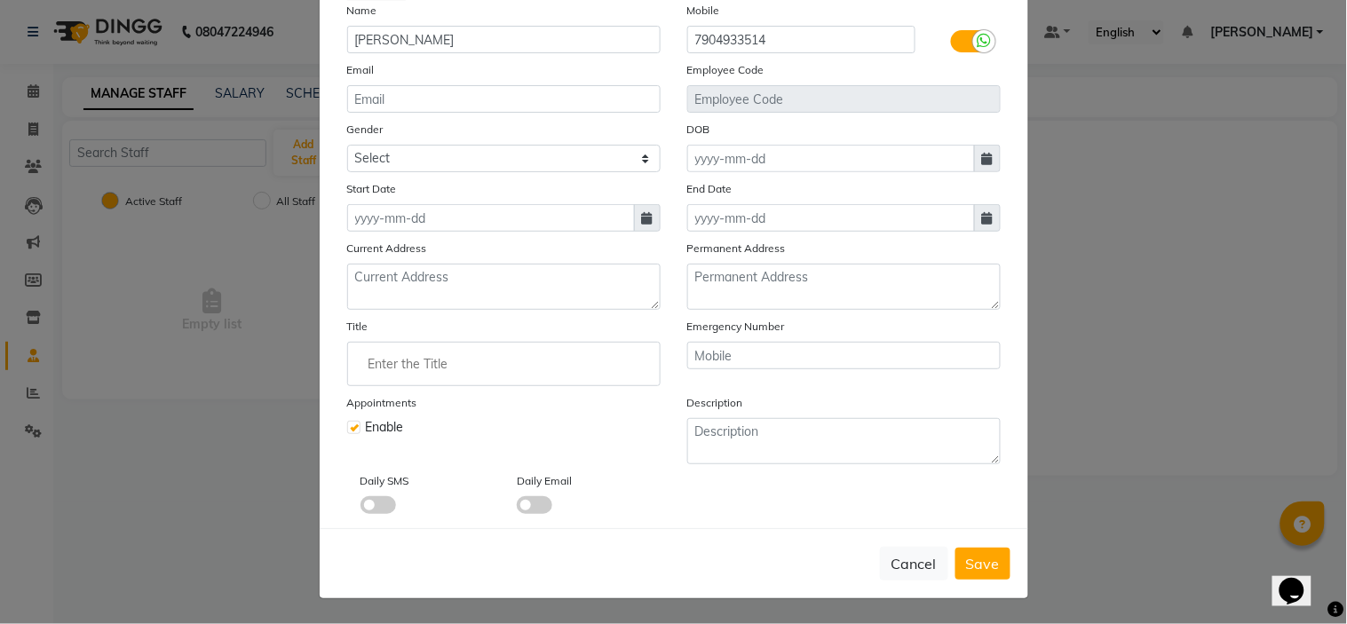
click at [642, 219] on icon at bounding box center [647, 218] width 11 height 12
select select "9"
select select "2025"
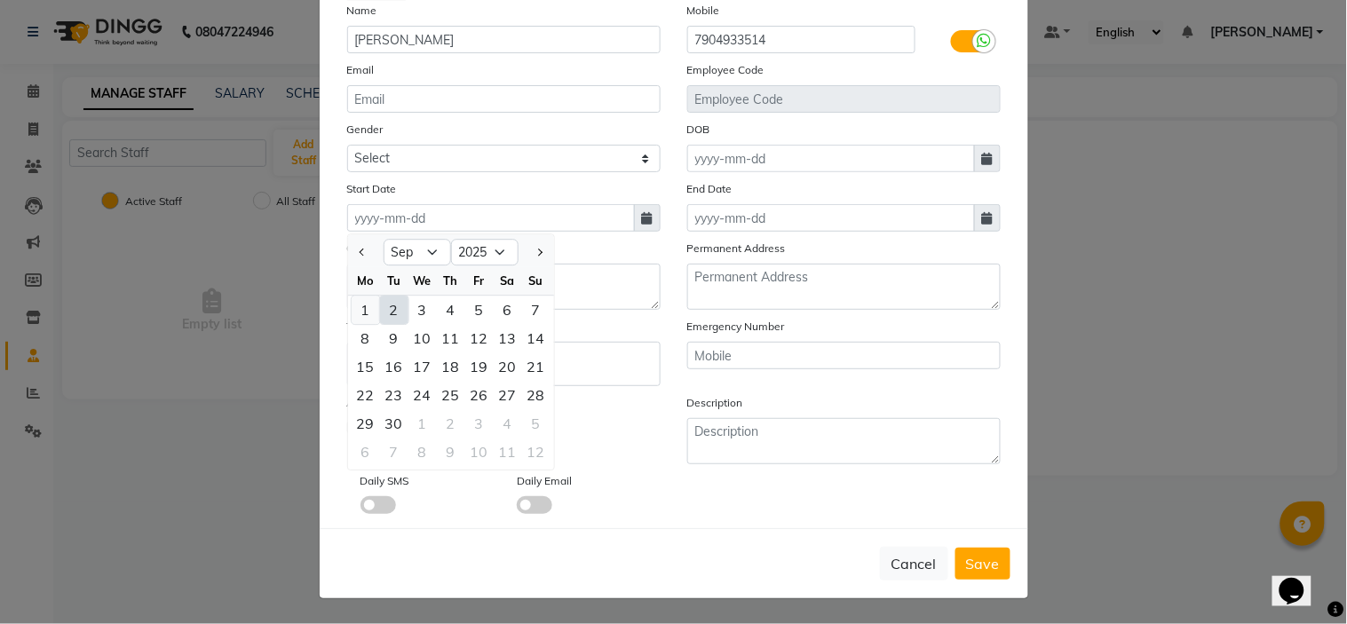
click at [358, 312] on div "1" at bounding box center [366, 310] width 28 height 28
type input "01-09-2025"
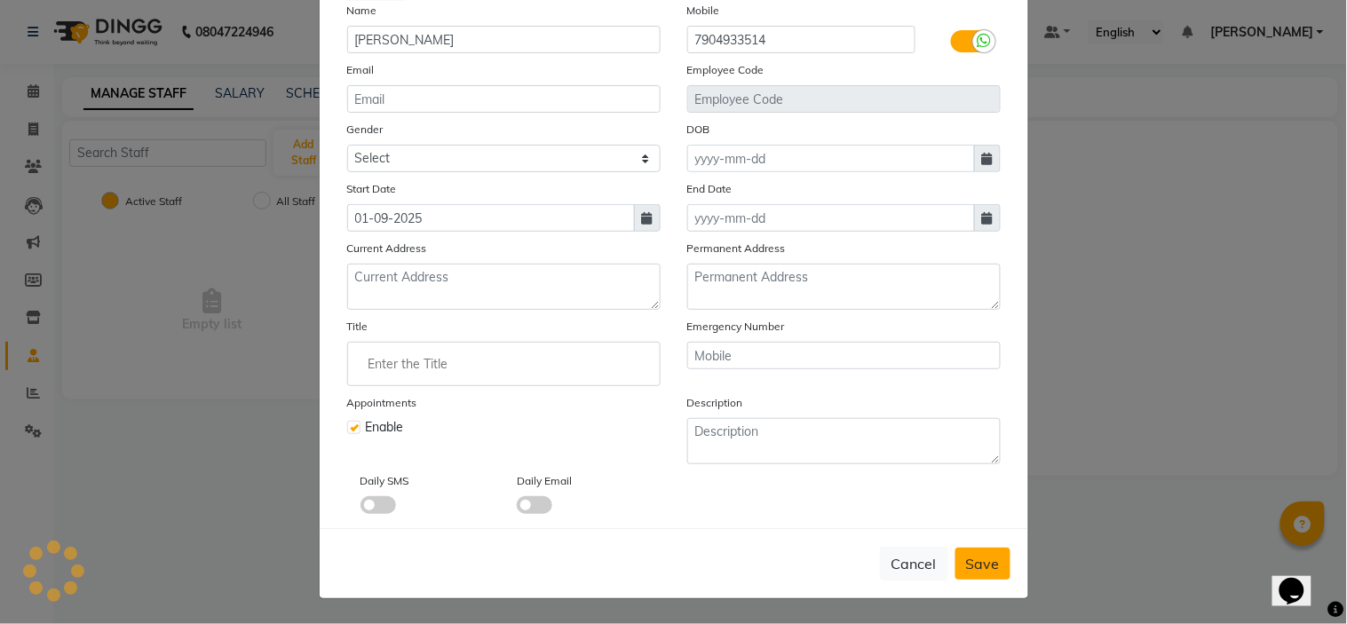
click at [996, 573] on button "Save" at bounding box center [982, 564] width 55 height 32
checkbox input "false"
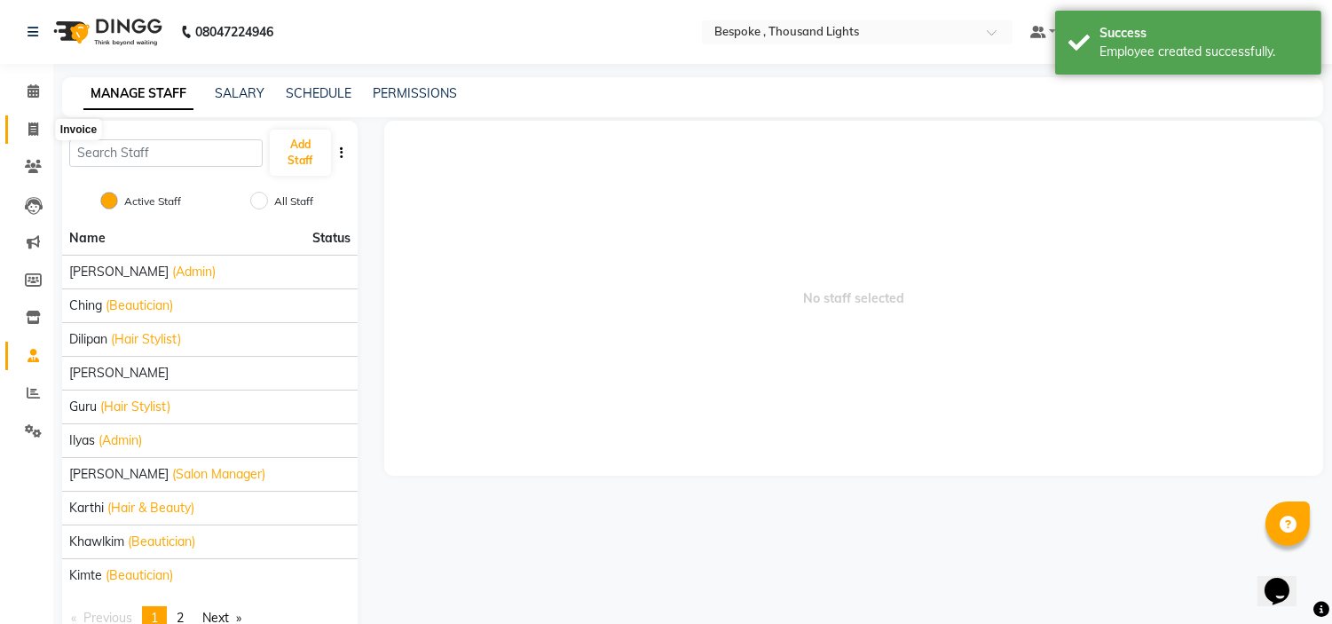
click at [24, 130] on span at bounding box center [33, 130] width 31 height 20
select select "service"
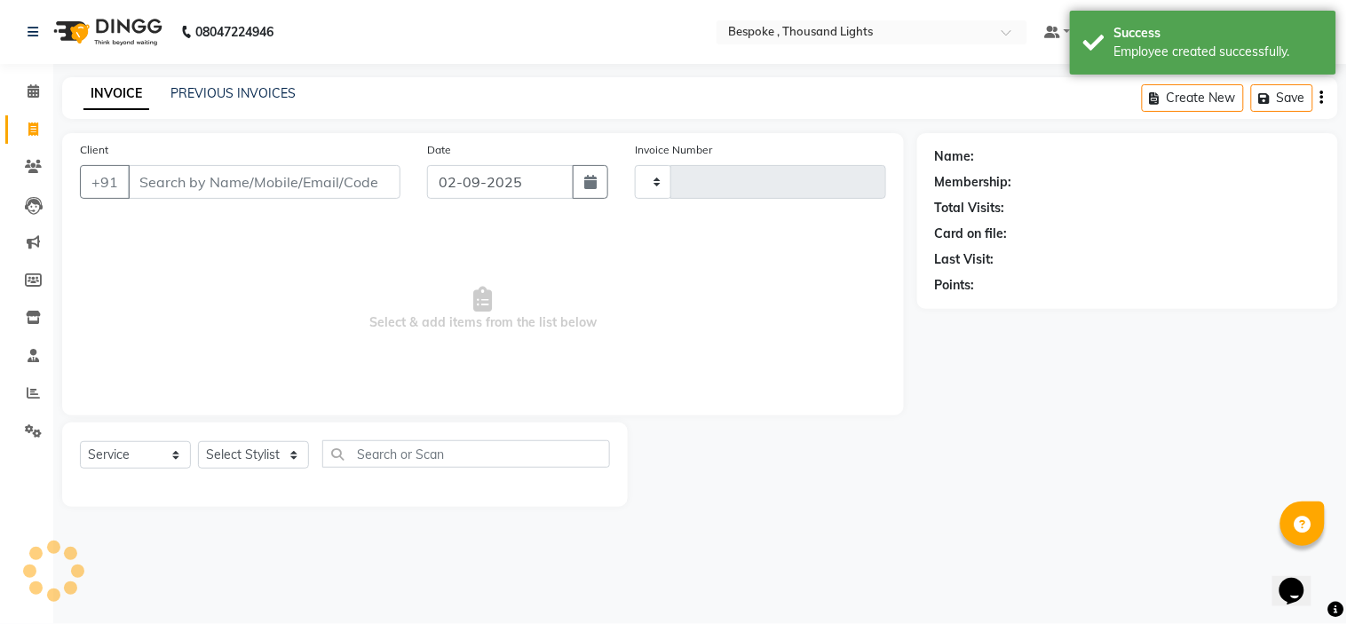
type input "0395"
select select "8177"
click at [208, 98] on link "PREVIOUS INVOICES" at bounding box center [232, 93] width 125 height 16
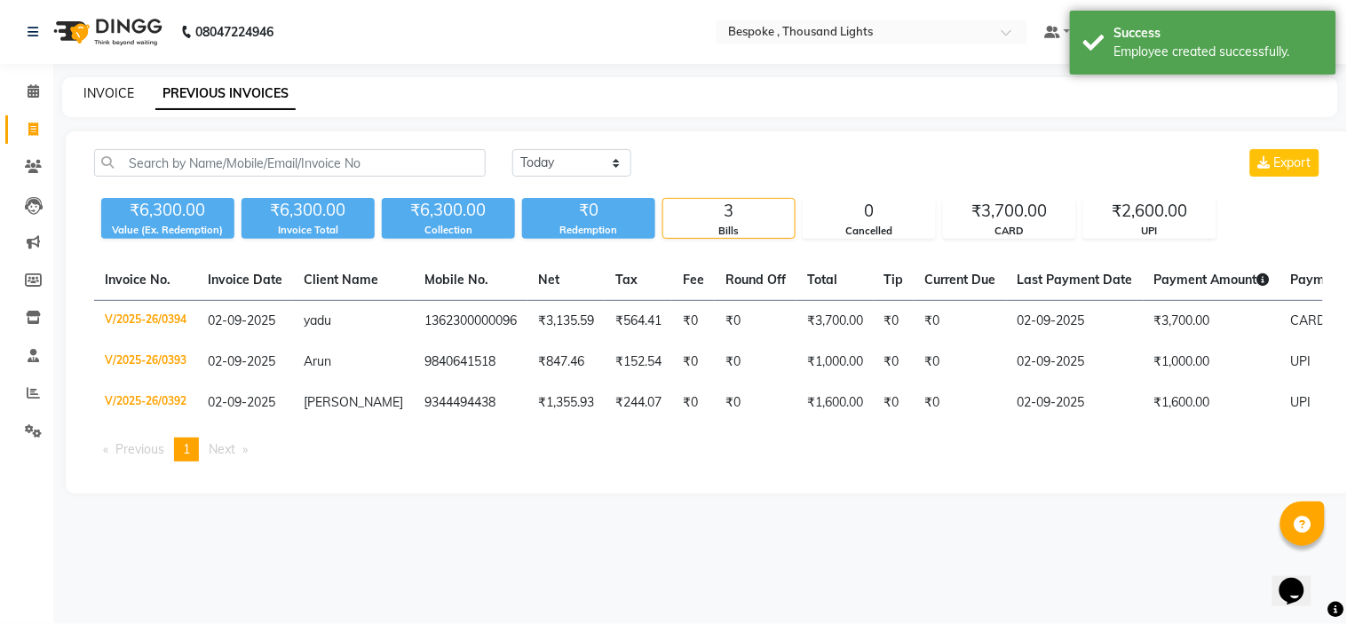
click at [119, 87] on link "INVOICE" at bounding box center [108, 93] width 51 height 16
select select "service"
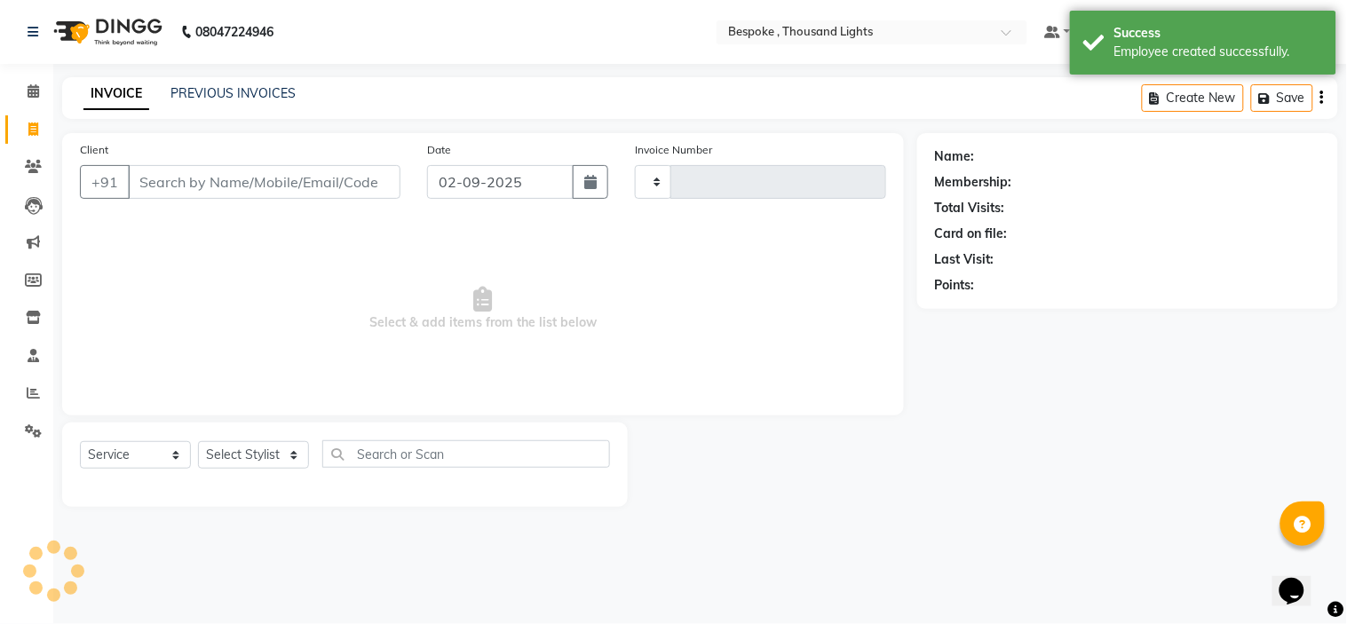
type input "0395"
select select "8177"
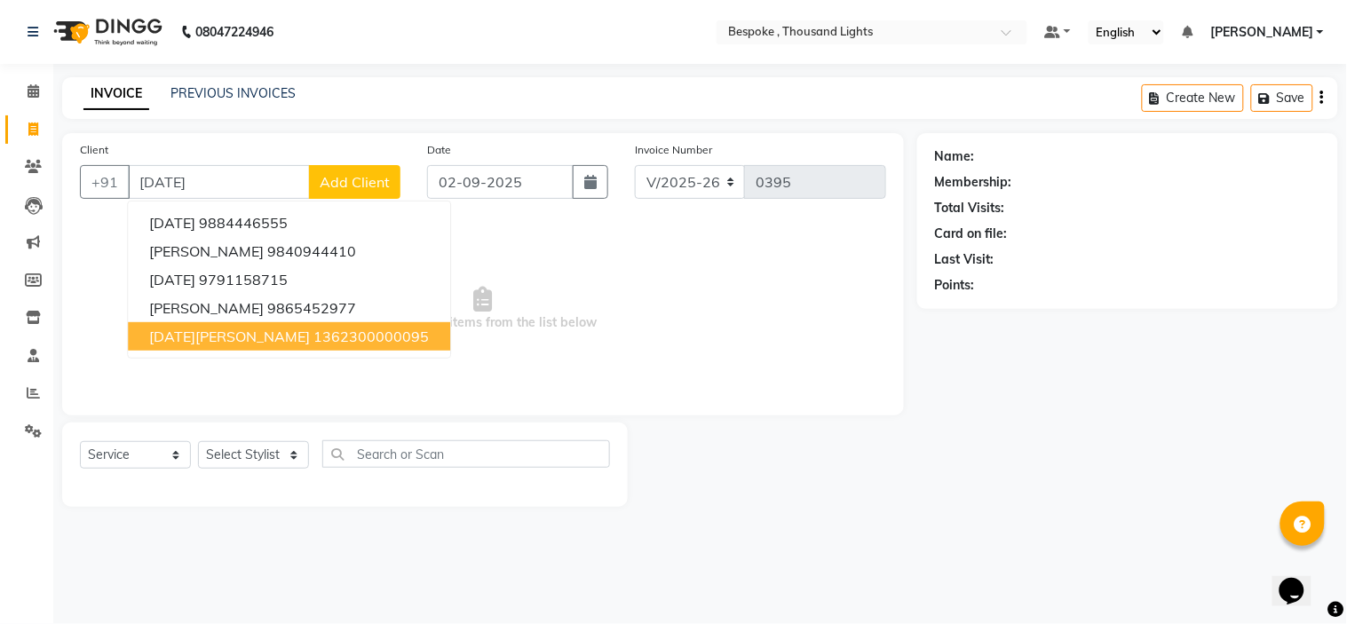
click at [313, 331] on ngb-highlight "1362300000095" at bounding box center [370, 337] width 115 height 18
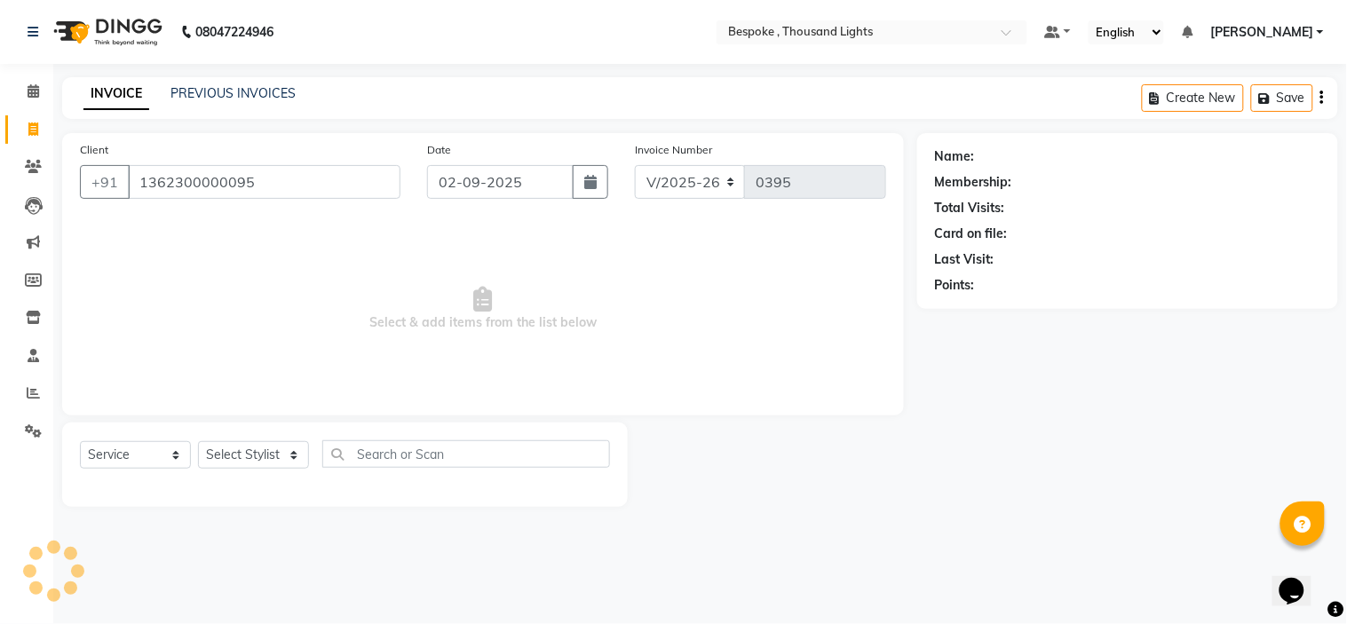
type input "1362300000095"
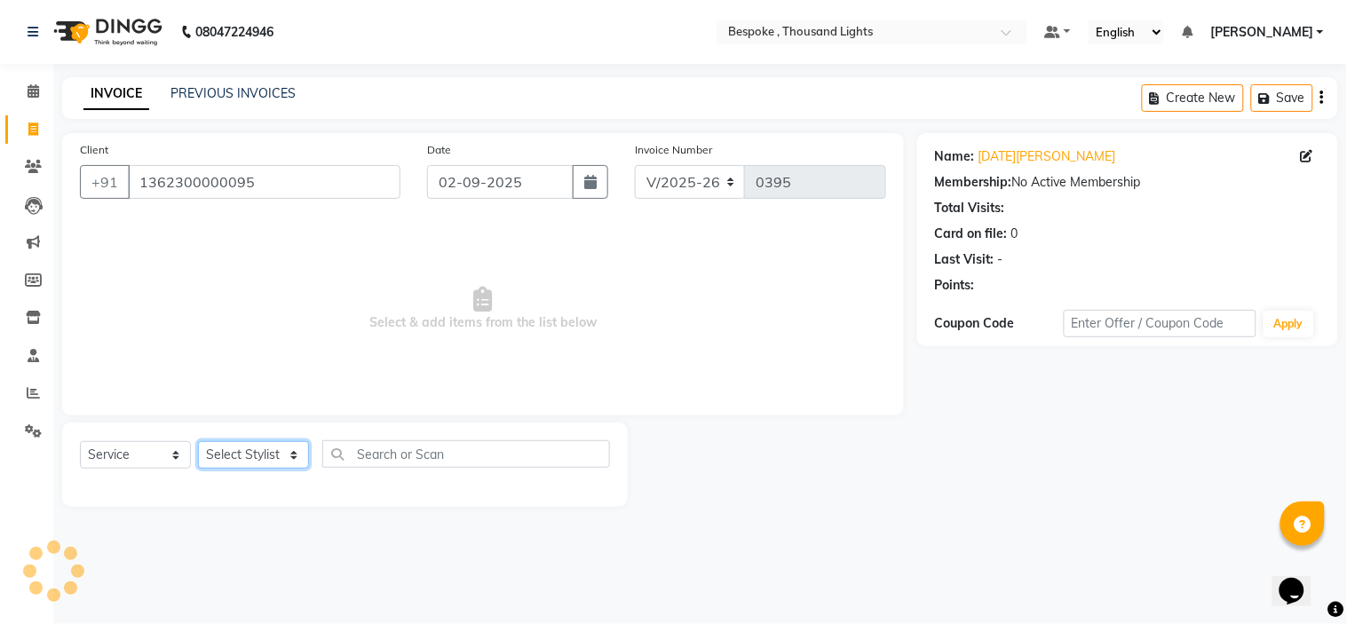
click at [227, 465] on select "Select Stylist Anand Ching Dilipan Dominic Guru Ilyas Jaan Karthi Khawlkim Kimt…" at bounding box center [253, 455] width 111 height 28
select select "90688"
click at [198, 442] on select "Select Stylist Anand Ching Dilipan Dominic Guru Ilyas Jaan Karthi Khawlkim Kimt…" at bounding box center [253, 455] width 111 height 28
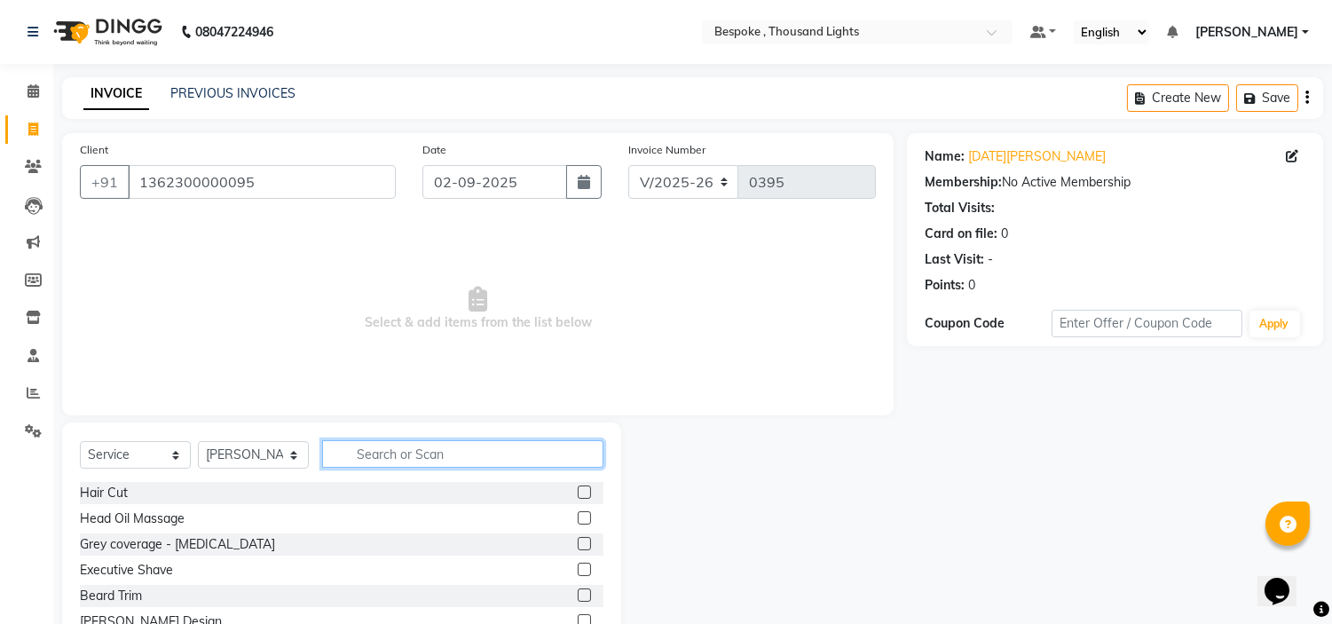
click at [474, 458] on input "text" at bounding box center [462, 454] width 281 height 28
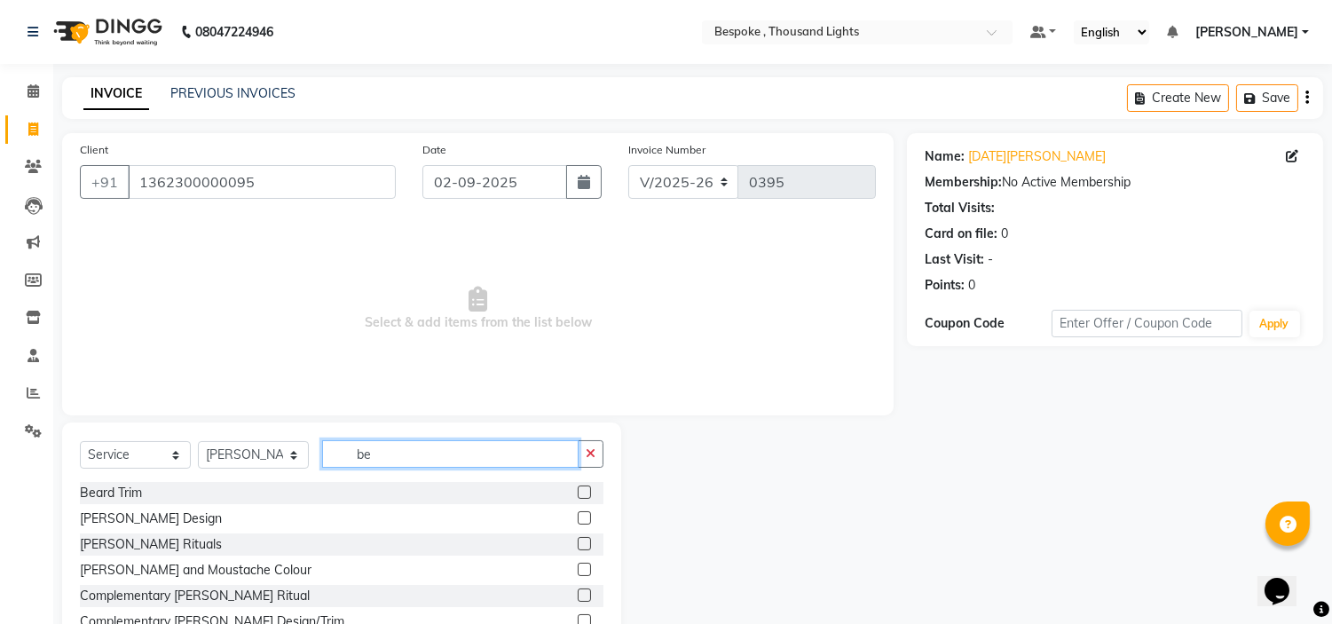
type input "b"
type input "com"
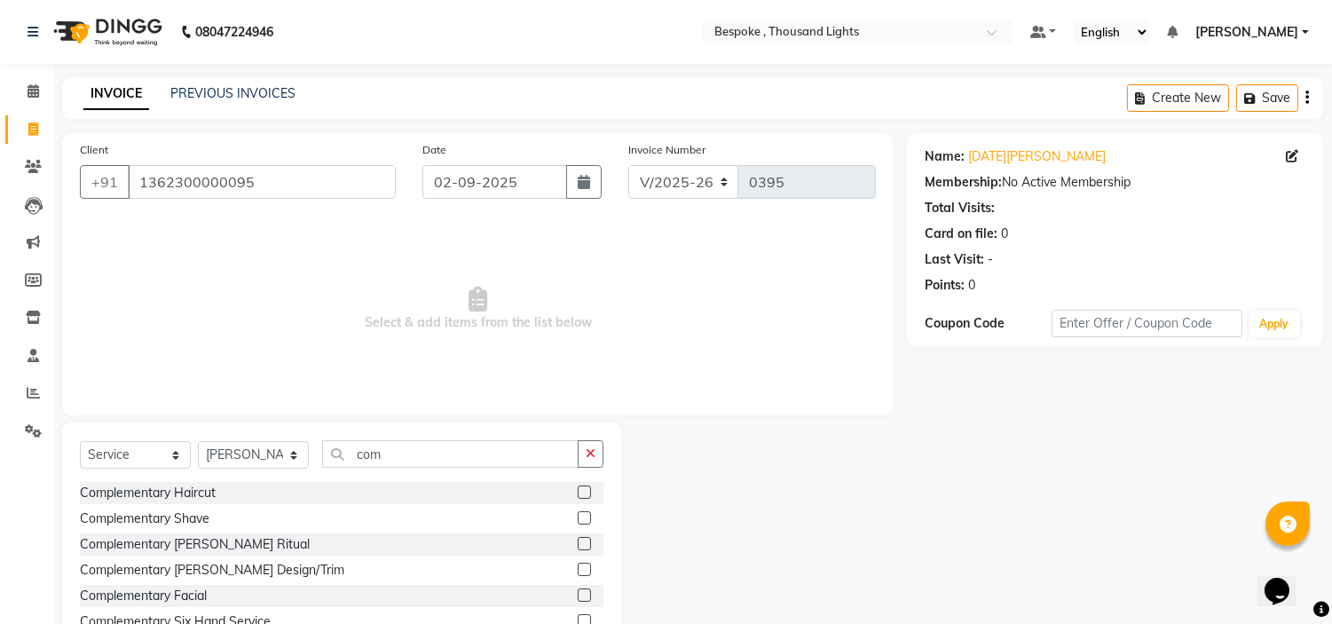
click at [578, 573] on label at bounding box center [584, 569] width 13 height 13
click at [578, 573] on input "checkbox" at bounding box center [584, 571] width 12 height 12
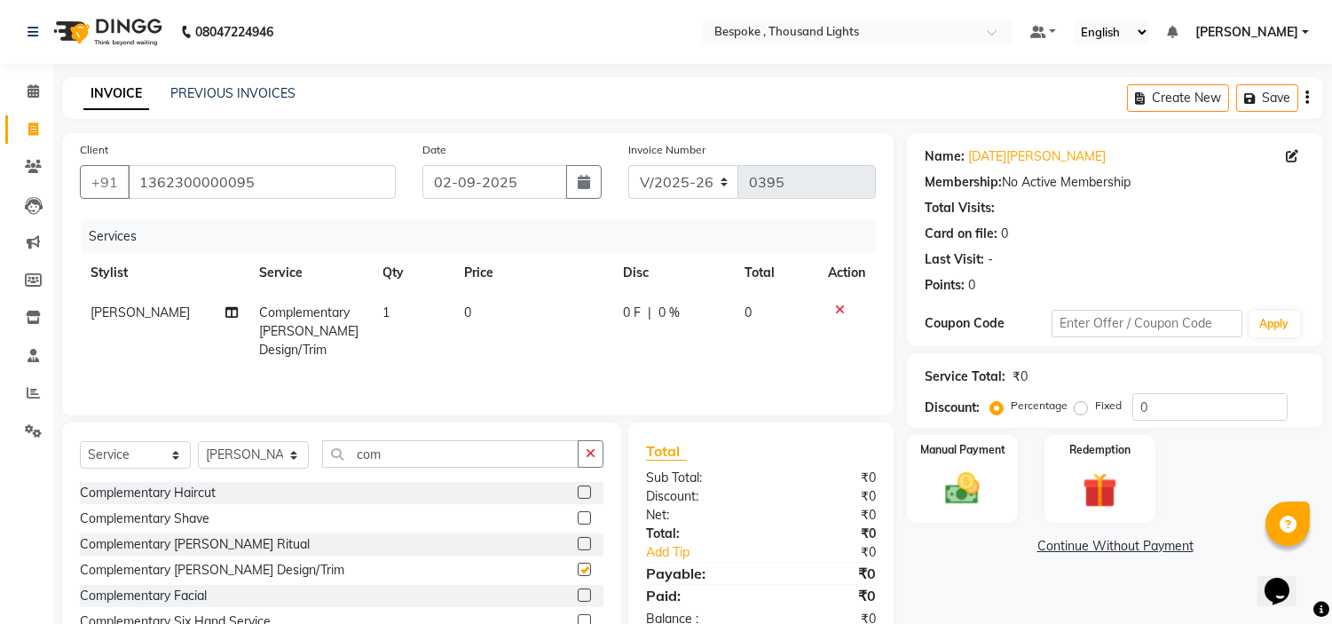
checkbox input "false"
click at [972, 486] on img at bounding box center [963, 490] width 59 height 42
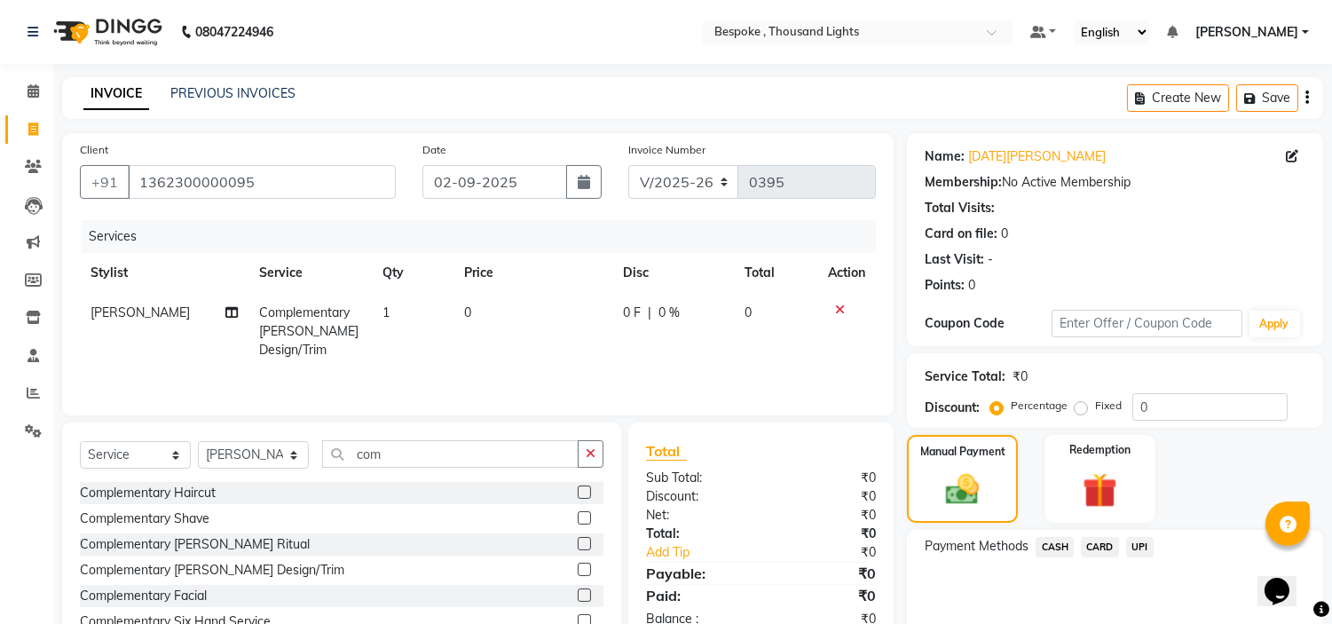
drag, startPoint x: 1062, startPoint y: 545, endPoint x: 1290, endPoint y: 423, distance: 258.9
click at [1061, 545] on span "CASH" at bounding box center [1055, 547] width 38 height 20
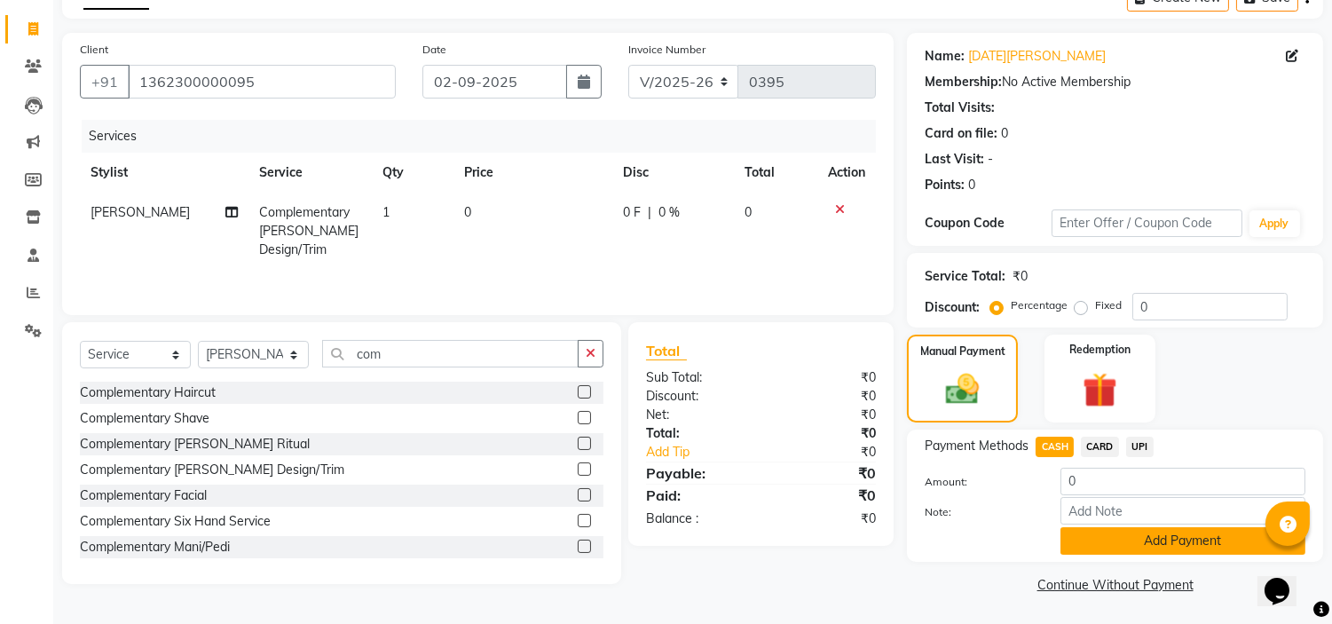
click at [1154, 537] on button "Add Payment" at bounding box center [1183, 541] width 245 height 28
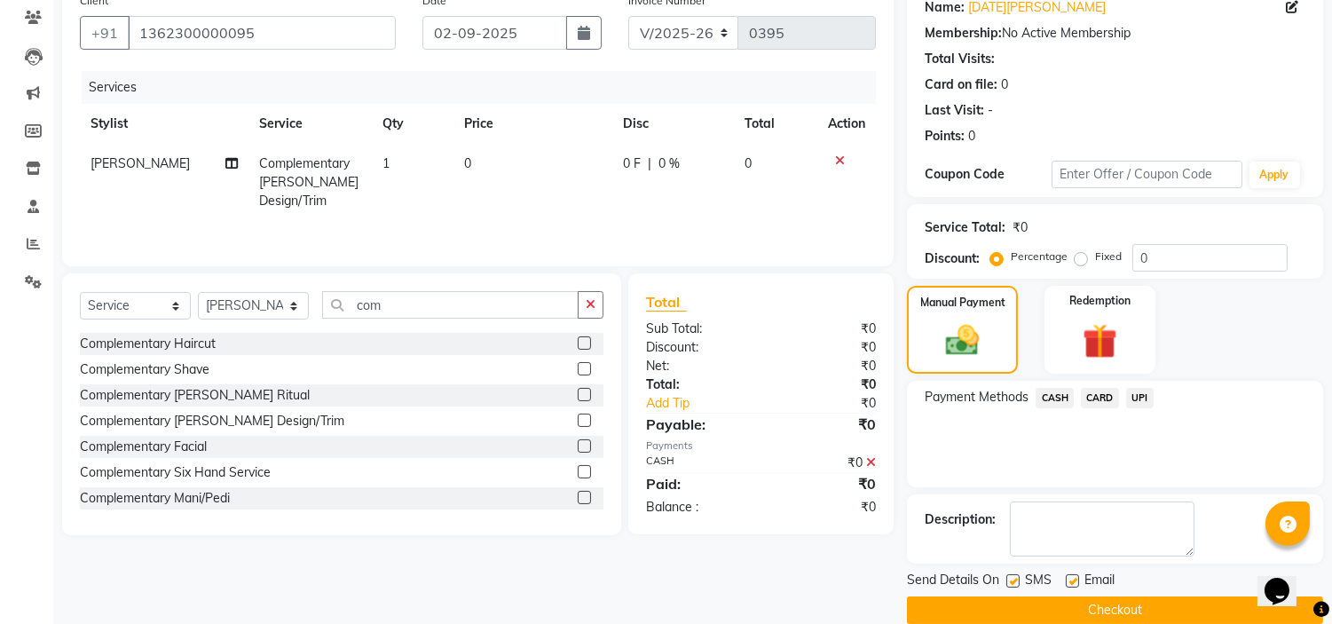
scroll to position [162, 0]
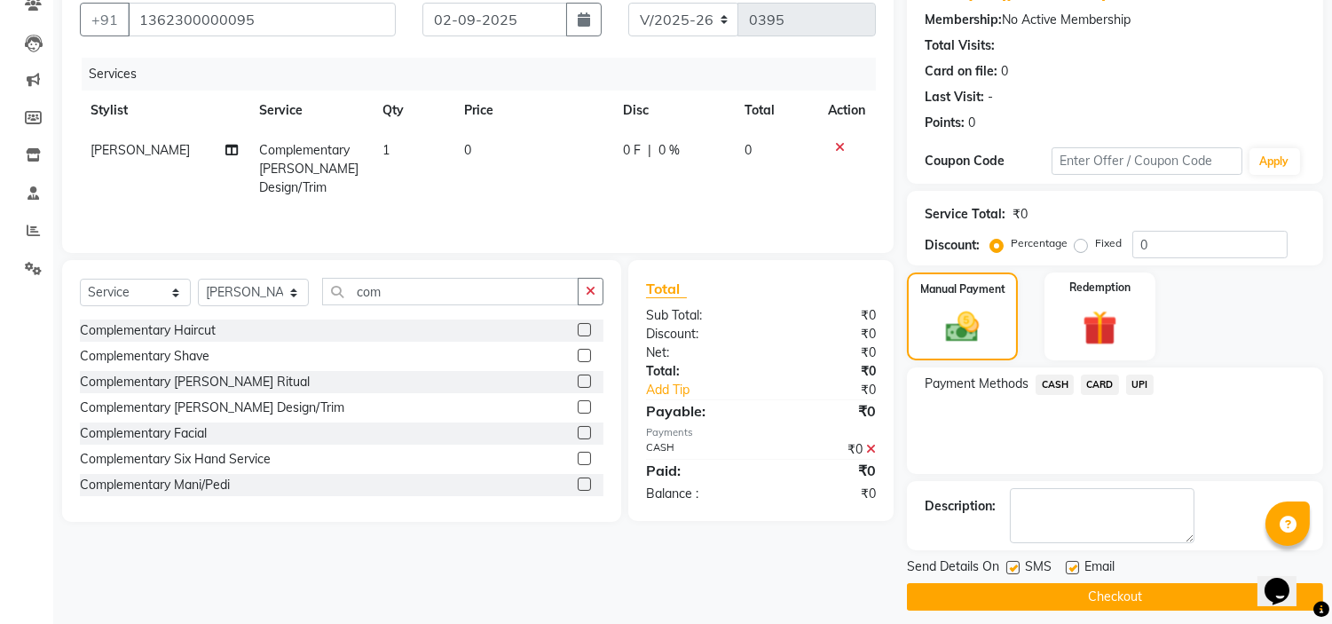
click at [1079, 601] on button "Checkout" at bounding box center [1115, 597] width 416 height 28
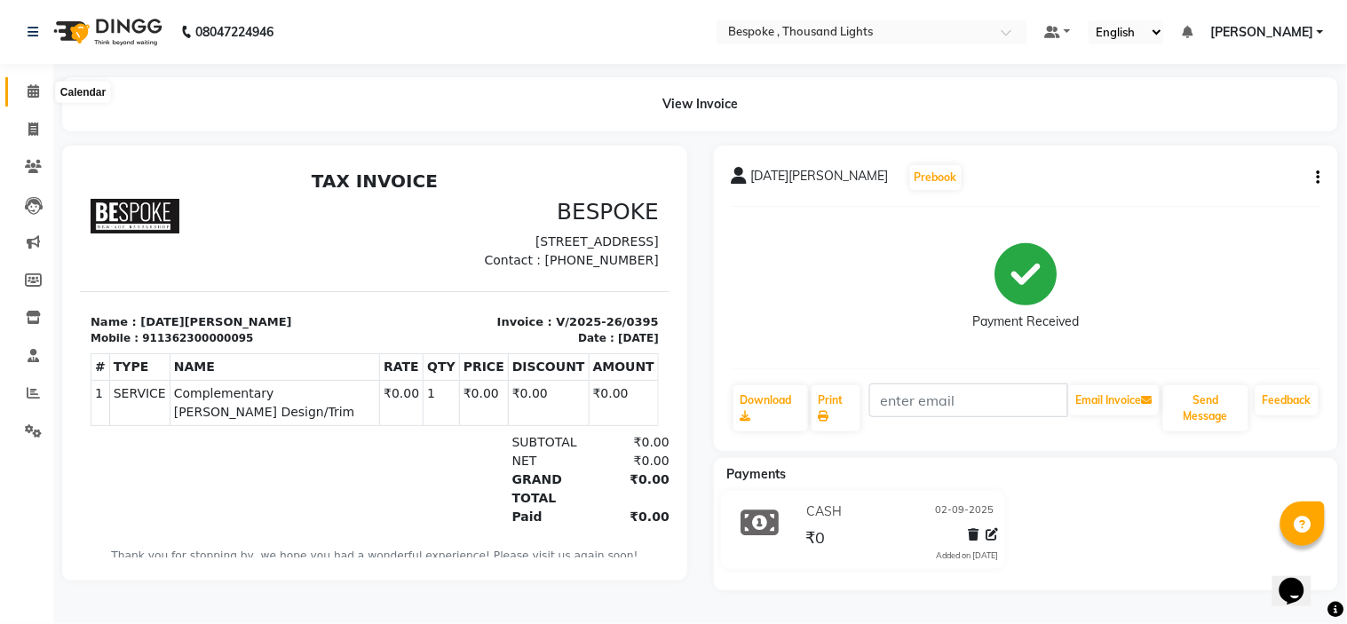
click at [30, 96] on icon at bounding box center [34, 90] width 12 height 13
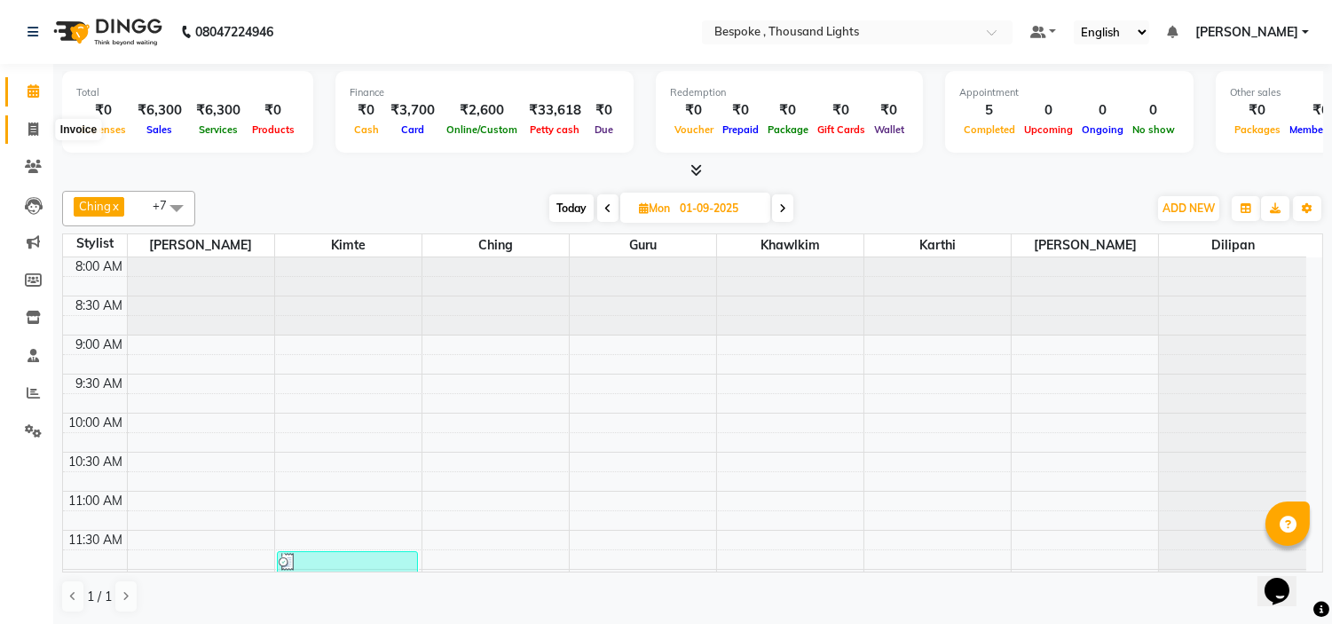
click at [38, 122] on span at bounding box center [33, 130] width 31 height 20
select select "8177"
select select "service"
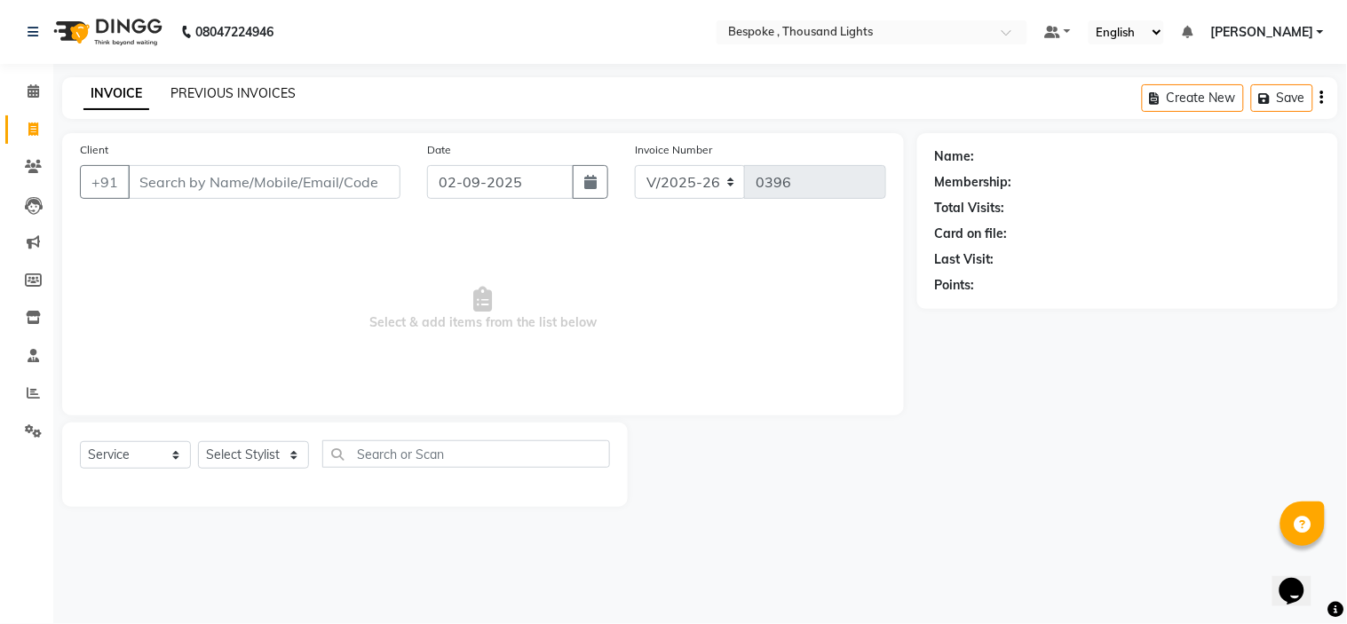
click at [267, 86] on link "PREVIOUS INVOICES" at bounding box center [232, 93] width 125 height 16
